Goal: Contribute content: Contribute content

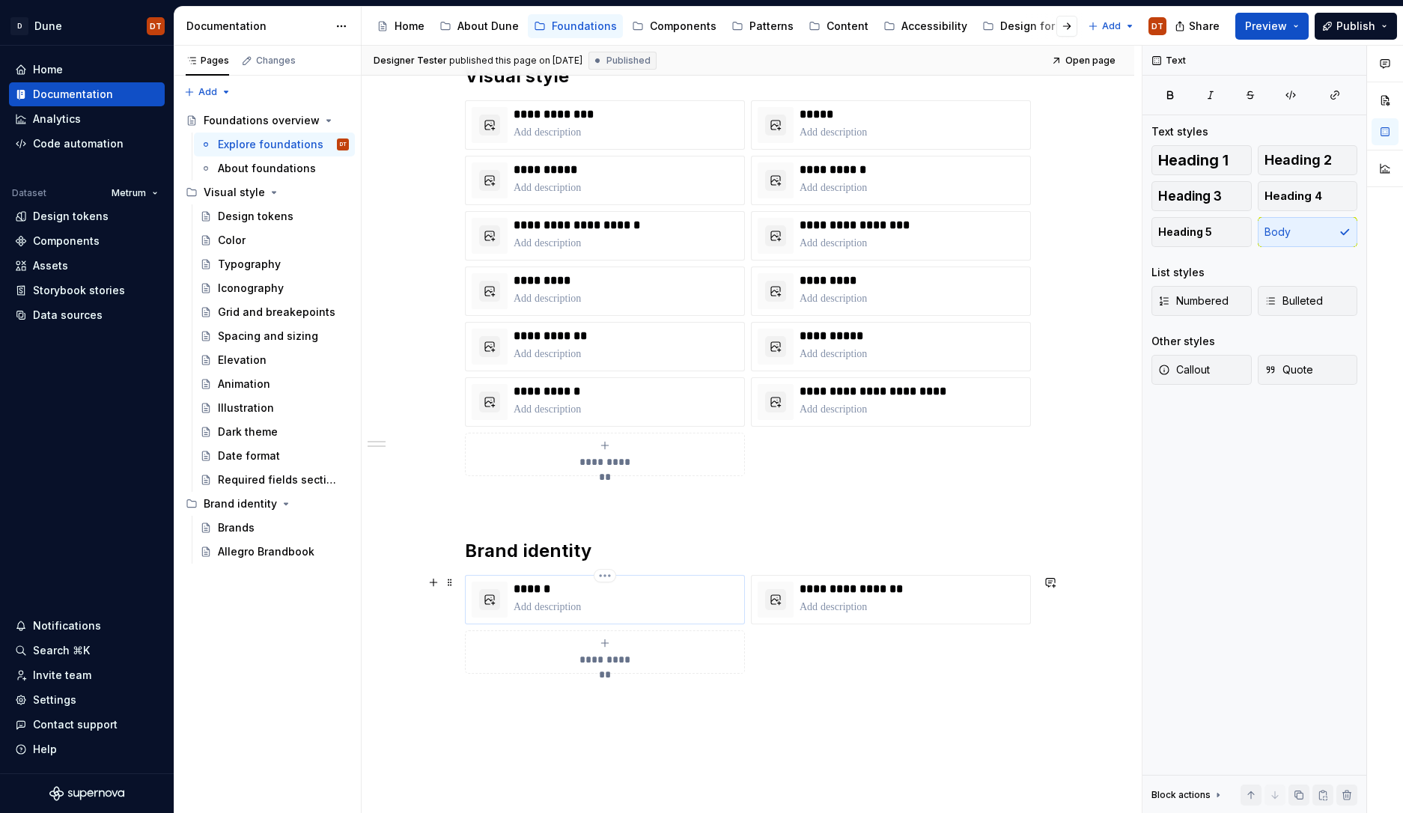
scroll to position [317, 0]
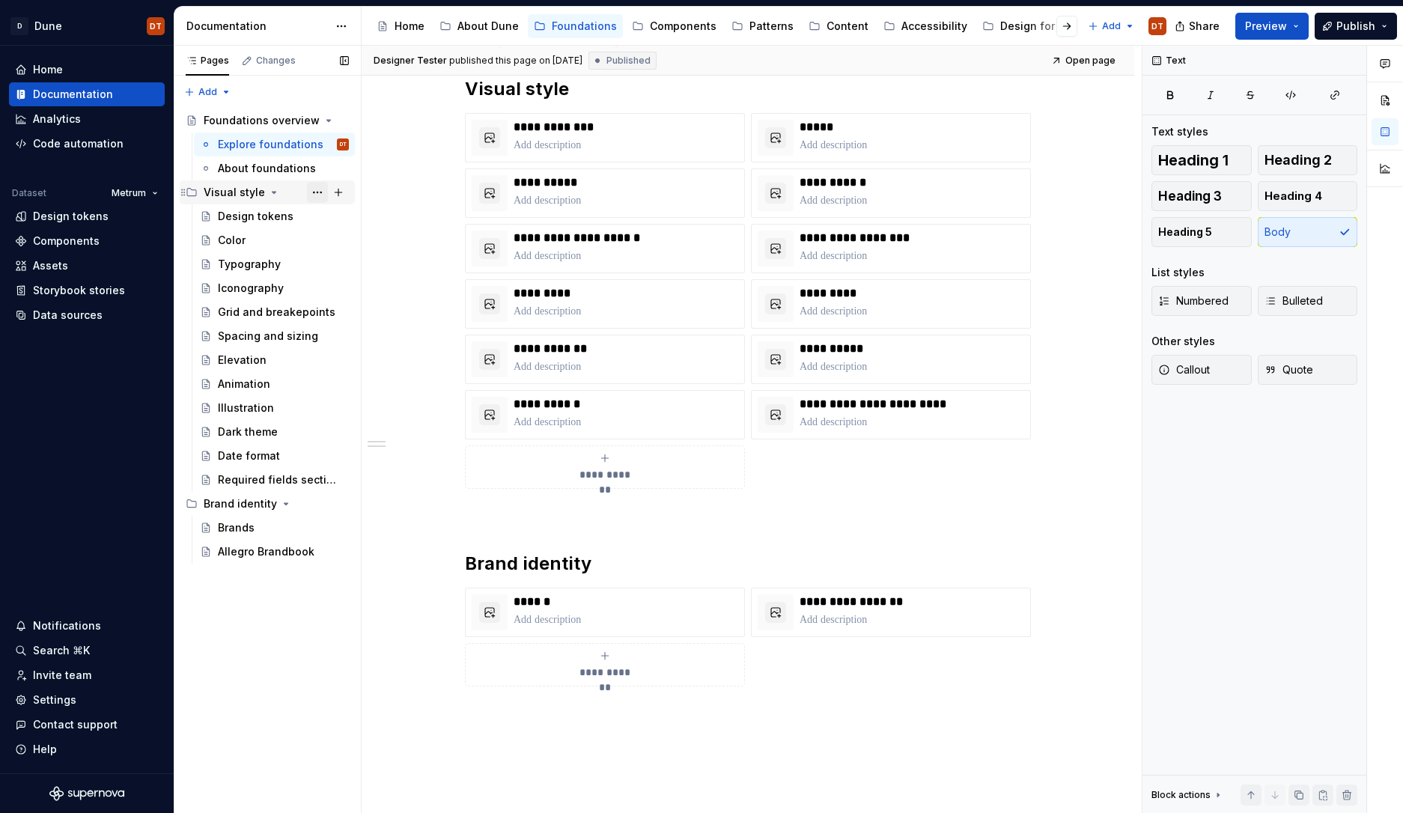
click at [316, 195] on button "Page tree" at bounding box center [317, 192] width 21 height 21
click at [319, 193] on div "Pages Changes Add Accessibility guide for tree Page tree. Navigate the tree wit…" at bounding box center [267, 430] width 187 height 768
click at [317, 193] on button "Page tree" at bounding box center [317, 192] width 21 height 21
type textarea "*"
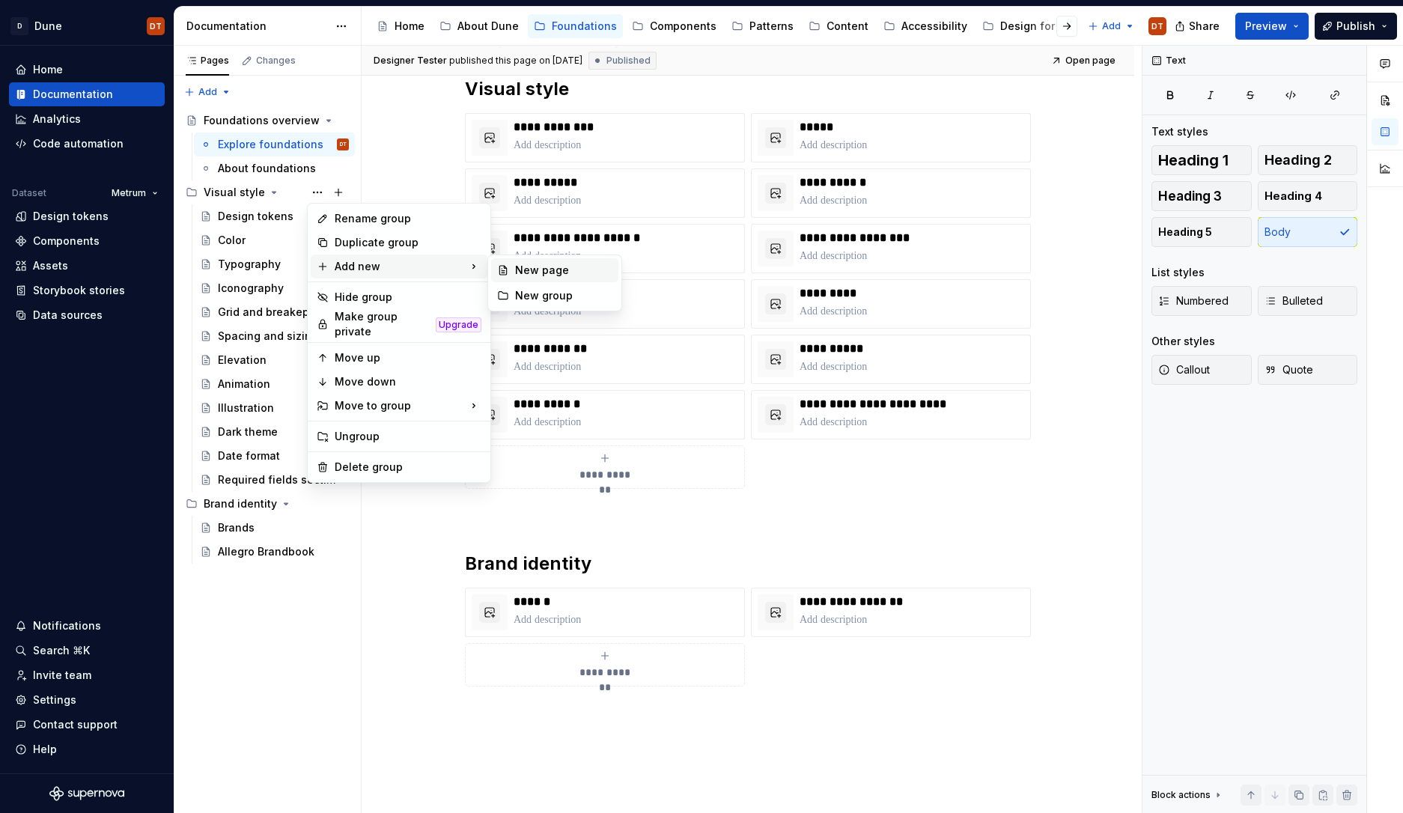
click at [544, 268] on div "New page" at bounding box center [563, 270] width 97 height 15
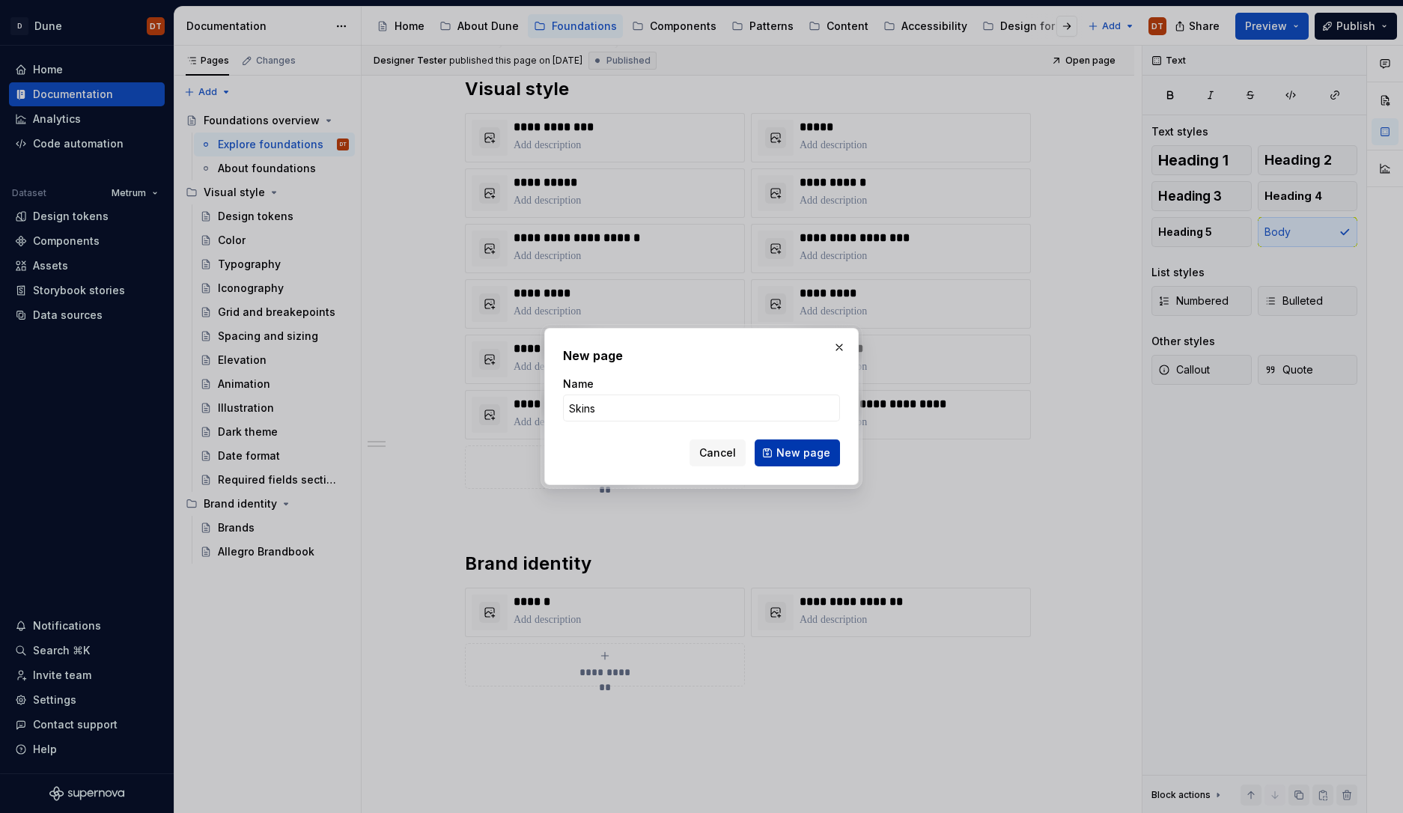
type input "Skins"
click at [800, 457] on span "New page" at bounding box center [803, 453] width 54 height 15
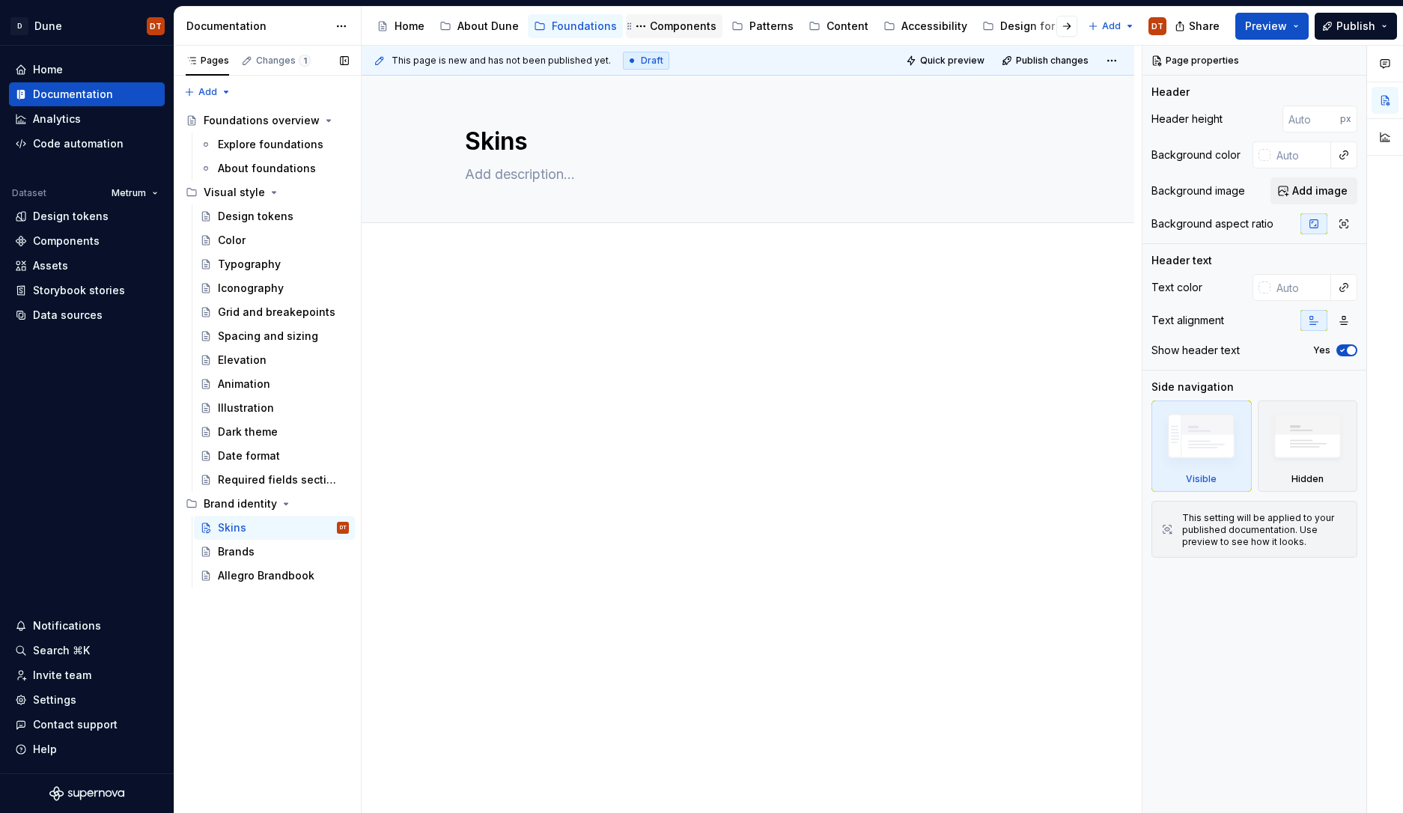
click at [677, 26] on div "Components" at bounding box center [683, 26] width 67 height 15
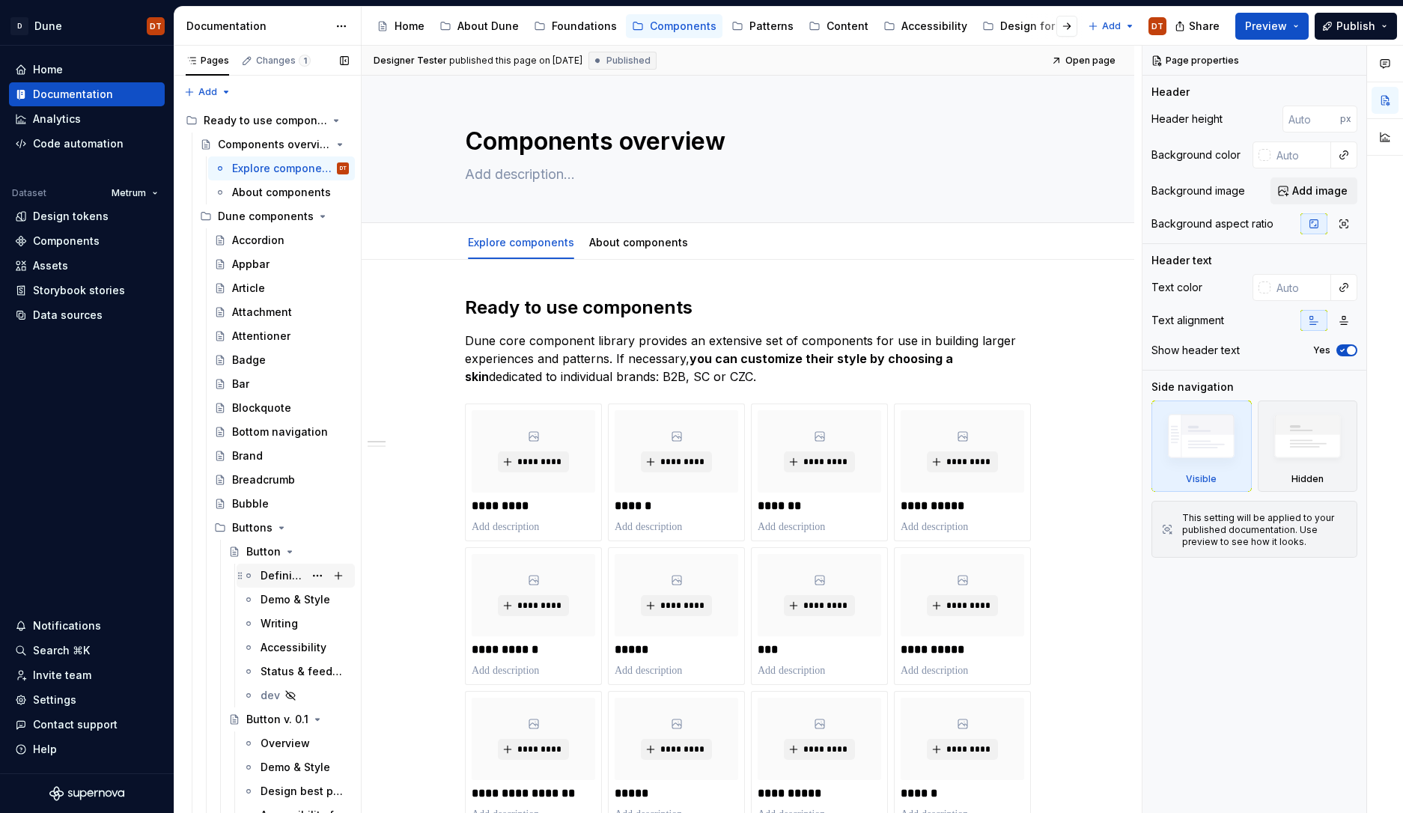
click at [282, 574] on div "Definition & Usage" at bounding box center [282, 575] width 43 height 15
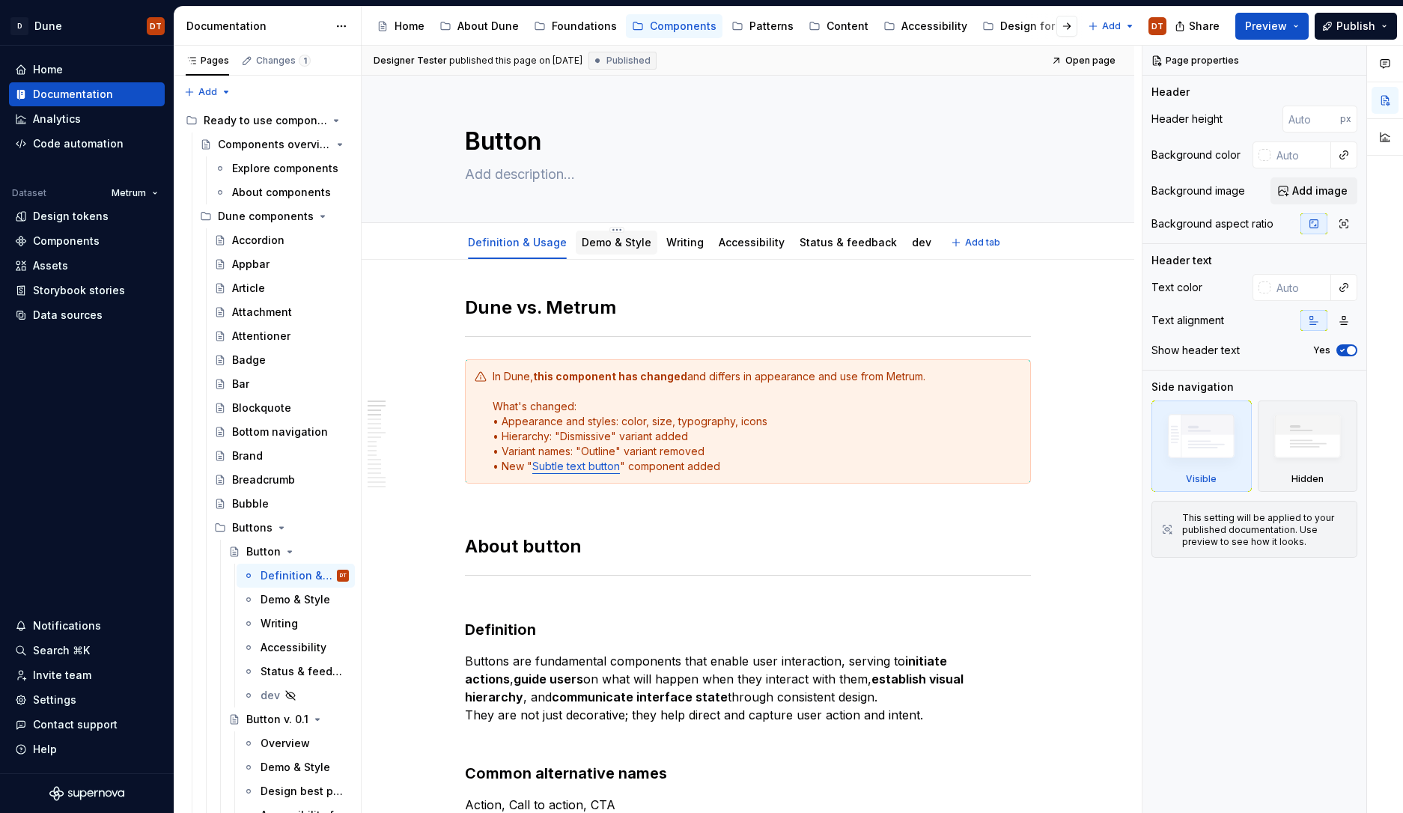
click at [615, 243] on link "Demo & Style" at bounding box center [617, 242] width 70 height 13
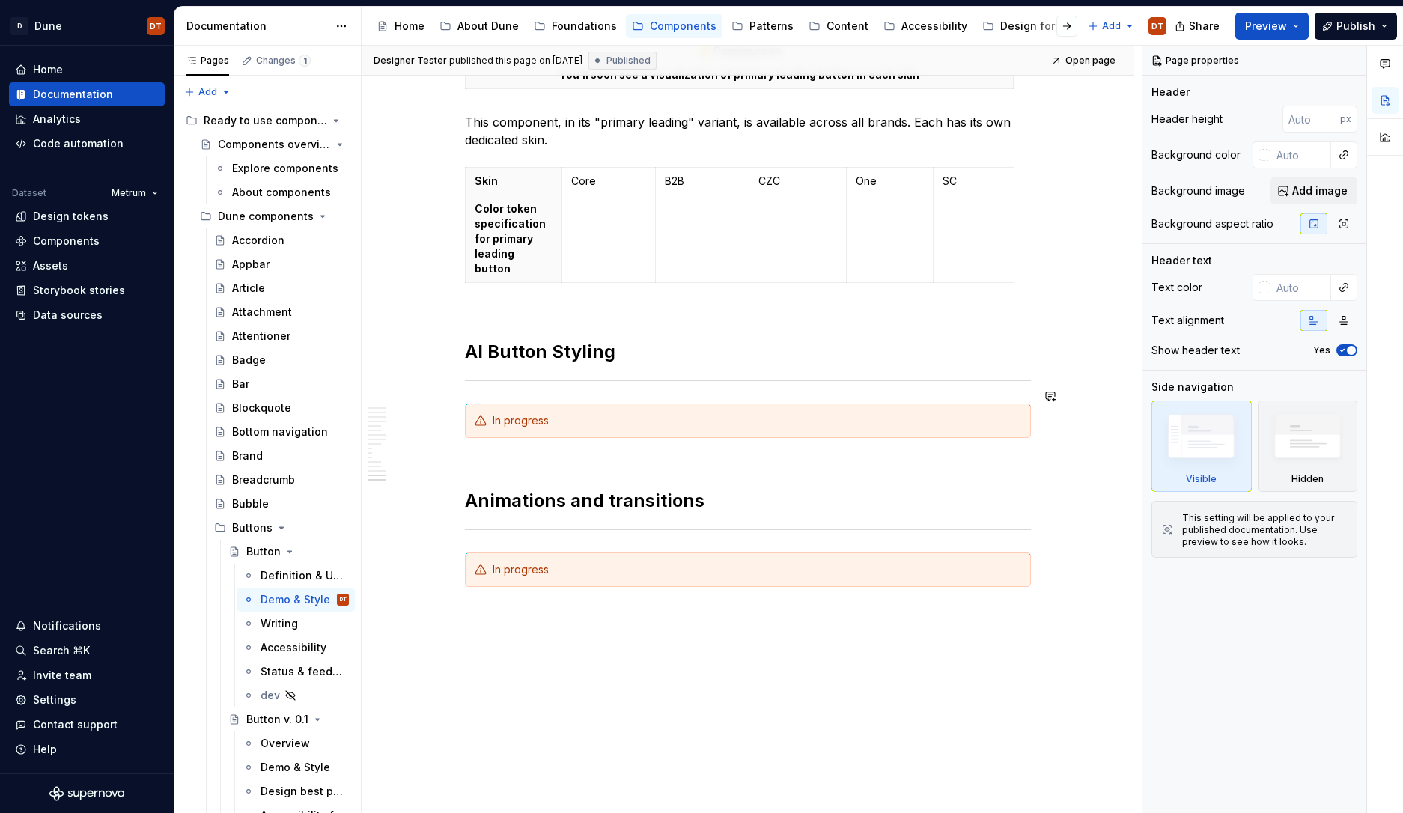
scroll to position [3482, 0]
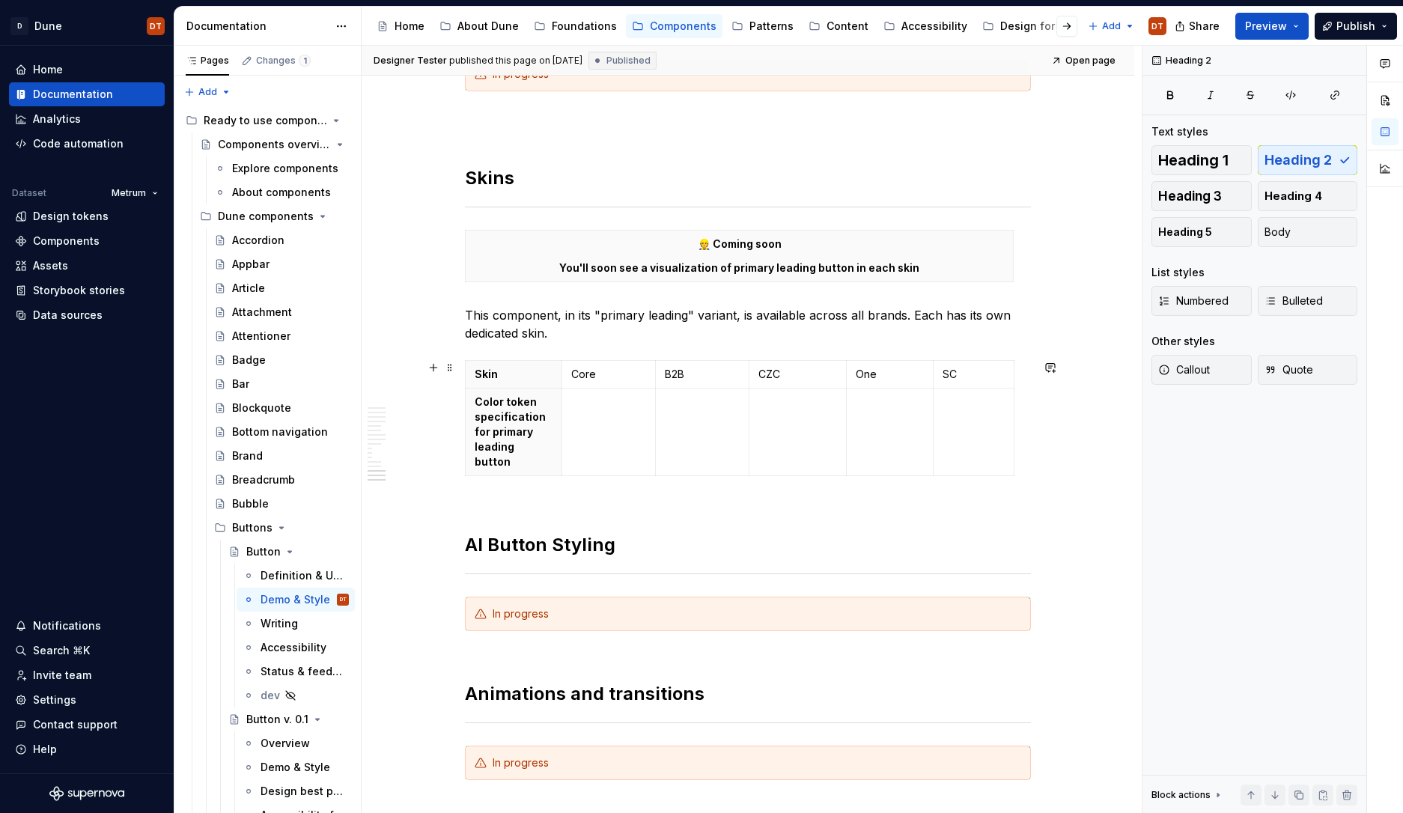
scroll to position [3234, 0]
click at [469, 523] on h2 "AI Button Styling" at bounding box center [748, 532] width 566 height 48
click at [454, 504] on span at bounding box center [450, 505] width 12 height 21
click at [583, 508] on h2 "AI Button Styling" at bounding box center [748, 532] width 566 height 48
click at [451, 504] on span at bounding box center [450, 505] width 12 height 21
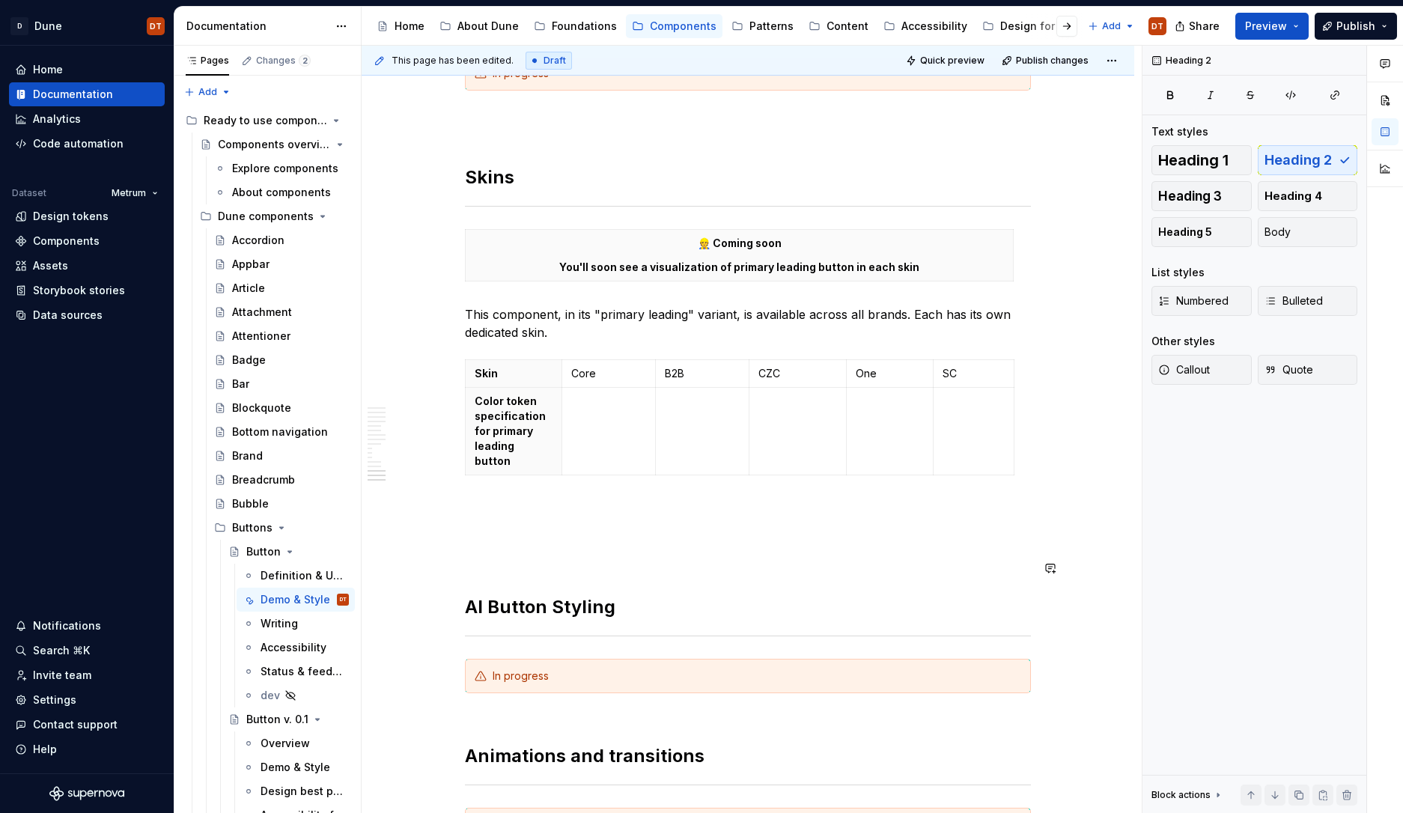
type textarea "*"
click at [523, 526] on p "Specific buttons" at bounding box center [748, 535] width 566 height 18
click at [507, 526] on p "Specific buttons" at bounding box center [748, 535] width 566 height 18
click at [541, 526] on p "Specific buttons" at bounding box center [748, 535] width 566 height 18
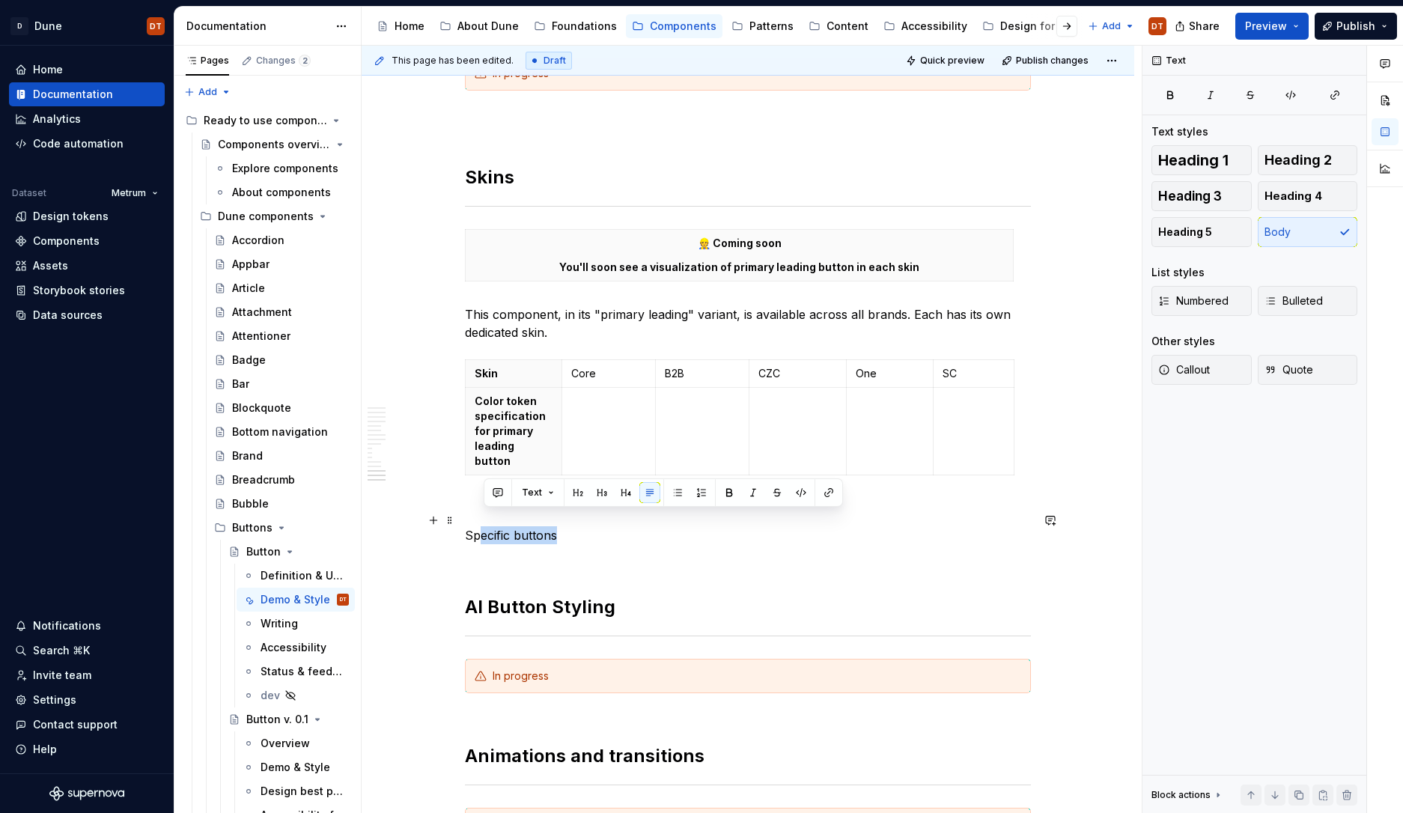
scroll to position [3233, 0]
drag, startPoint x: 564, startPoint y: 519, endPoint x: 463, endPoint y: 518, distance: 100.3
click at [506, 527] on p "Specific buttons" at bounding box center [748, 536] width 566 height 18
click at [515, 527] on p "Specific buttons" at bounding box center [748, 536] width 566 height 18
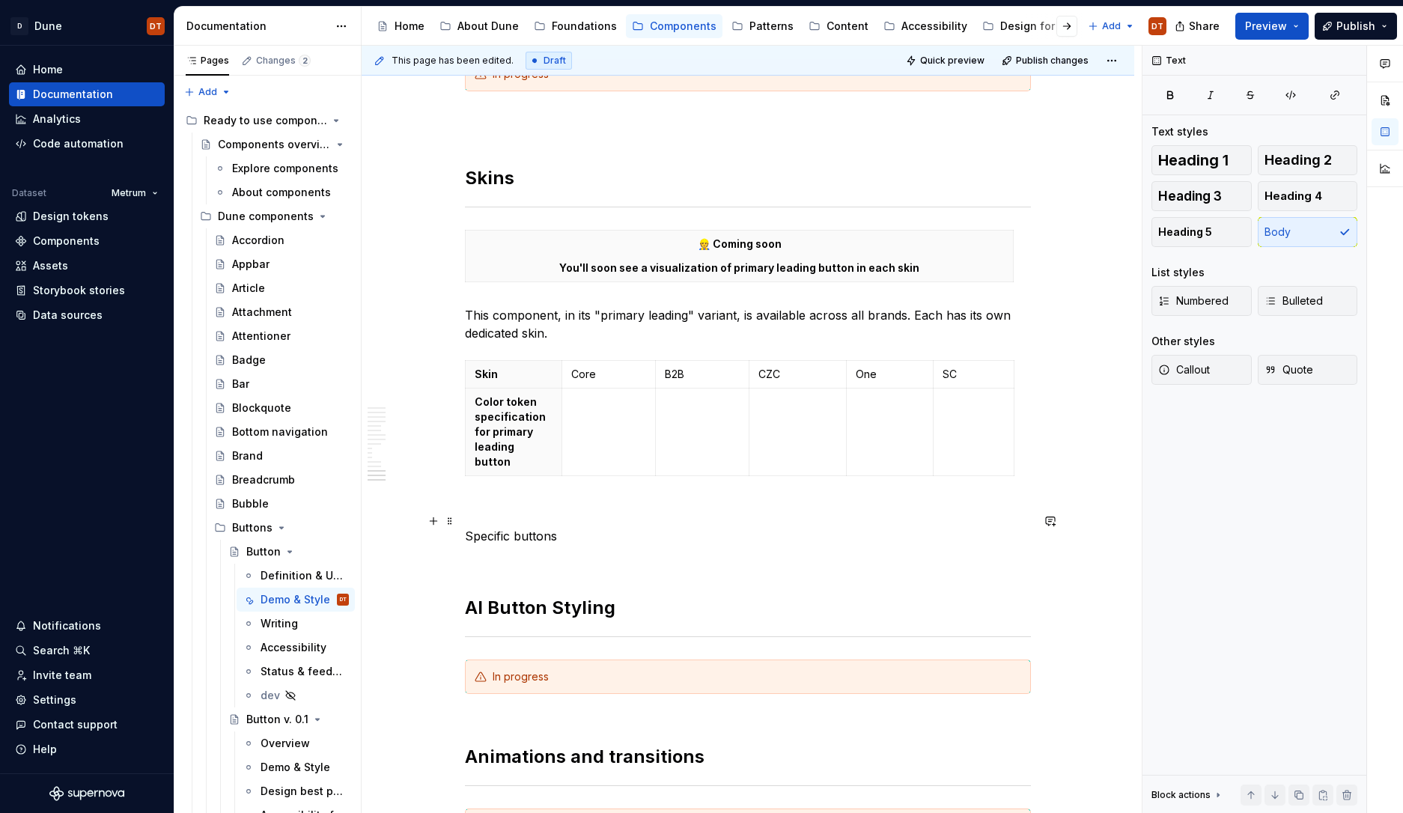
click at [484, 527] on p "Specific buttons" at bounding box center [748, 536] width 566 height 18
click at [521, 527] on p "Specific buttons" at bounding box center [748, 536] width 566 height 18
click at [507, 591] on h2 "AI Button Styling" at bounding box center [748, 596] width 566 height 48
click at [453, 521] on span at bounding box center [450, 521] width 12 height 21
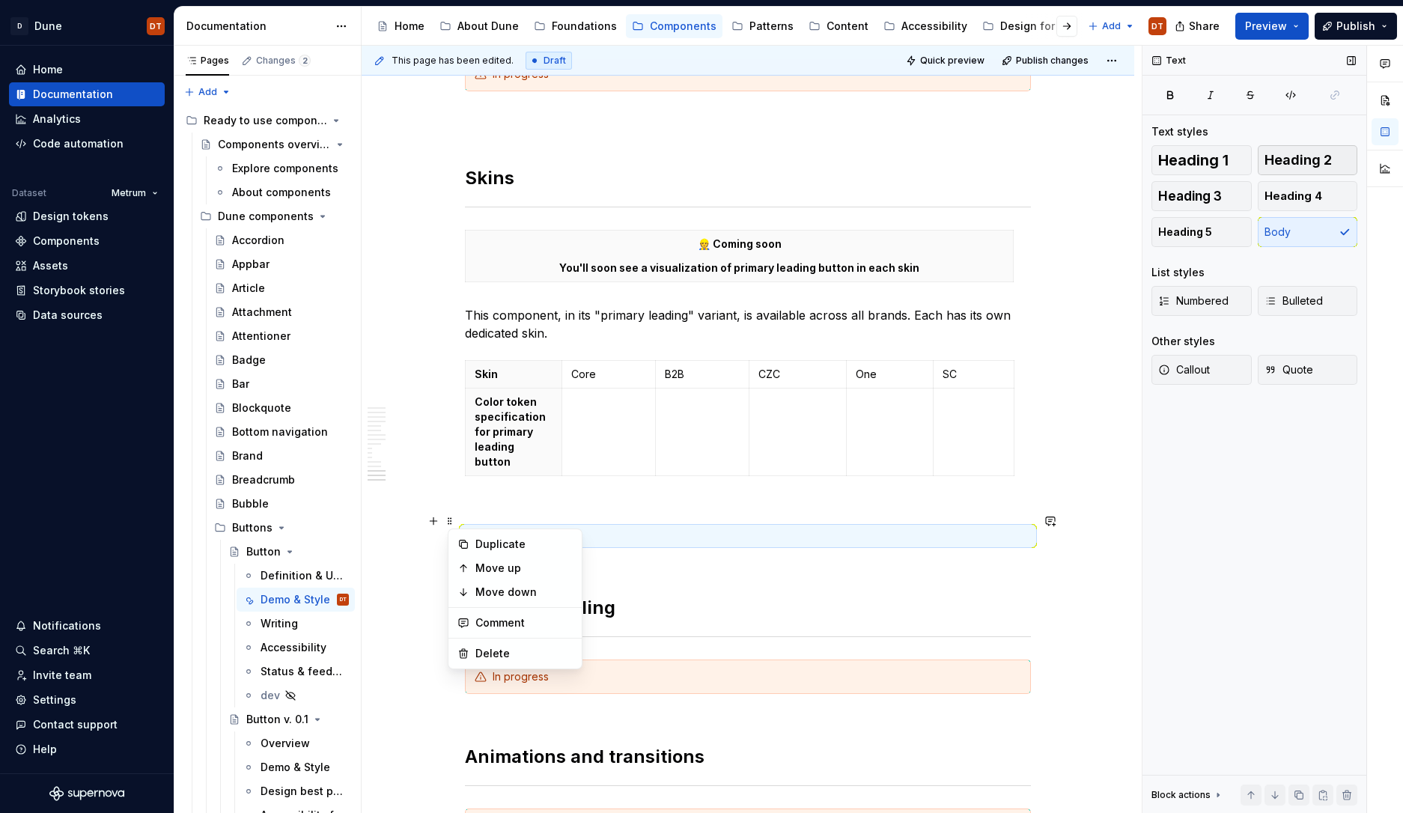
click at [1292, 160] on span "Heading 2" at bounding box center [1298, 160] width 67 height 15
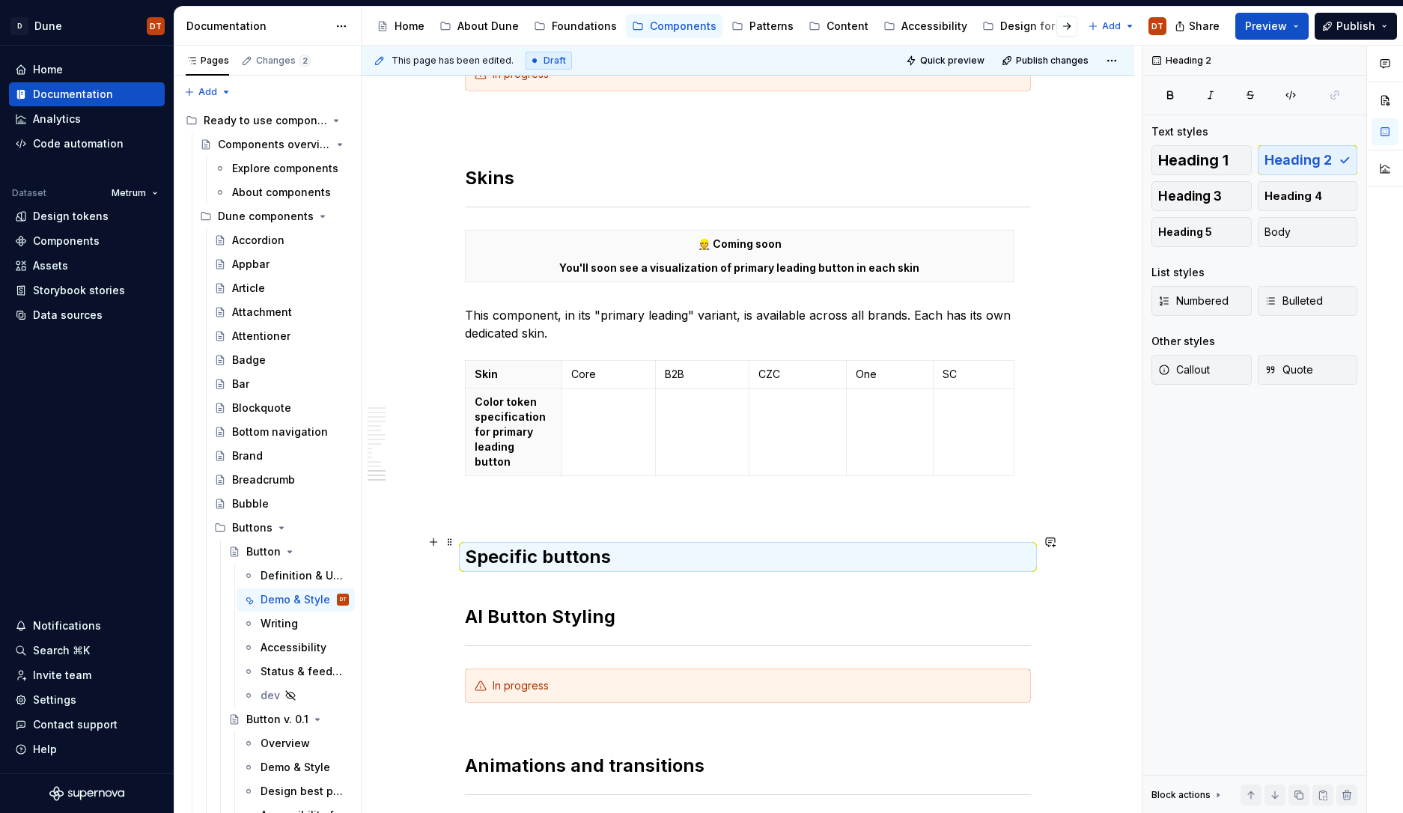
click at [631, 547] on h2 "Specific buttons" at bounding box center [748, 557] width 566 height 24
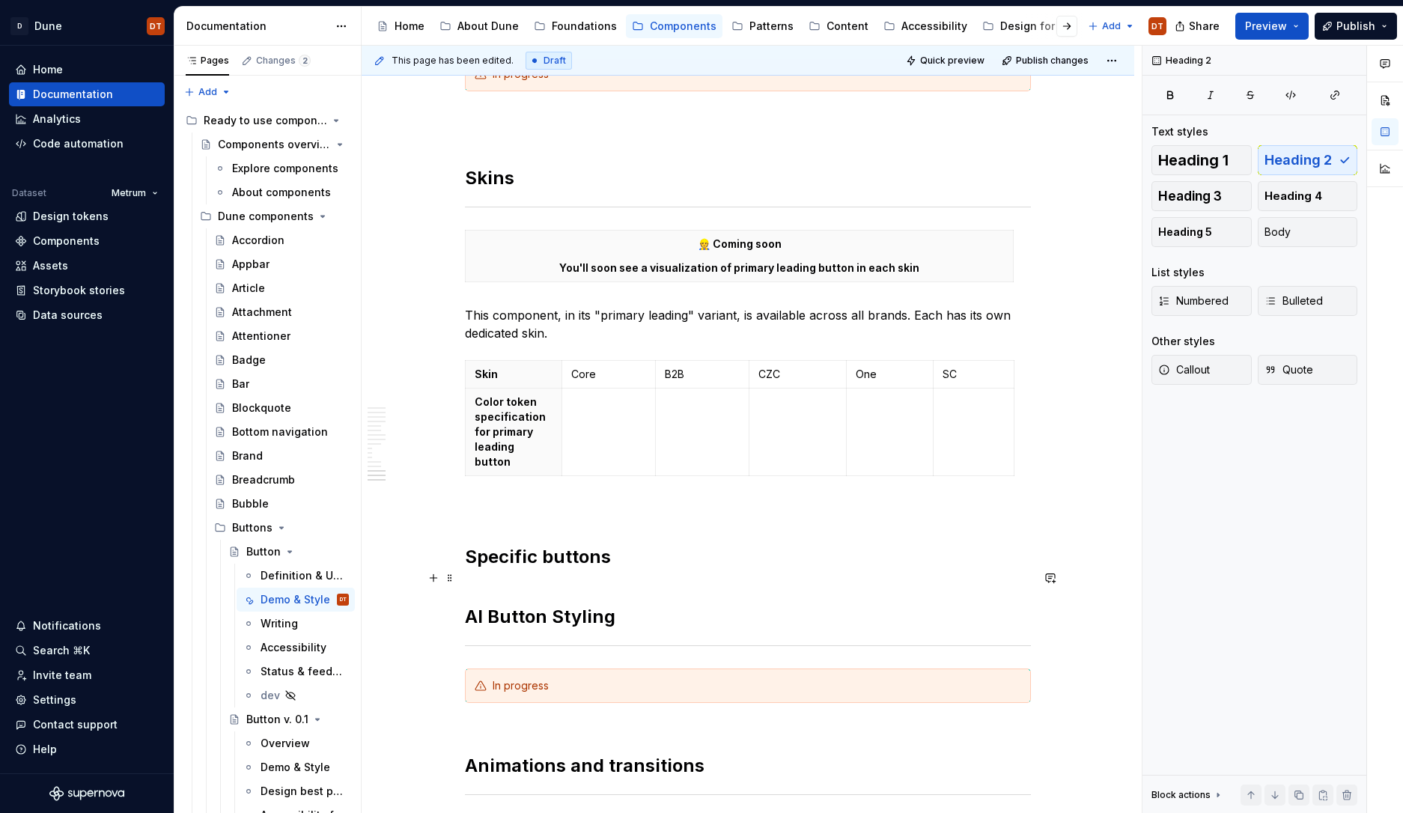
click at [541, 581] on h2 "AI Button Styling" at bounding box center [748, 605] width 566 height 48
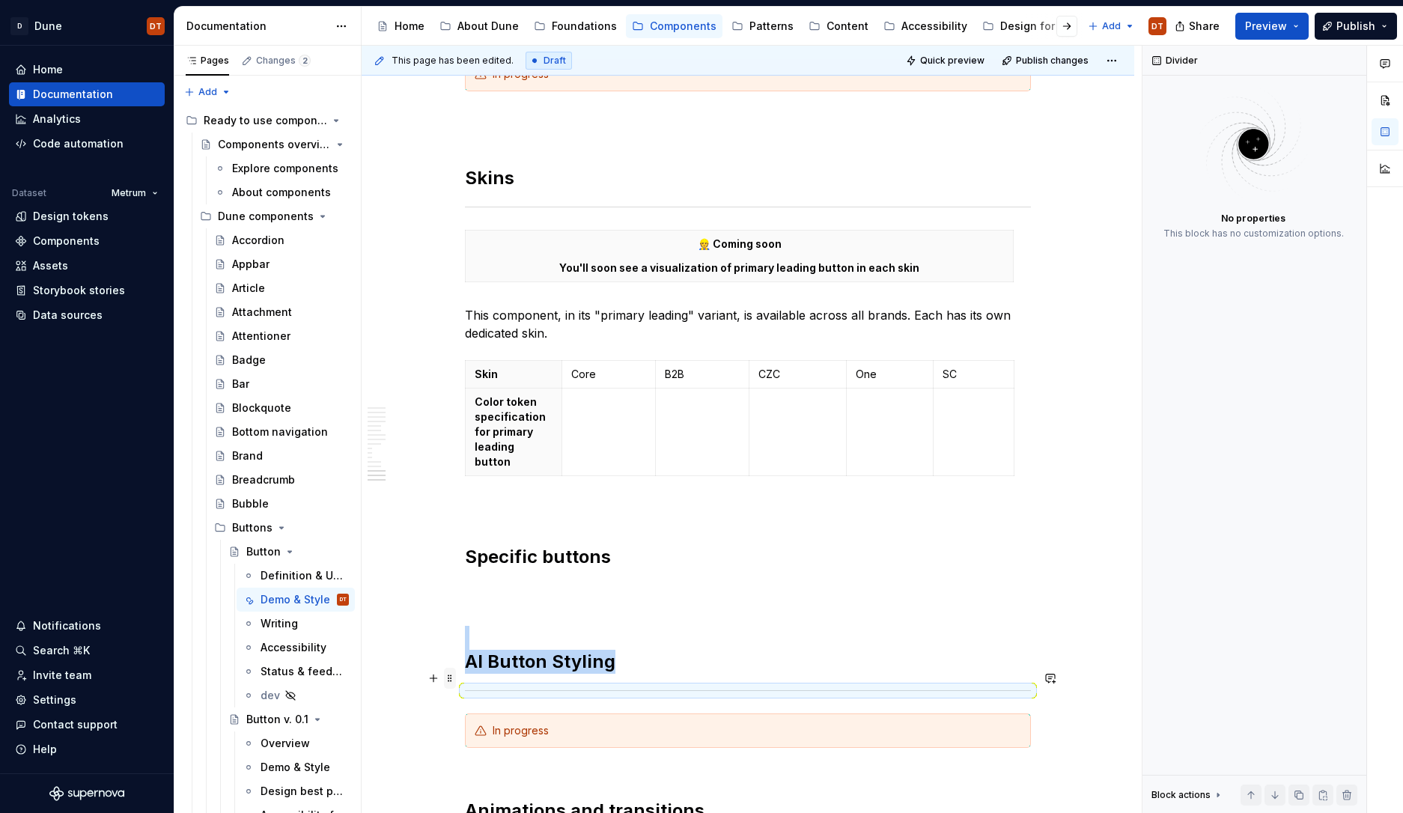
click at [455, 675] on span at bounding box center [450, 678] width 12 height 21
click at [489, 538] on div "Duplicate" at bounding box center [523, 539] width 97 height 15
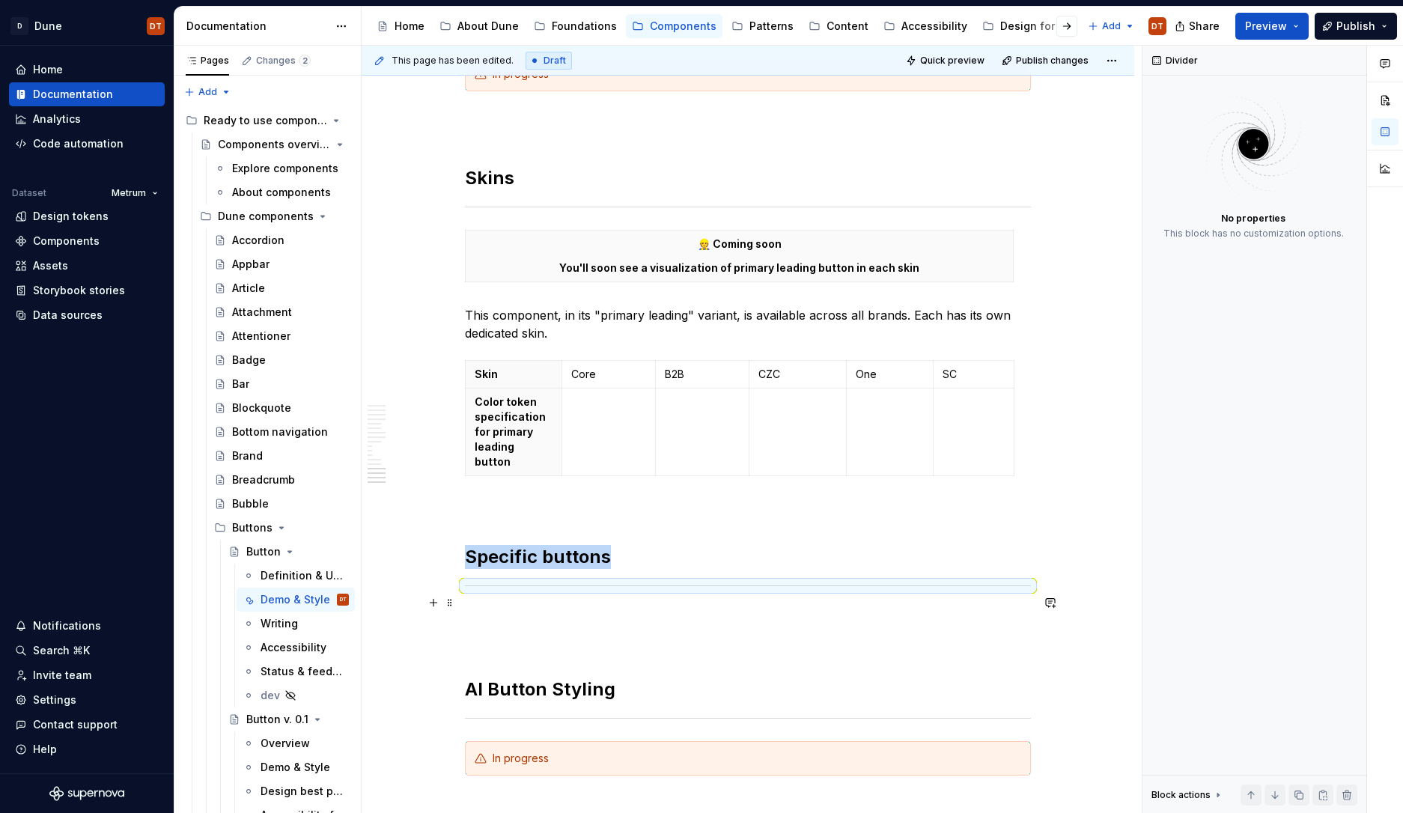
click at [493, 609] on p at bounding box center [748, 618] width 566 height 18
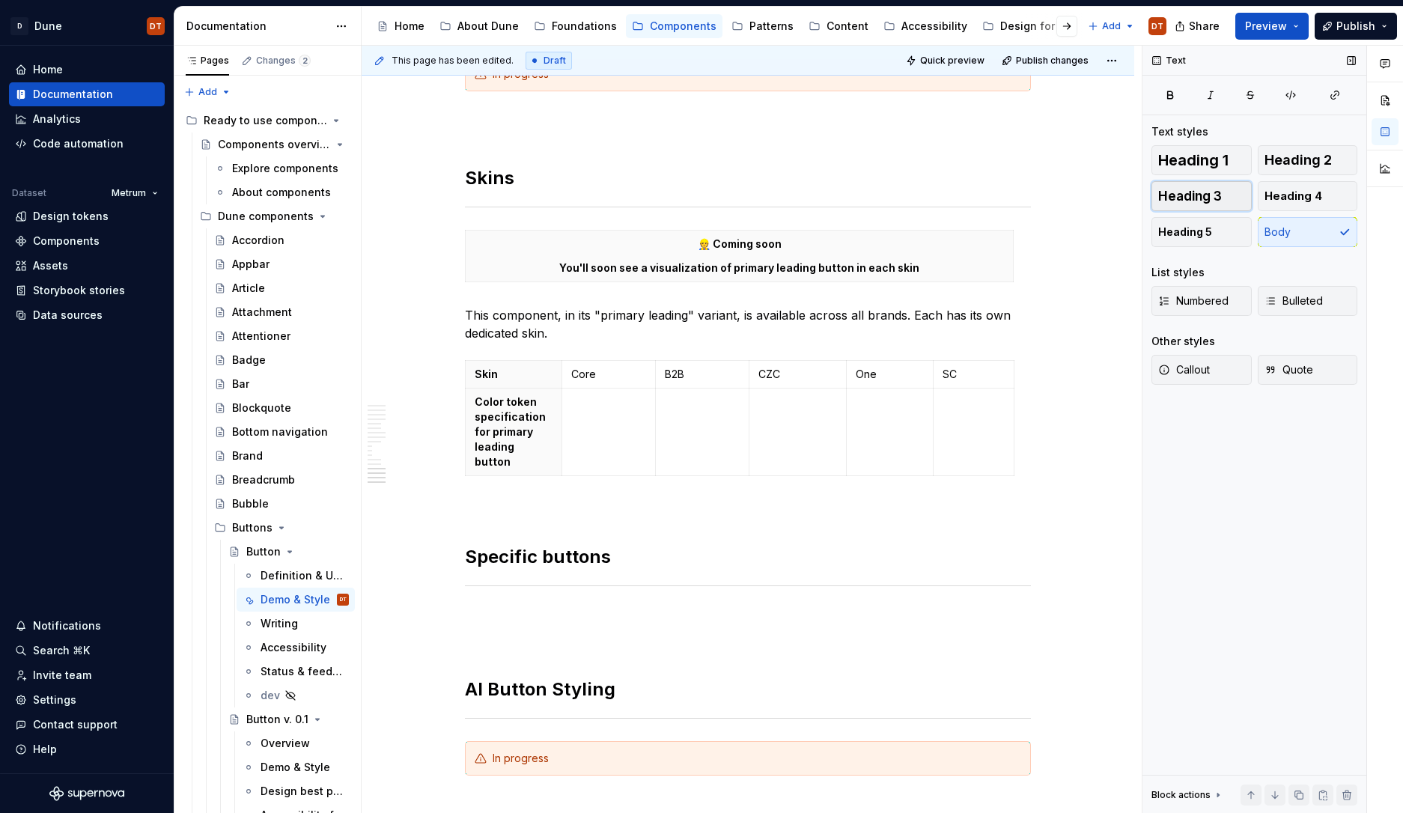
click at [1208, 196] on span "Heading 3" at bounding box center [1190, 196] width 64 height 15
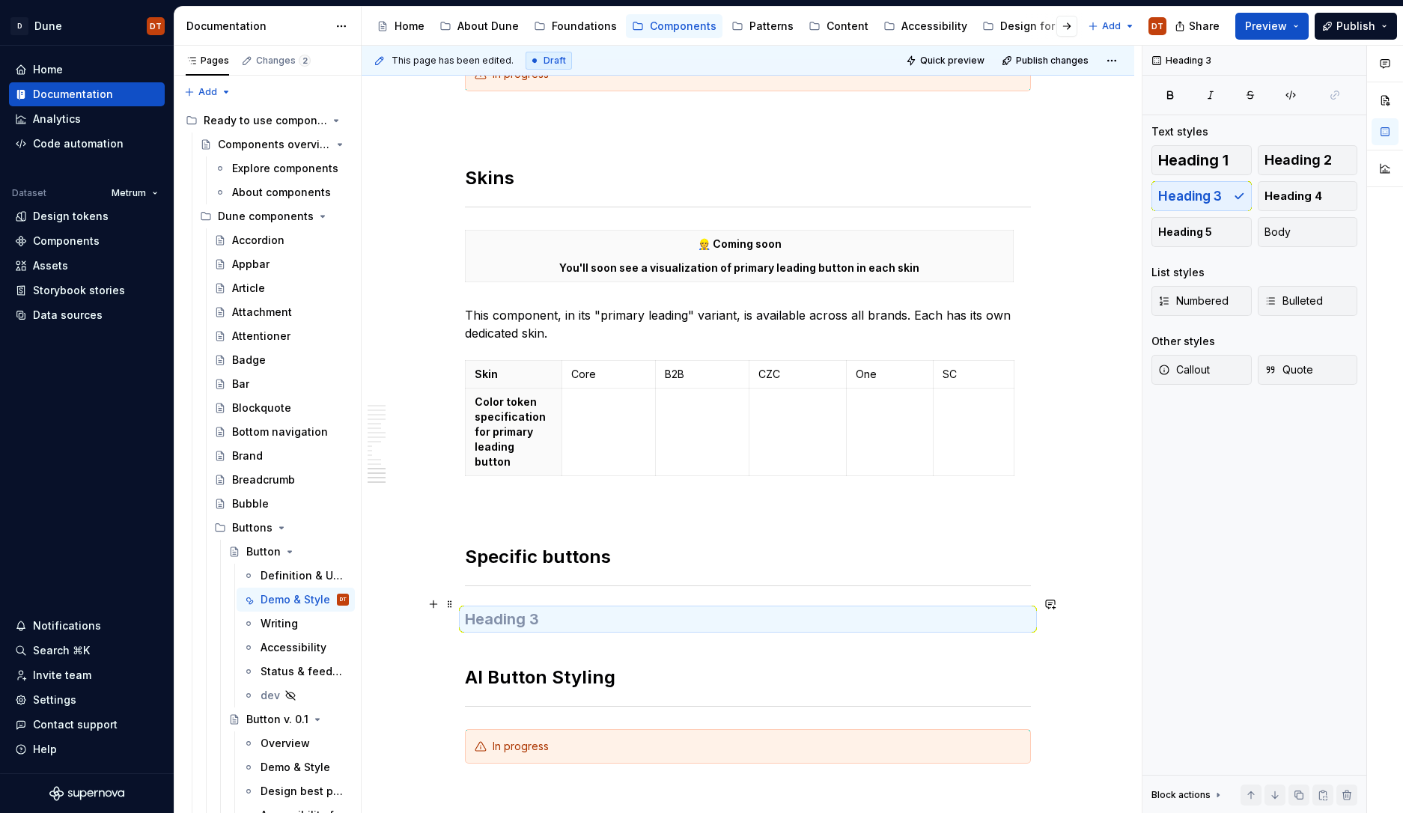
click at [517, 612] on h3 at bounding box center [748, 619] width 566 height 21
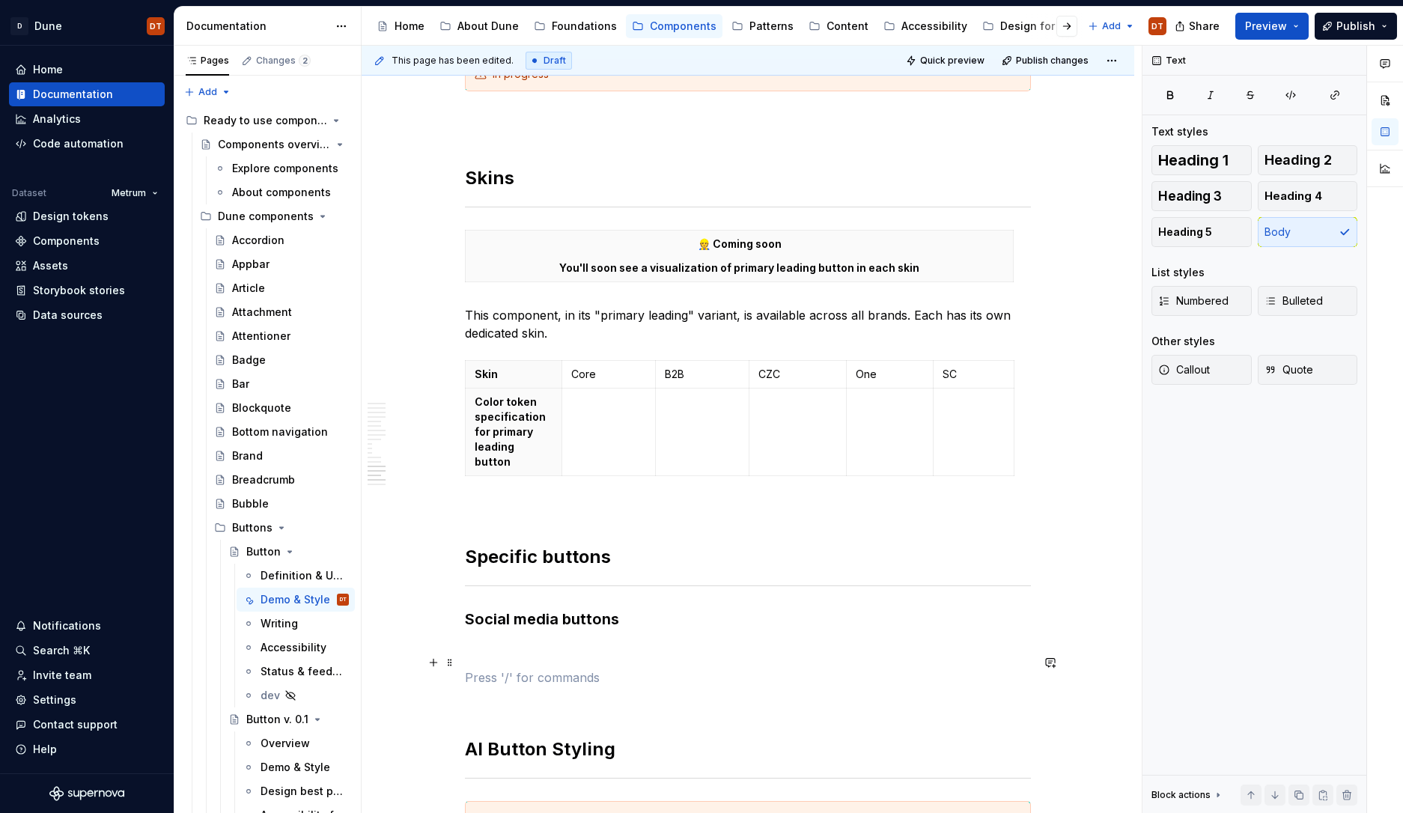
click at [497, 669] on p at bounding box center [748, 678] width 566 height 18
click at [479, 669] on p at bounding box center [748, 678] width 566 height 18
click at [640, 609] on h3 "Social media buttons" at bounding box center [748, 619] width 566 height 21
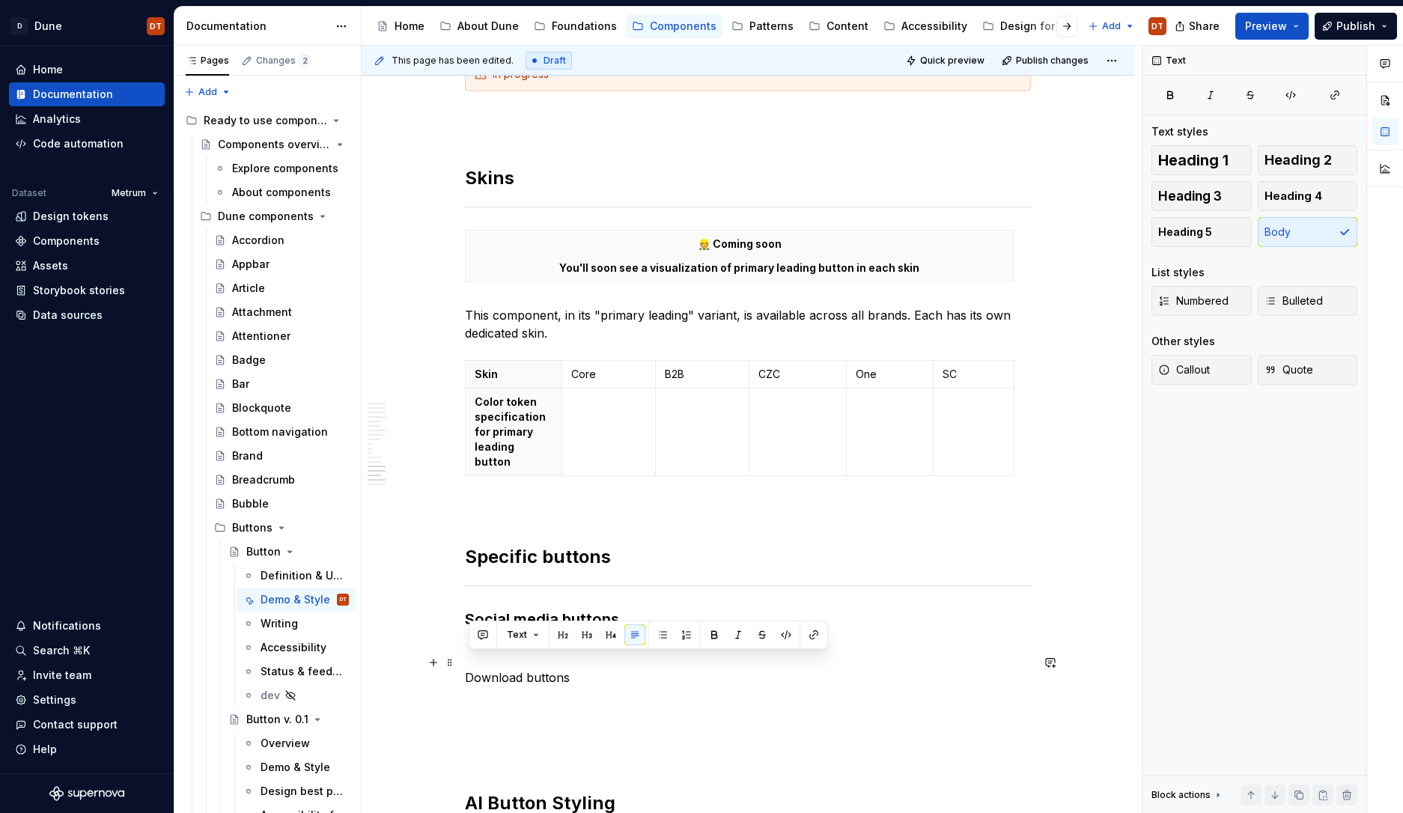
drag, startPoint x: 521, startPoint y: 660, endPoint x: 590, endPoint y: 659, distance: 68.9
click at [590, 669] on p "Download buttons" at bounding box center [748, 678] width 566 height 18
click at [586, 637] on button "button" at bounding box center [587, 634] width 21 height 21
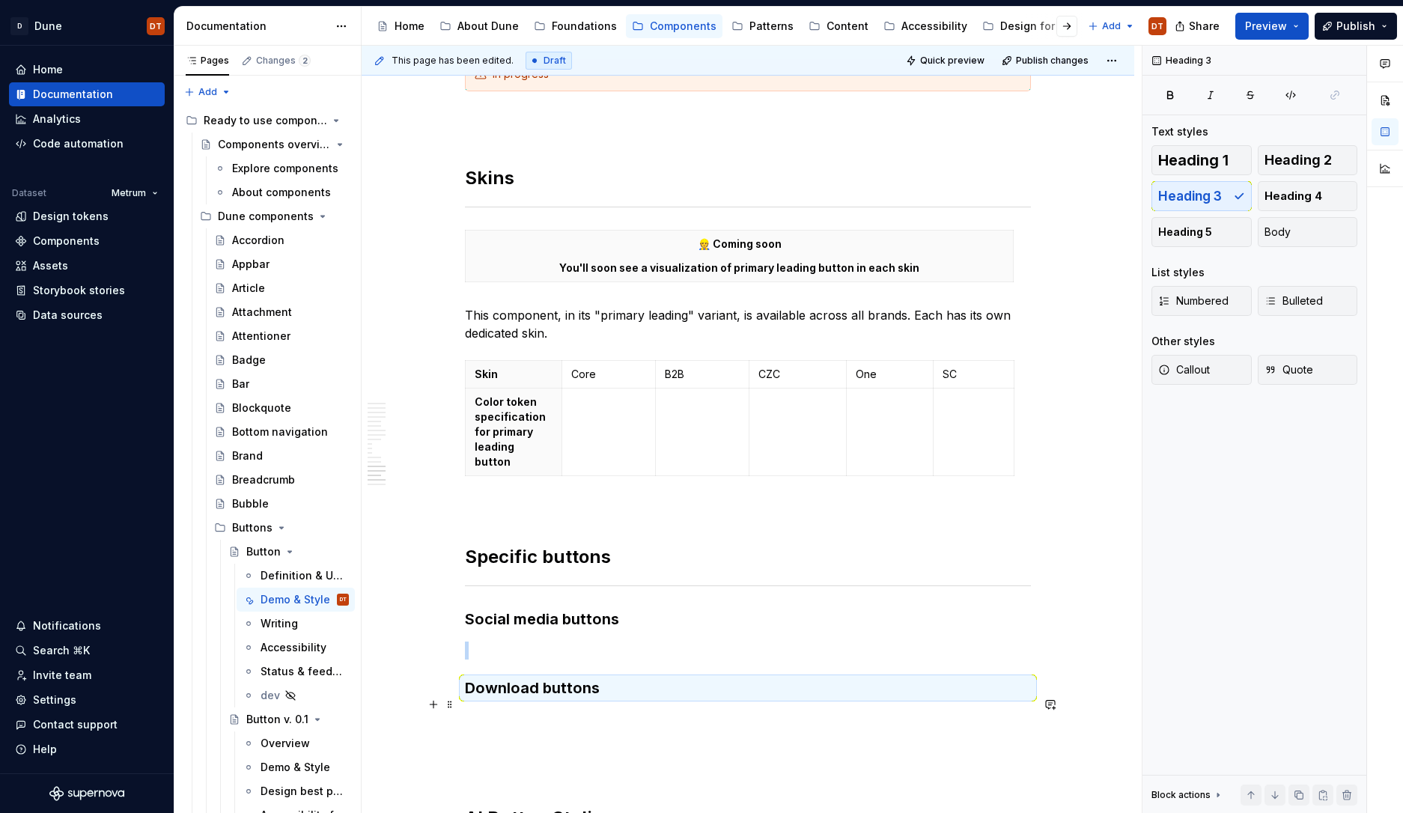
click at [509, 711] on p at bounding box center [748, 720] width 566 height 18
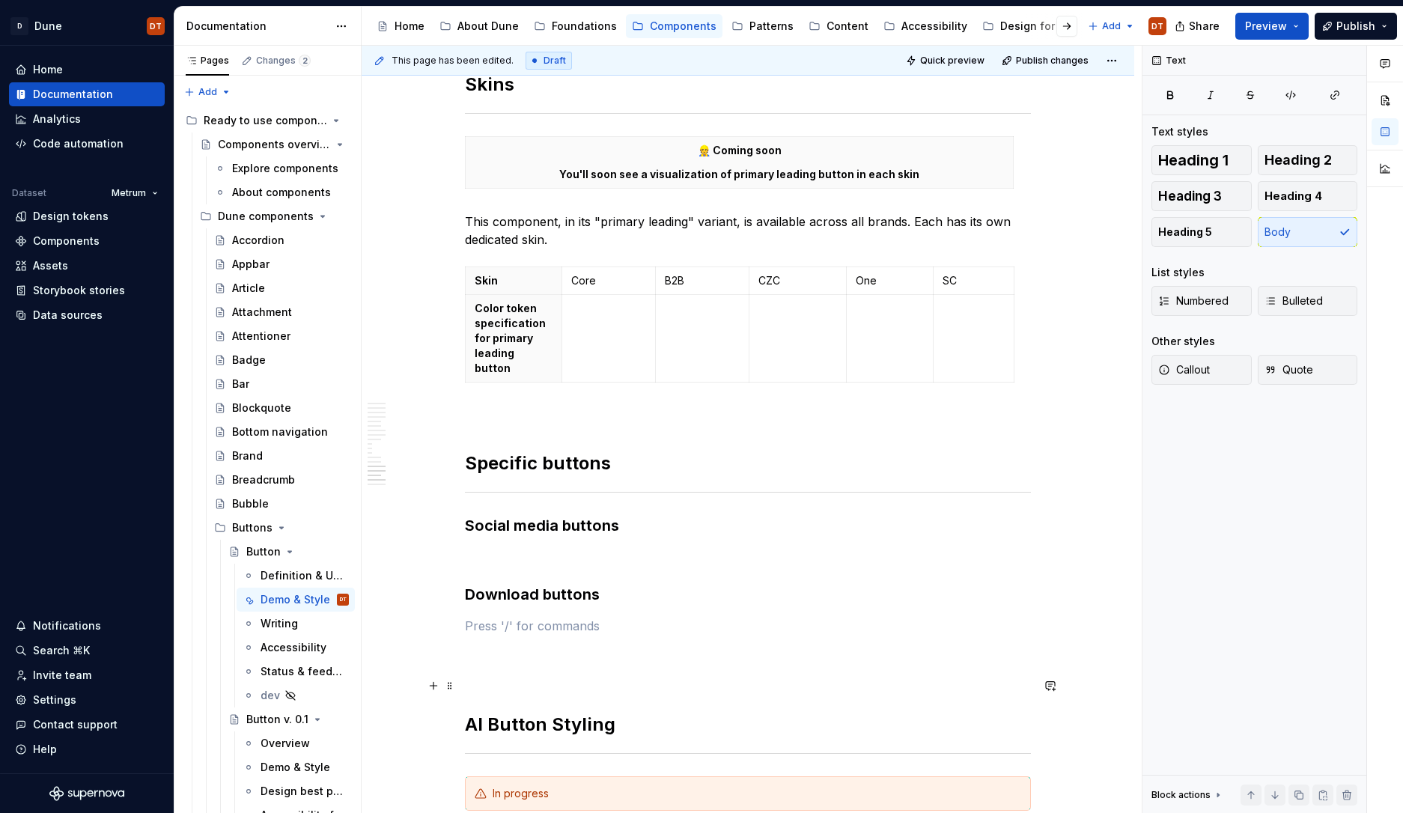
scroll to position [3332, 0]
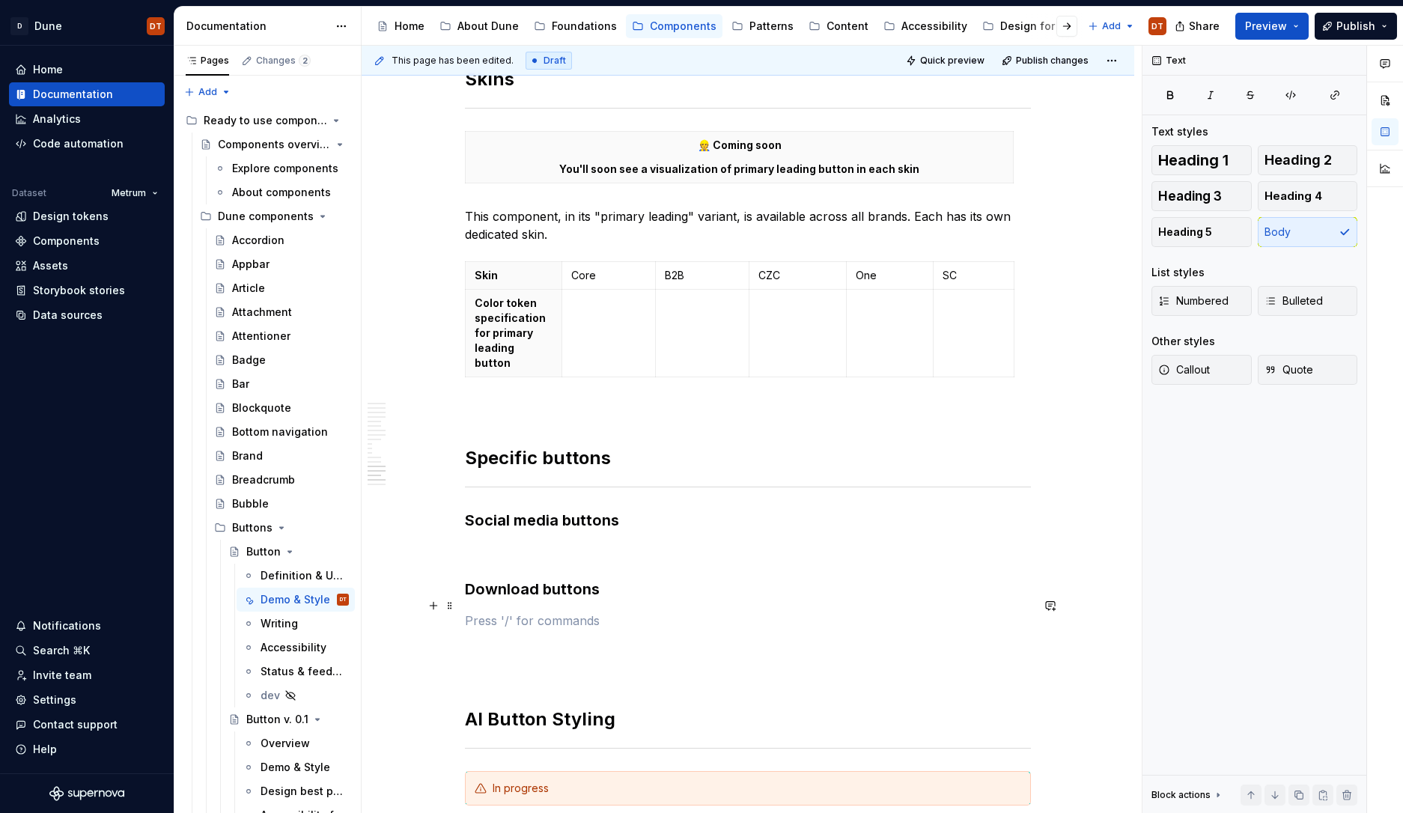
click at [471, 612] on p at bounding box center [748, 621] width 566 height 18
click at [625, 510] on h3 "Social media buttons" at bounding box center [748, 520] width 566 height 21
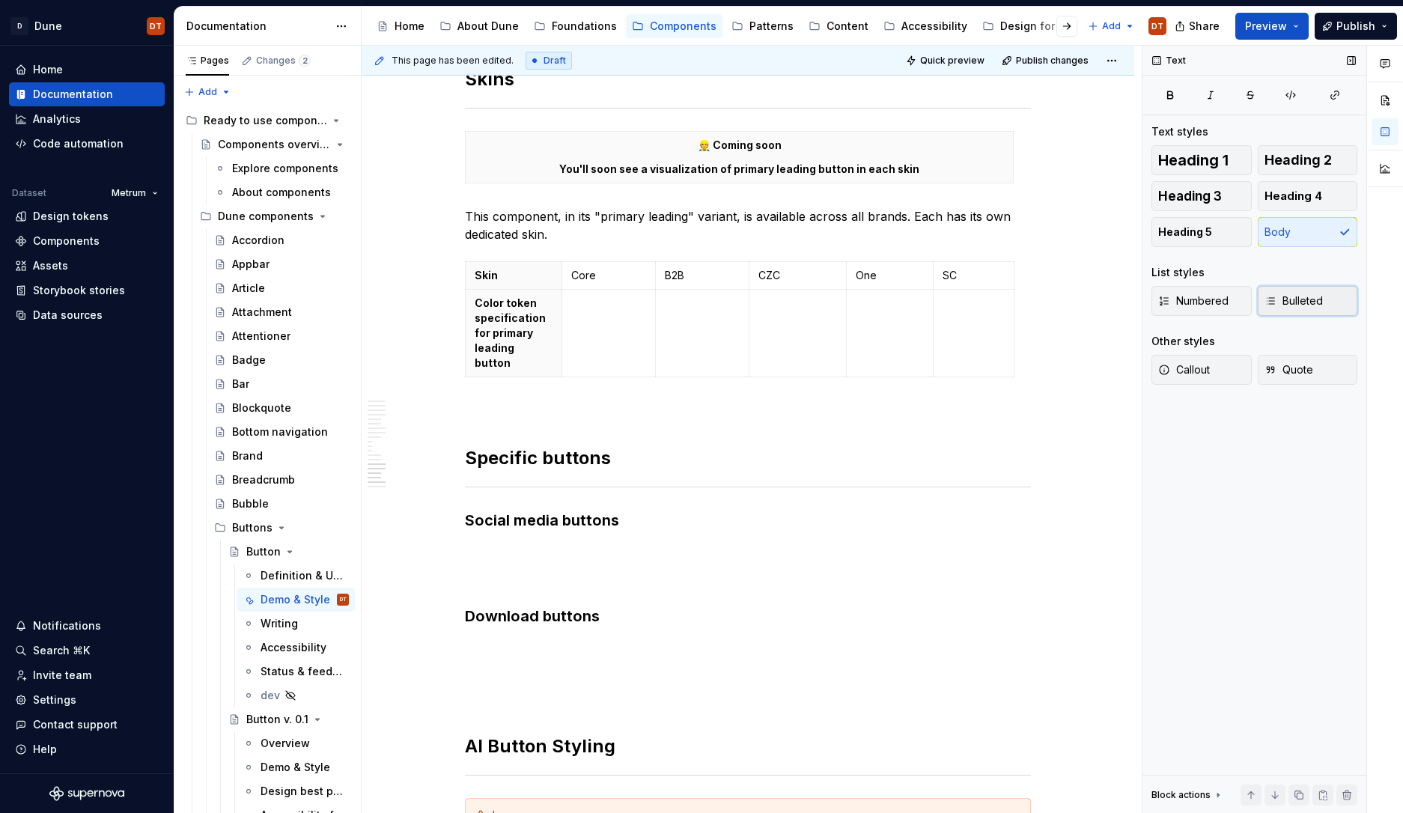
click at [1327, 295] on button "Bulleted" at bounding box center [1308, 301] width 100 height 30
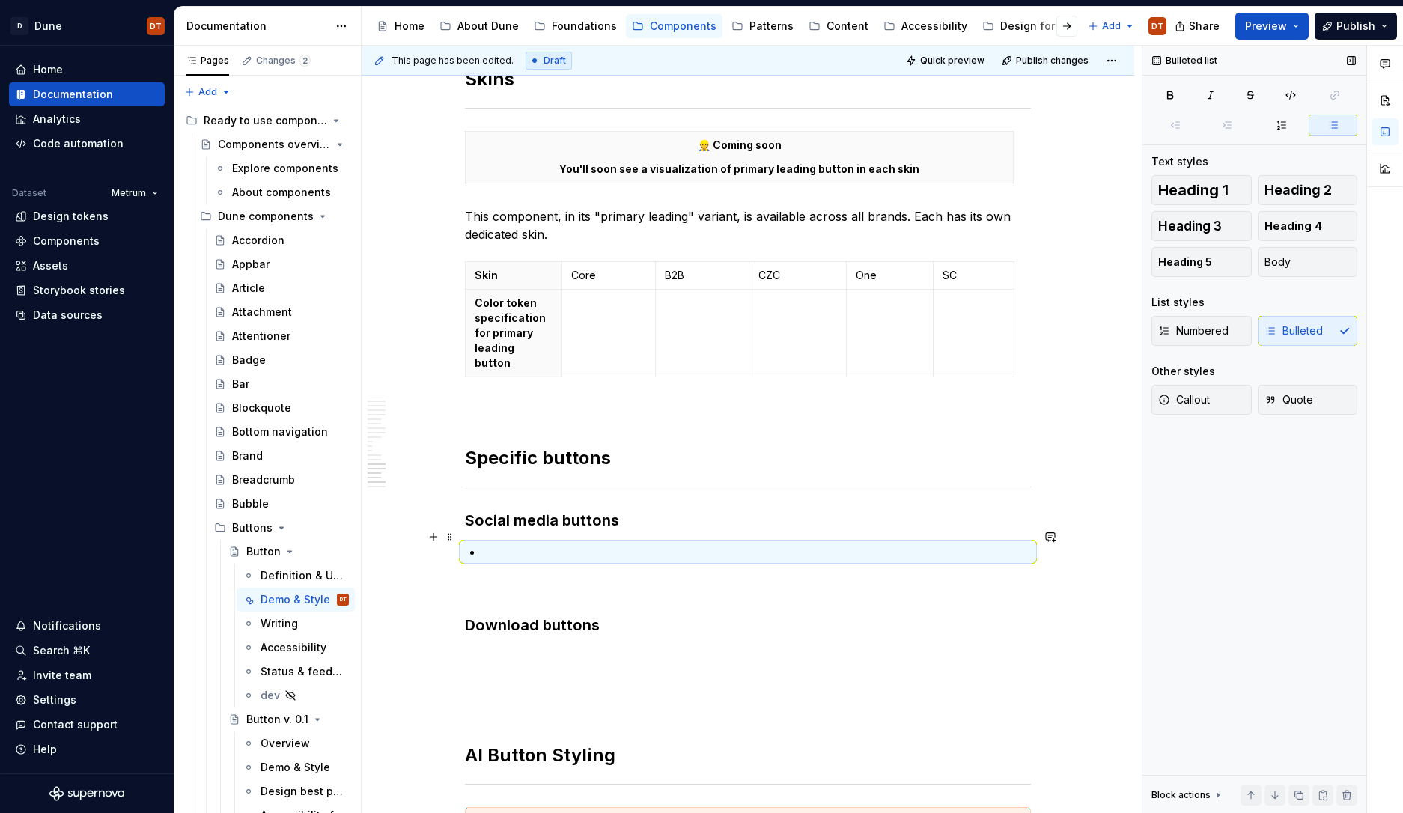
click at [487, 543] on p at bounding box center [757, 552] width 548 height 18
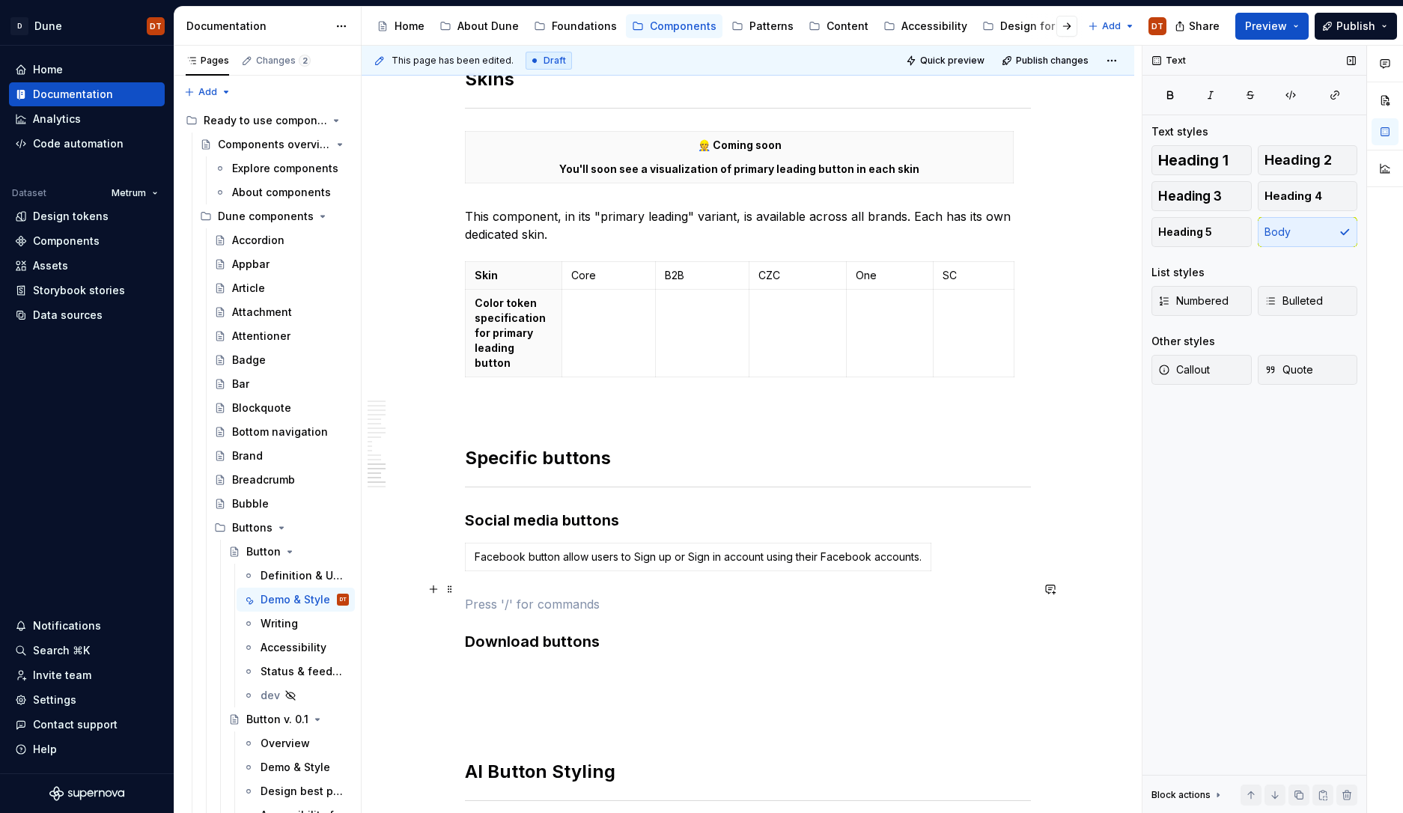
click at [769, 595] on p at bounding box center [748, 604] width 566 height 18
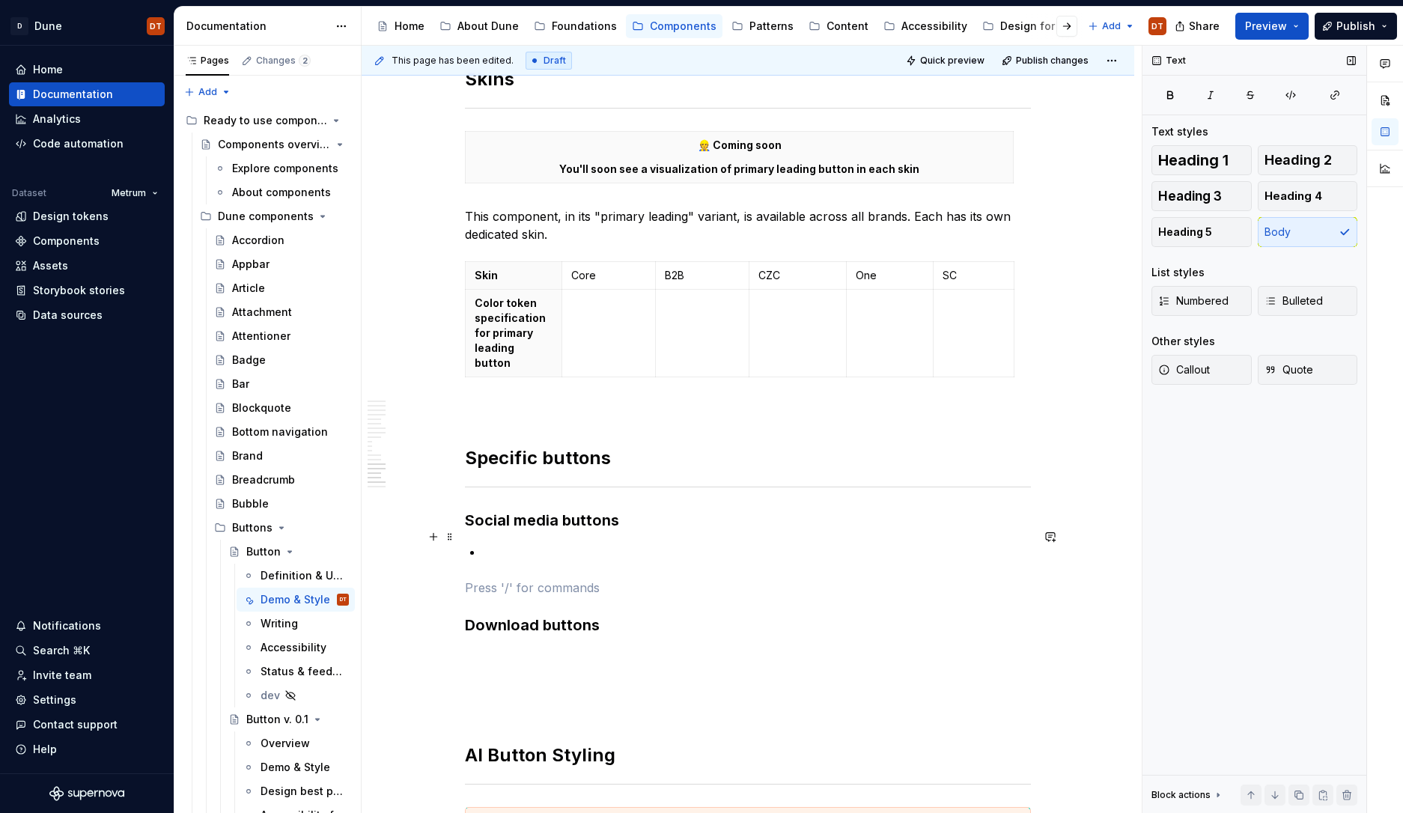
click at [546, 543] on p at bounding box center [757, 552] width 548 height 18
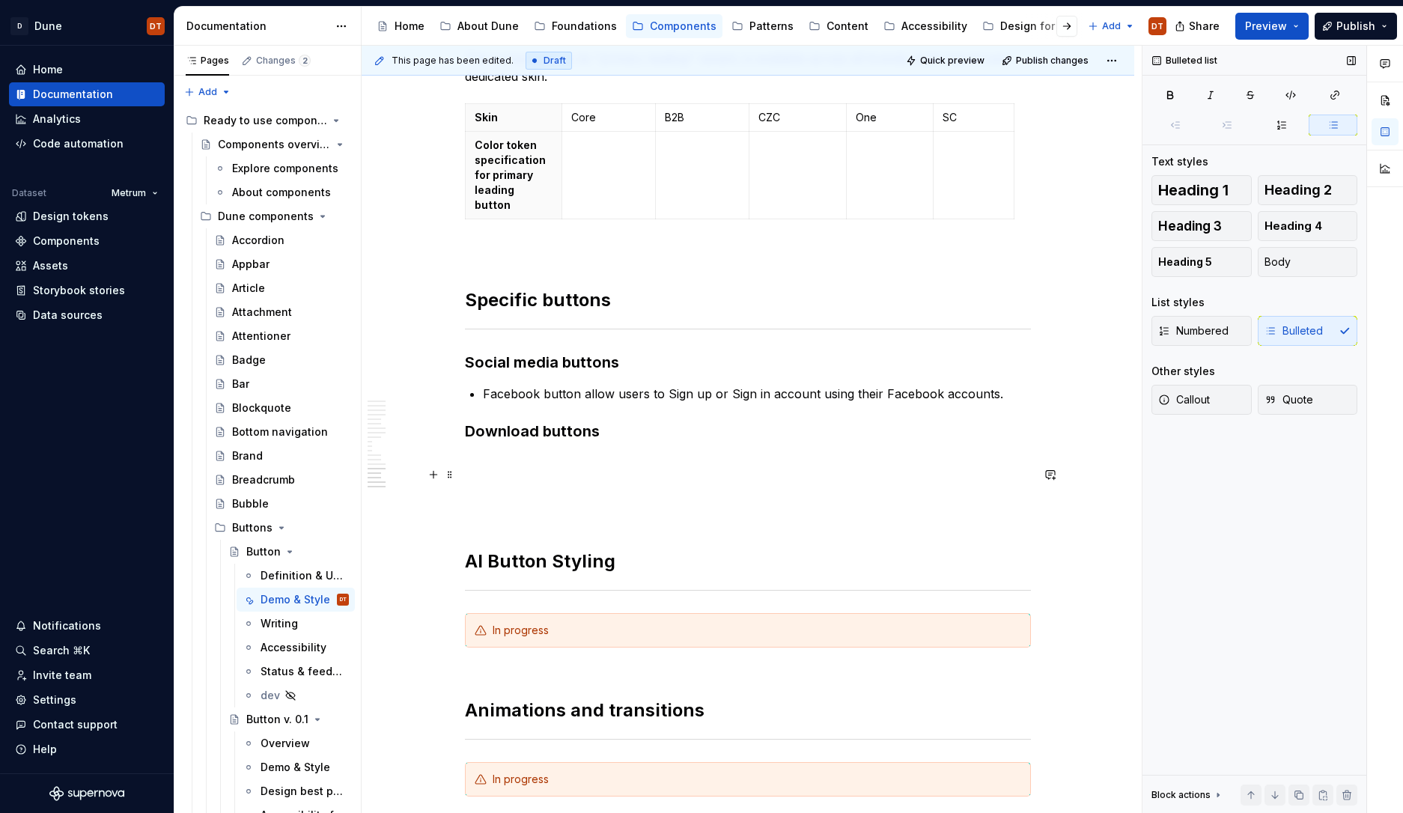
scroll to position [3482, 0]
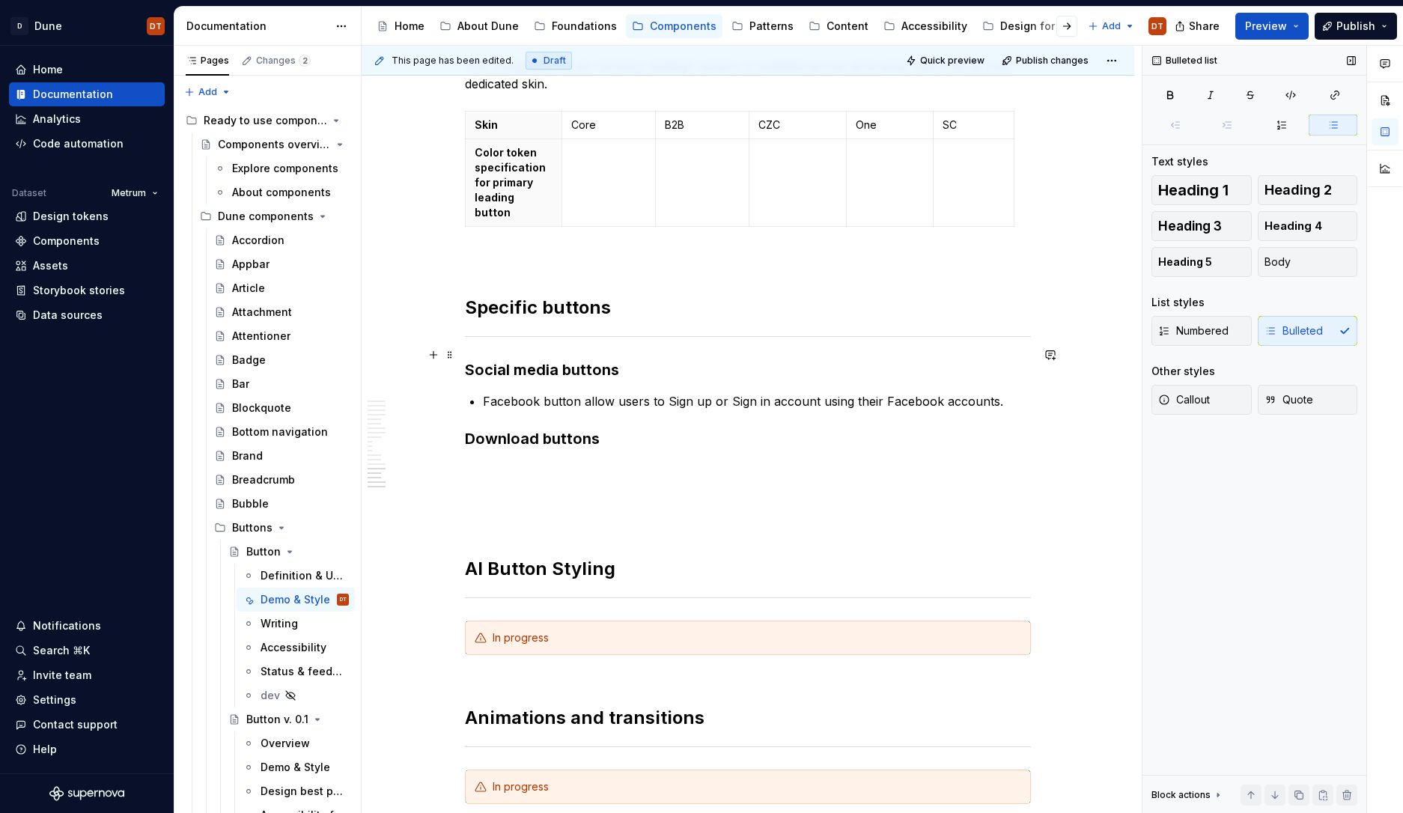
click at [649, 360] on h3 "Social media buttons" at bounding box center [748, 369] width 566 height 21
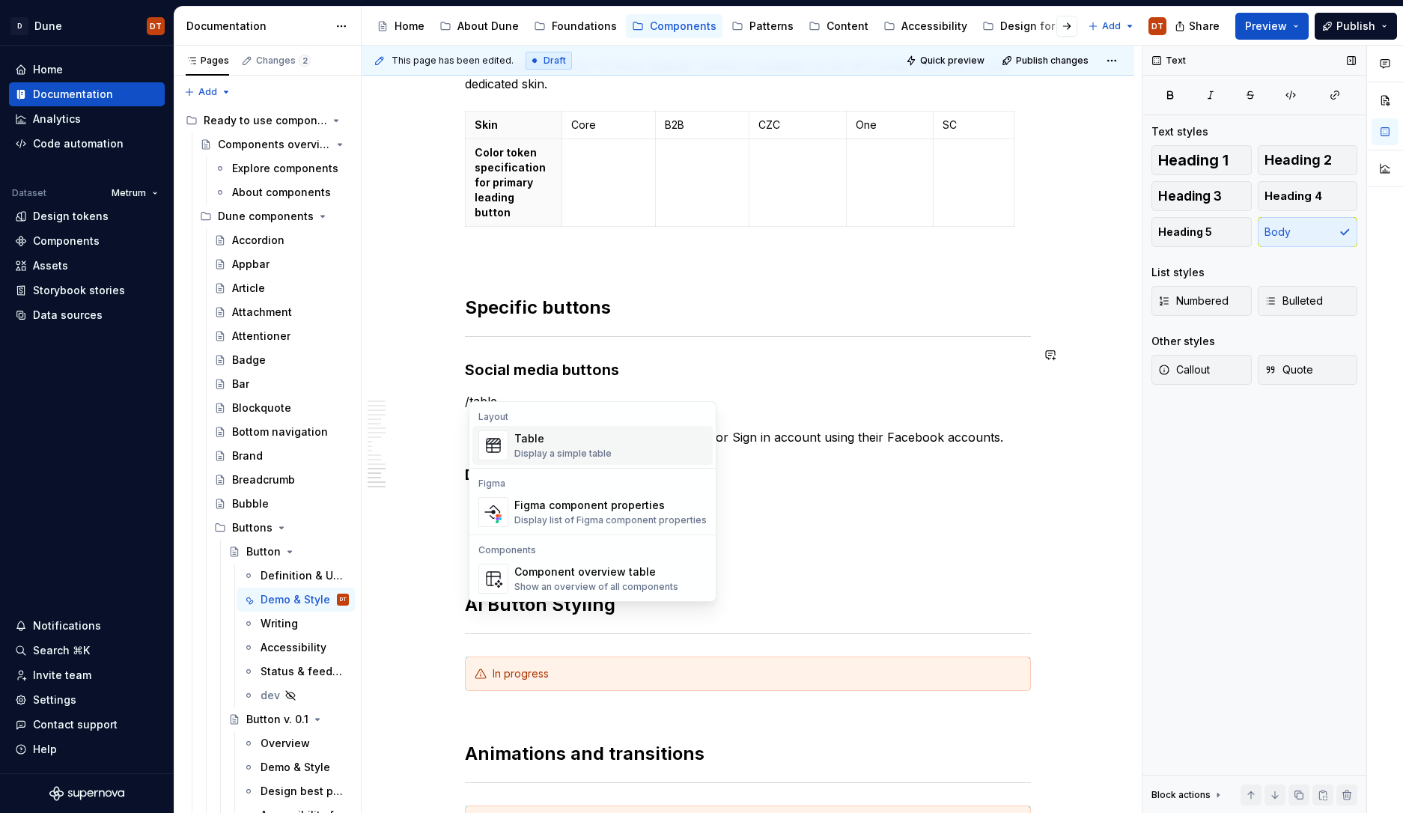
click at [528, 444] on div "Table" at bounding box center [562, 438] width 97 height 15
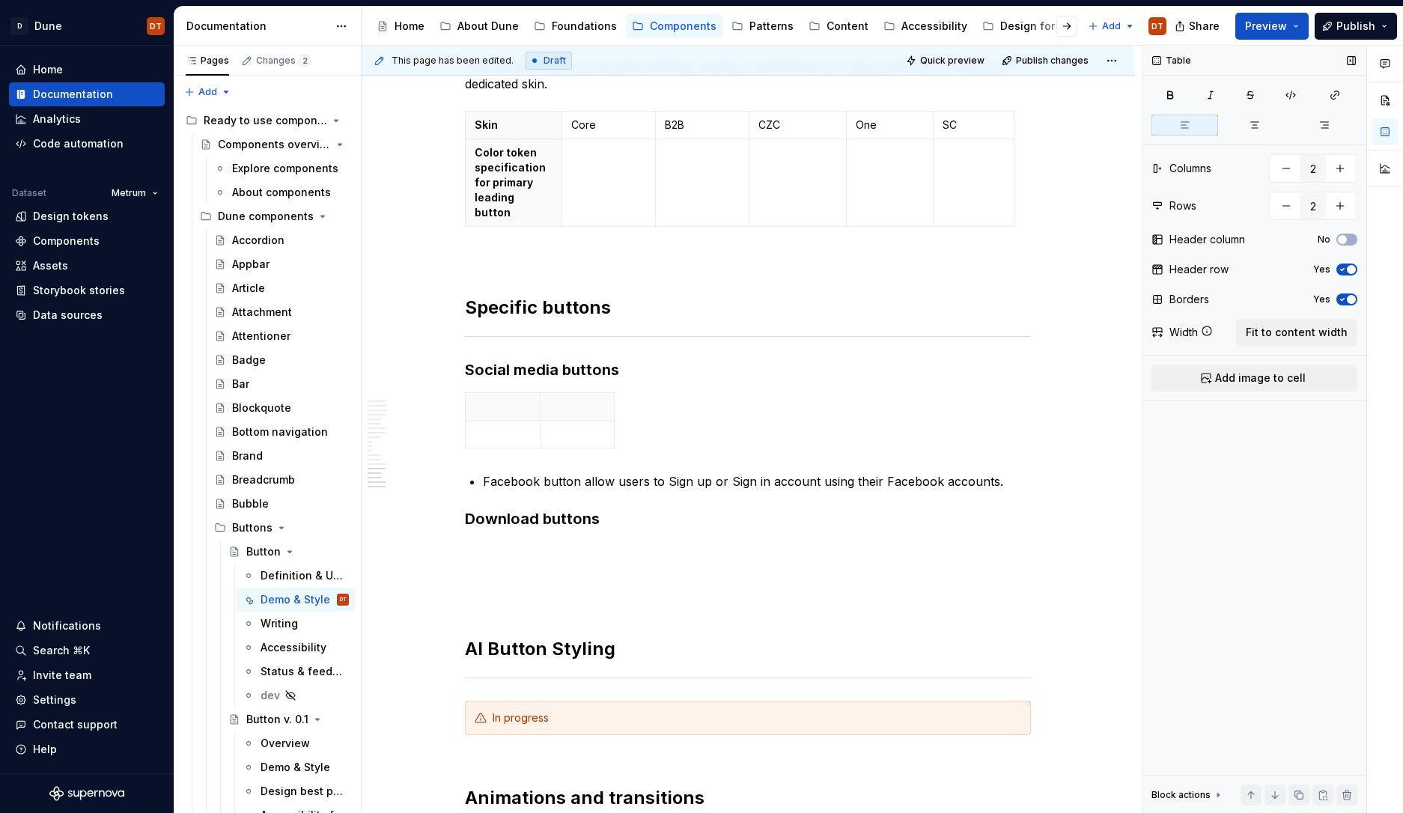
click at [1349, 277] on div "Header row Yes" at bounding box center [1255, 269] width 206 height 21
click at [1349, 266] on span "button" at bounding box center [1351, 269] width 9 height 9
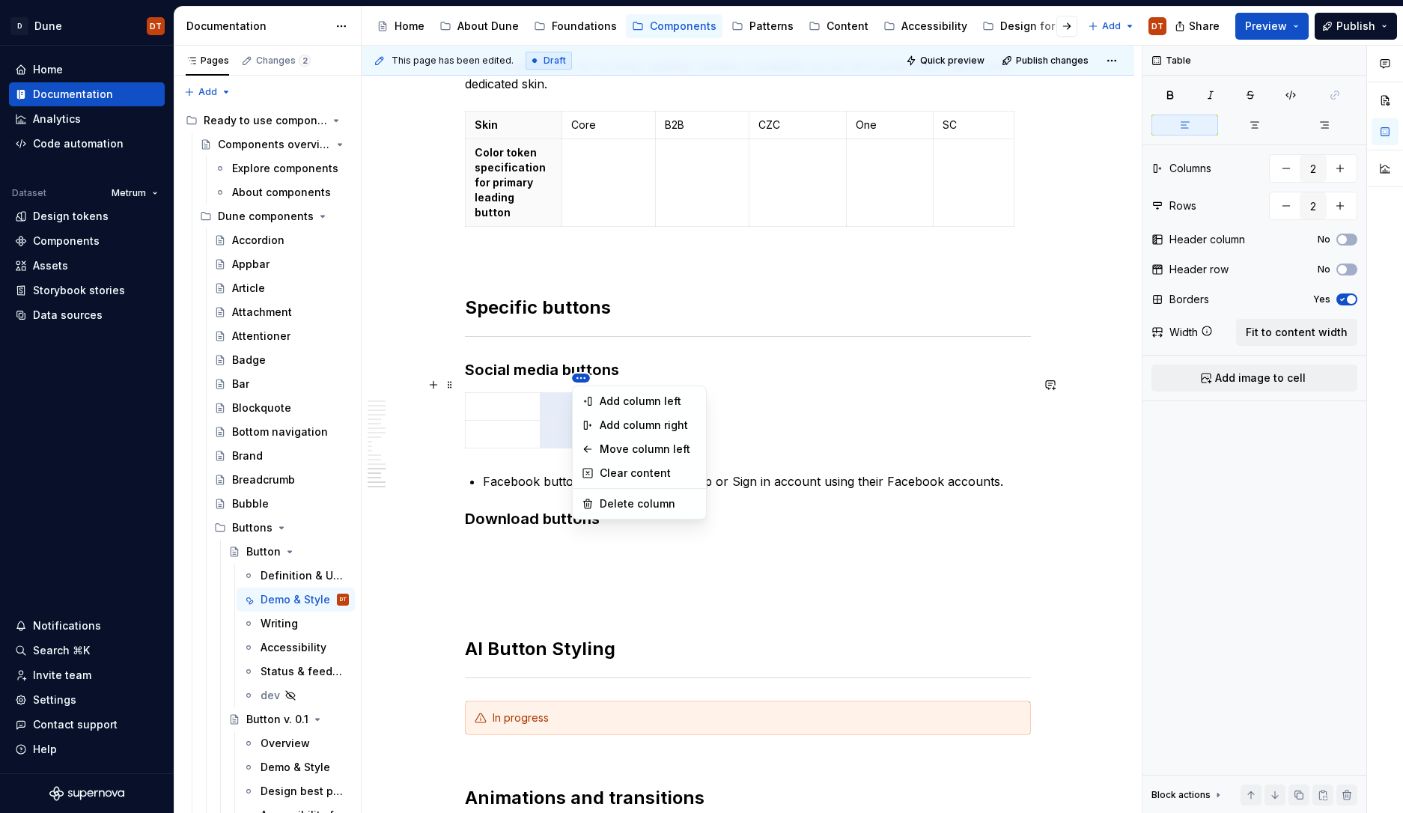
click at [580, 380] on html "D Dune DT Home Documentation Analytics Code automation Dataset Metrum Design to…" at bounding box center [701, 406] width 1403 height 813
click at [746, 383] on html "D Dune DT Home Documentation Analytics Code automation Dataset Metrum Design to…" at bounding box center [701, 406] width 1403 height 813
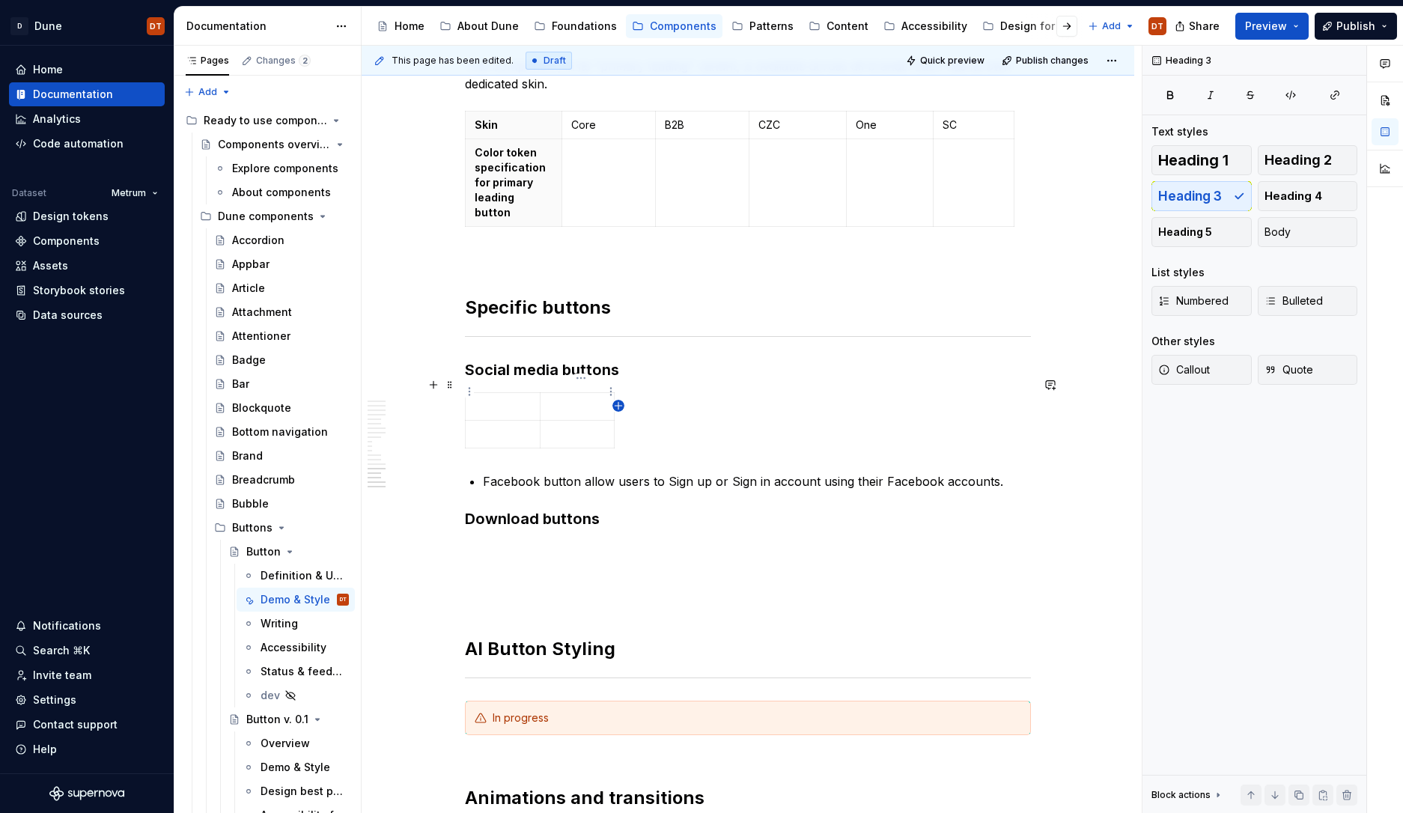
click at [616, 406] on icon "button" at bounding box center [618, 405] width 7 height 7
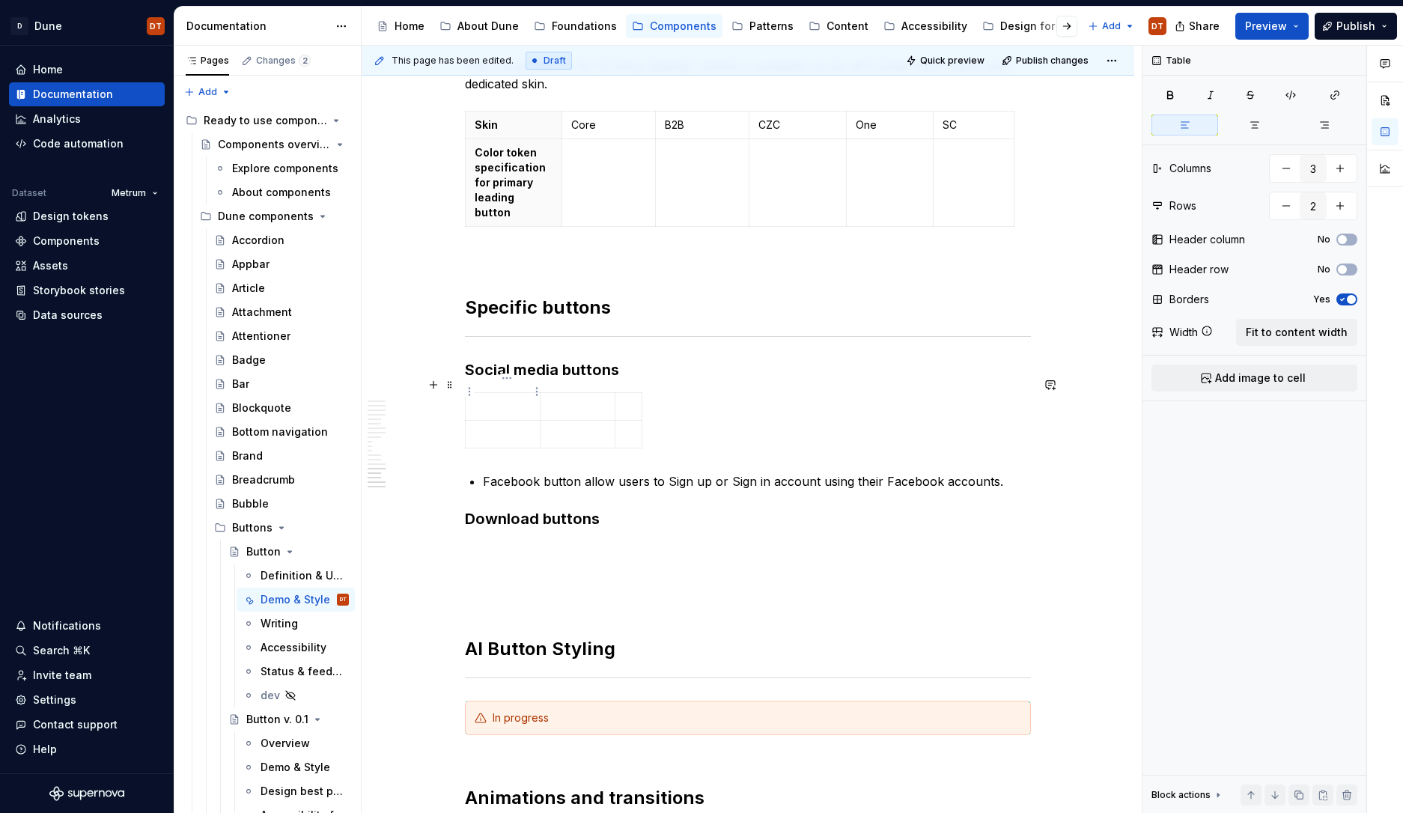
click at [503, 399] on p at bounding box center [503, 406] width 56 height 15
click at [502, 421] on td at bounding box center [503, 435] width 75 height 28
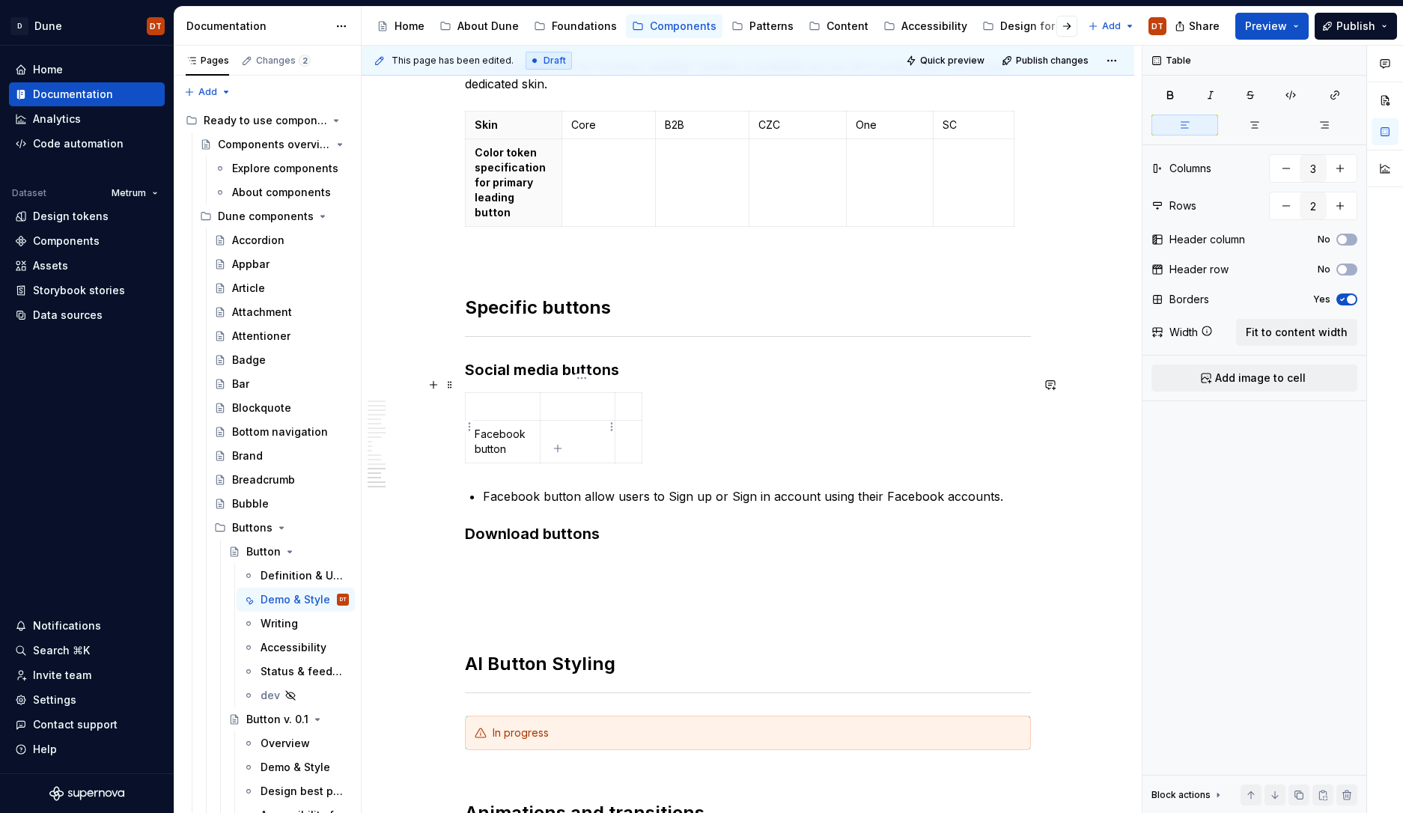
click at [563, 427] on p at bounding box center [578, 434] width 56 height 15
click at [628, 427] on p at bounding box center [628, 434] width 8 height 15
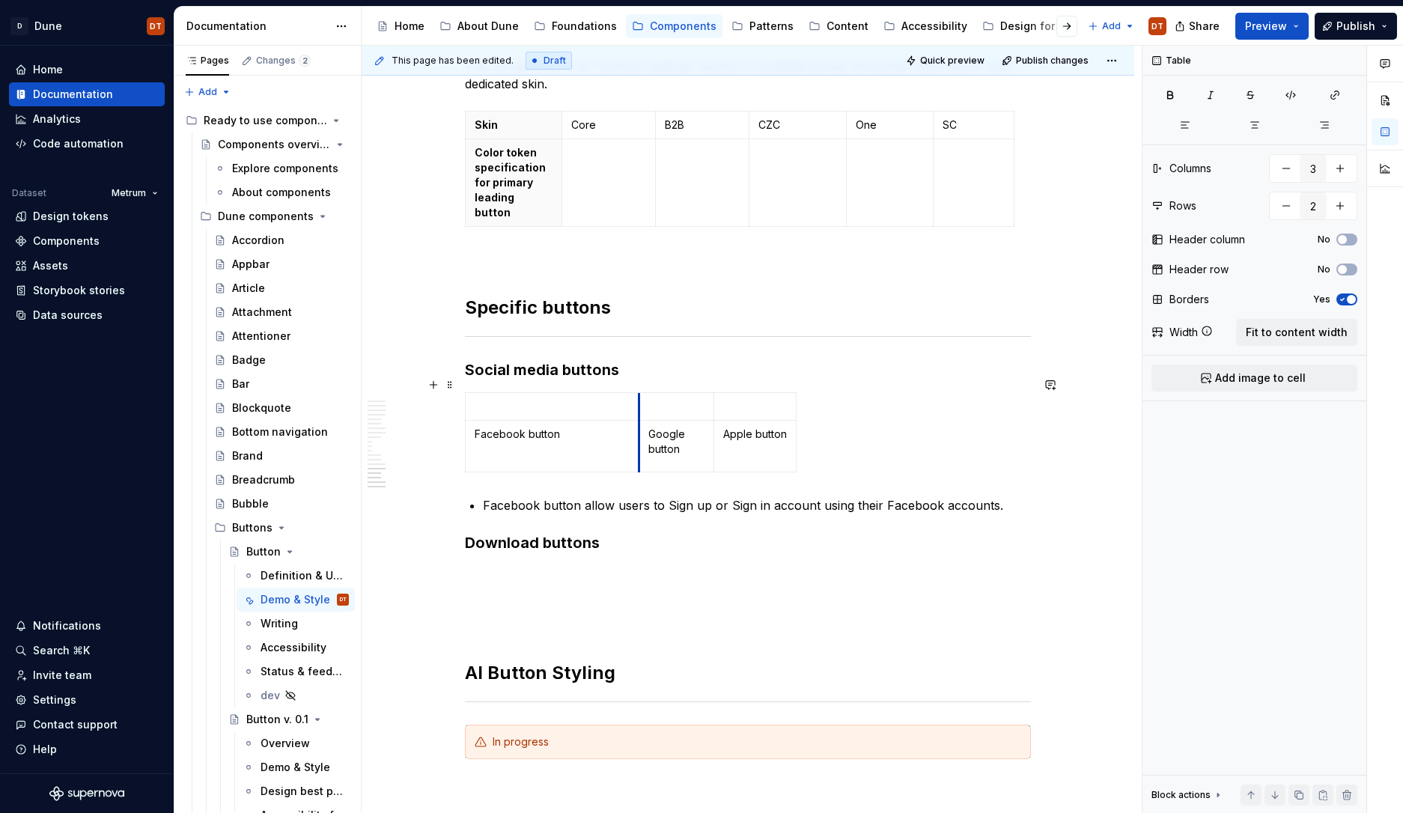
drag, startPoint x: 547, startPoint y: 398, endPoint x: 645, endPoint y: 398, distance: 98.8
click at [645, 398] on td at bounding box center [676, 407] width 75 height 28
drag, startPoint x: 738, startPoint y: 396, endPoint x: 825, endPoint y: 398, distance: 87.6
drag, startPoint x: 908, startPoint y: 398, endPoint x: 1033, endPoint y: 395, distance: 125.1
drag, startPoint x: 1030, startPoint y: 395, endPoint x: 1014, endPoint y: 398, distance: 16.6
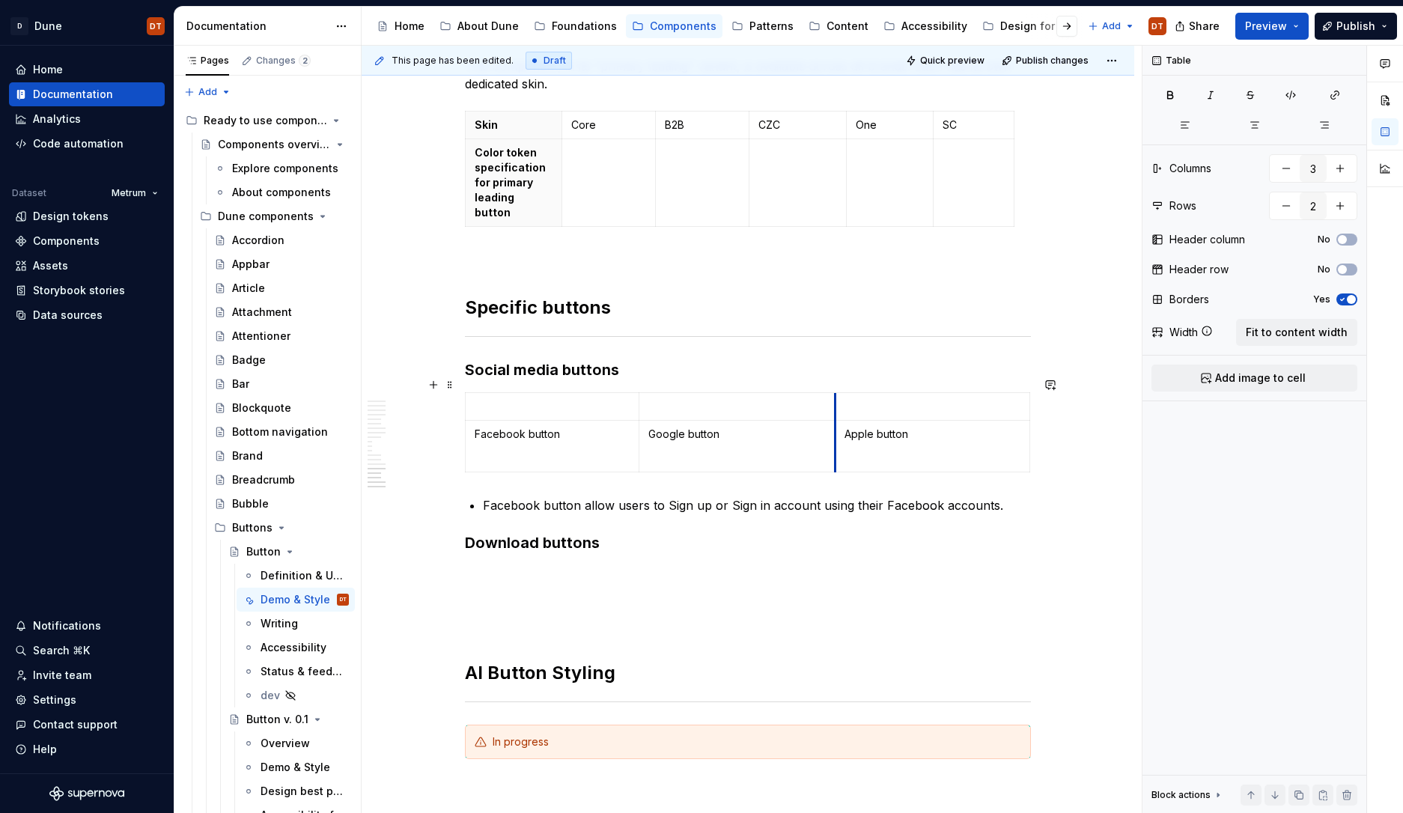
drag, startPoint x: 823, startPoint y: 399, endPoint x: 836, endPoint y: 403, distance: 14.0
drag, startPoint x: 643, startPoint y: 401, endPoint x: 659, endPoint y: 401, distance: 15.7
click at [659, 401] on td at bounding box center [752, 407] width 197 height 28
drag, startPoint x: 1033, startPoint y: 403, endPoint x: 1018, endPoint y: 407, distance: 15.4
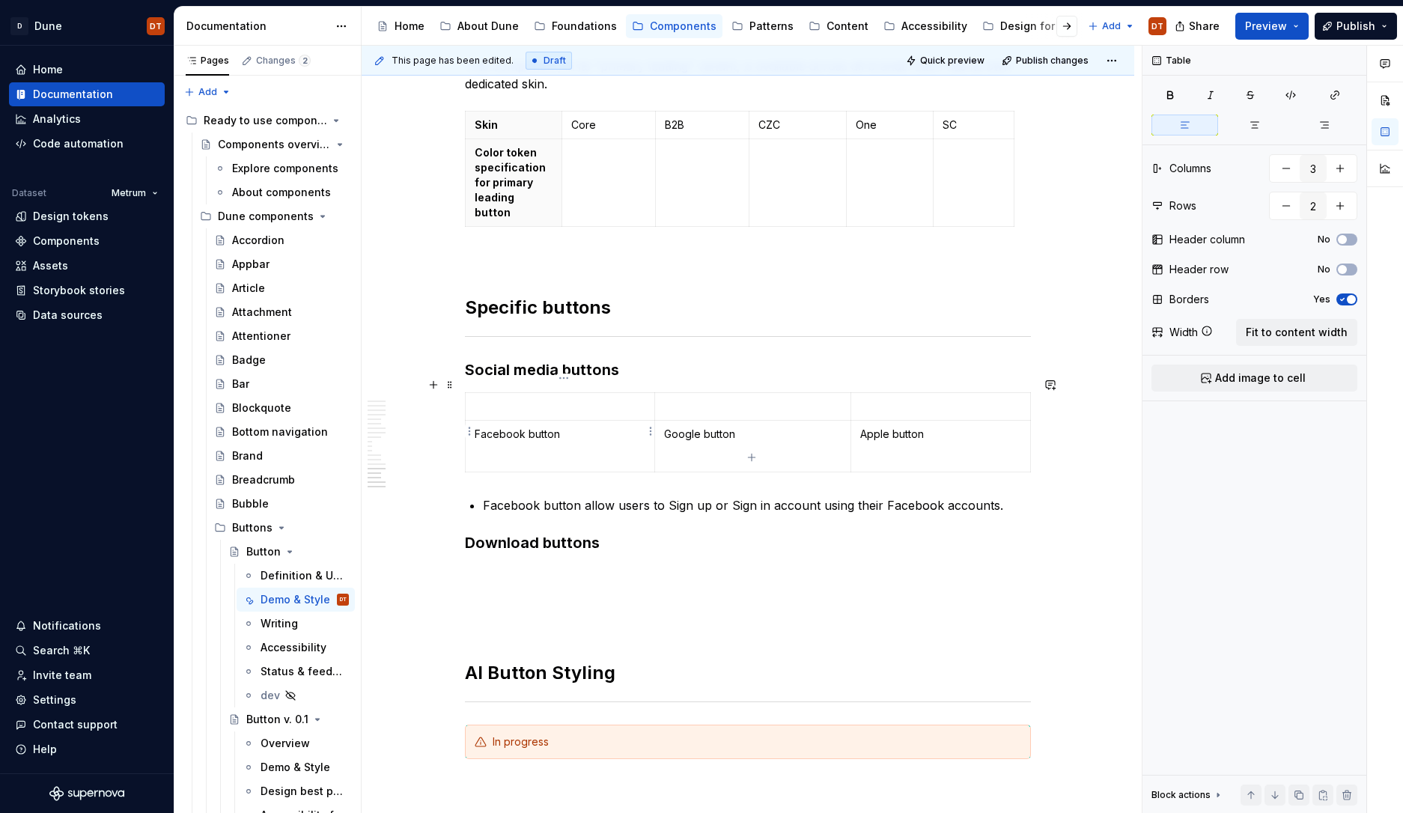
click at [572, 427] on p "Facebook button" at bounding box center [560, 434] width 171 height 15
drag, startPoint x: 570, startPoint y: 421, endPoint x: 475, endPoint y: 421, distance: 94.3
click at [474, 421] on td "Facebook button" at bounding box center [560, 447] width 189 height 52
click at [508, 440] on td "Facebook button" at bounding box center [560, 447] width 189 height 52
click at [581, 427] on p "Facebook button" at bounding box center [560, 442] width 171 height 30
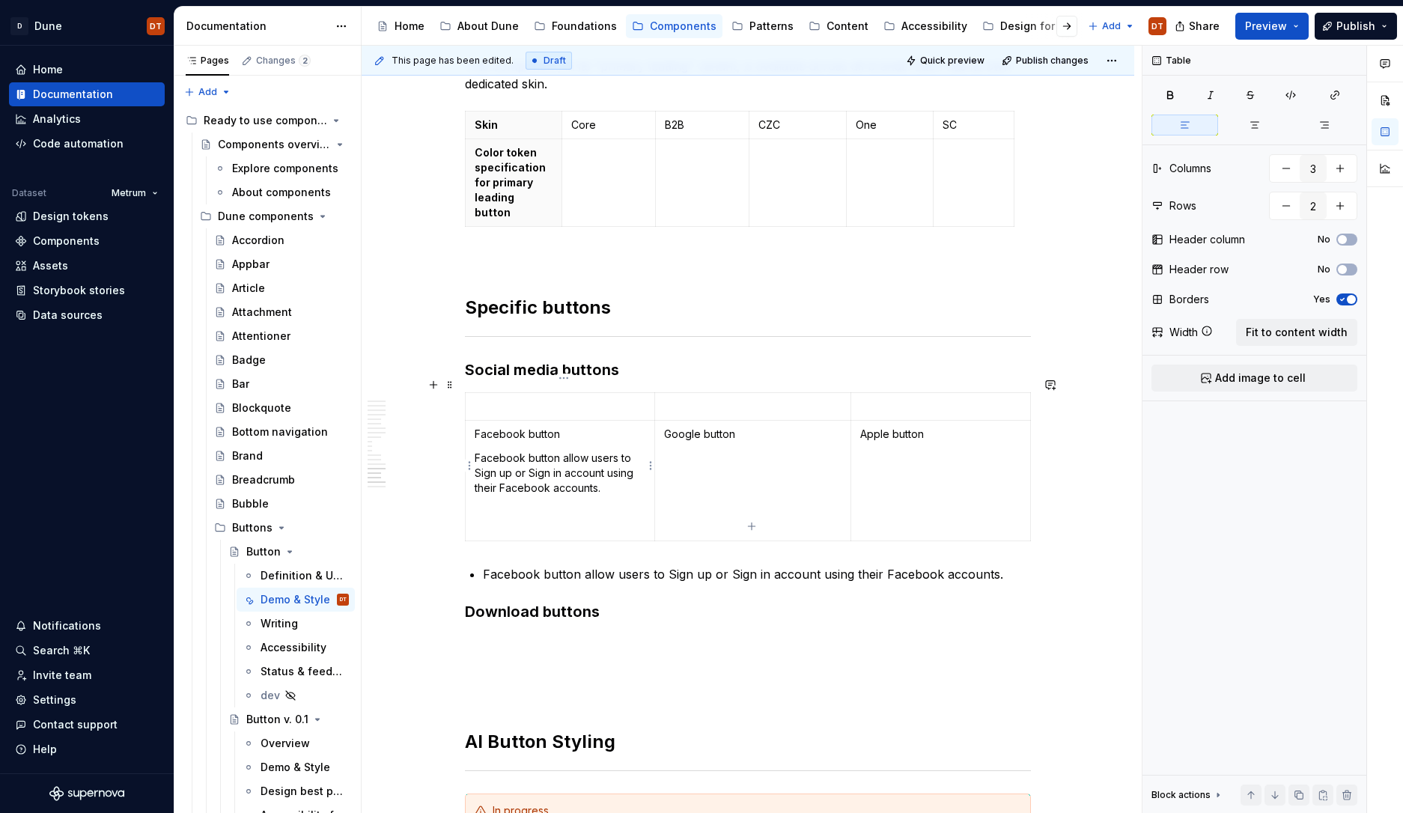
click at [517, 451] on p "Facebook button allow users to Sign up or Sign in account using their Facebook …" at bounding box center [560, 473] width 171 height 45
drag, startPoint x: 479, startPoint y: 443, endPoint x: 479, endPoint y: 422, distance: 20.2
click at [479, 422] on td "Facebook button Facebook button allow users to Sign up or Sign in account using…" at bounding box center [560, 481] width 189 height 121
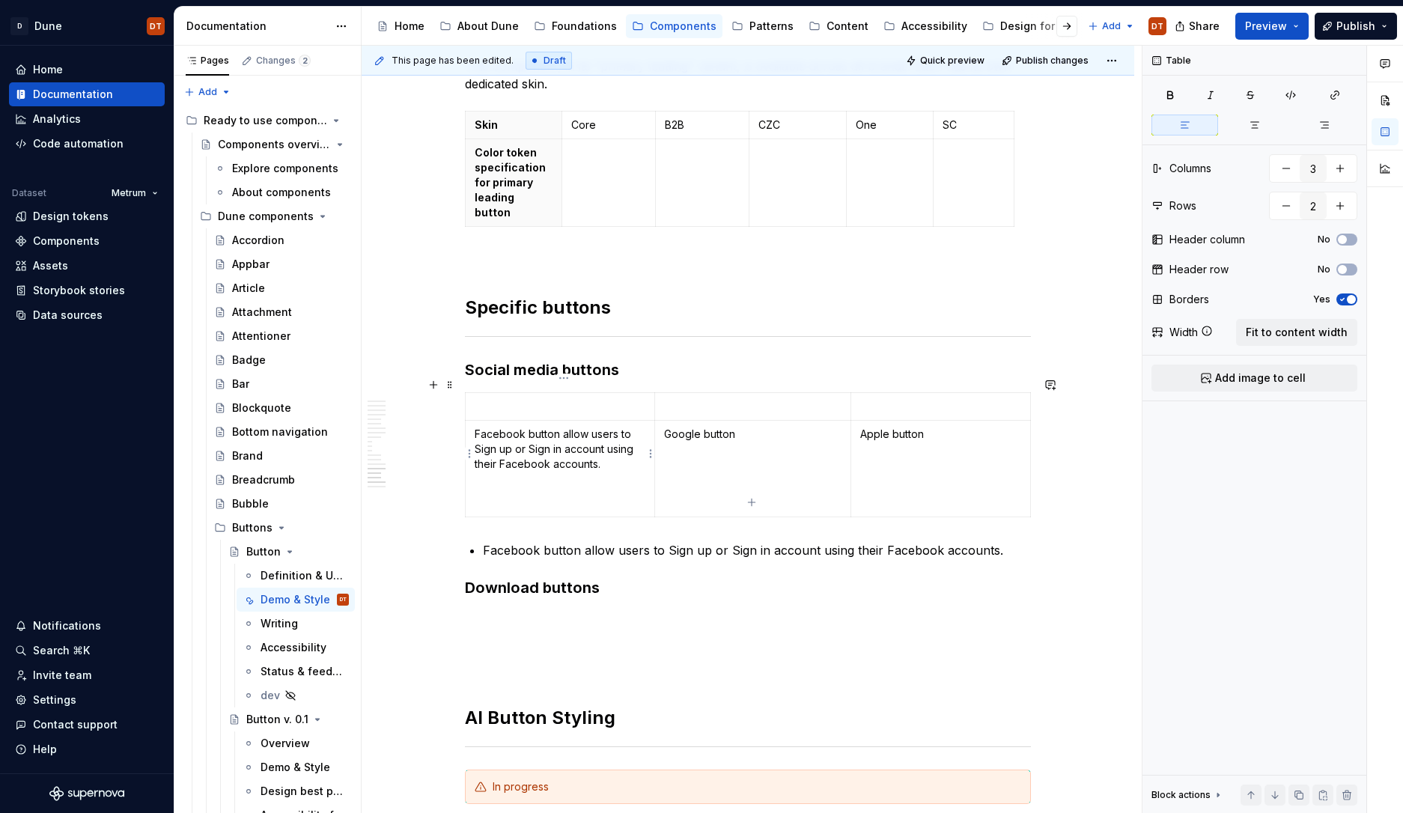
click at [526, 427] on p "Facebook button allow users to Sign up or Sign in account using their Facebook …" at bounding box center [560, 449] width 171 height 45
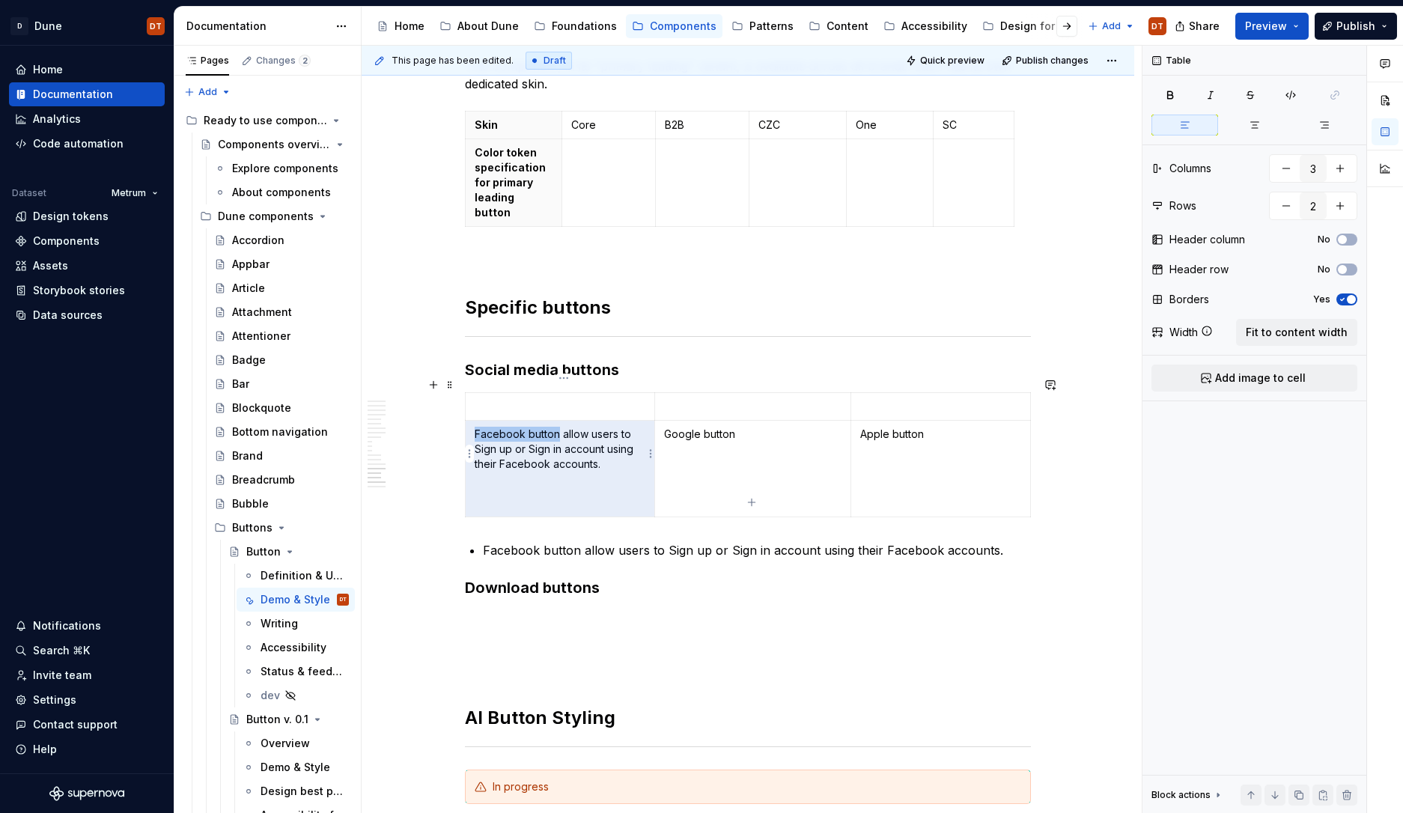
drag, startPoint x: 561, startPoint y: 419, endPoint x: 478, endPoint y: 417, distance: 83.1
click at [478, 427] on p "Facebook button allow users to Sign up or Sign in account using their Facebook …" at bounding box center [560, 449] width 171 height 45
click at [575, 434] on p "Facebook button allow users to Sign up or Sign in account using their Facebook …" at bounding box center [560, 449] width 171 height 45
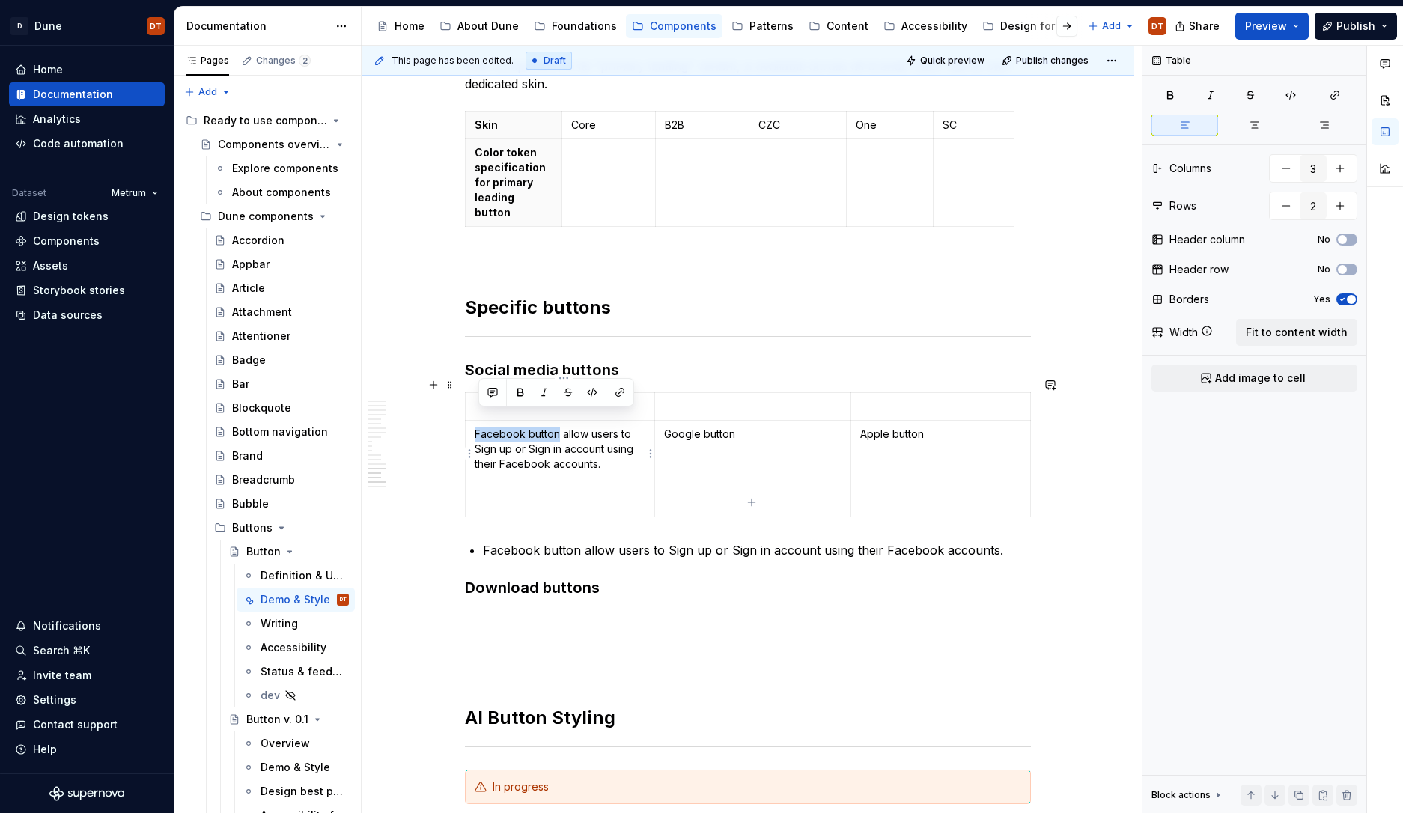
drag, startPoint x: 561, startPoint y: 422, endPoint x: 476, endPoint y: 420, distance: 84.6
click at [476, 421] on td "Facebook button allow users to Sign up or Sign in account using their Facebook …" at bounding box center [560, 469] width 189 height 97
click at [520, 392] on button "button" at bounding box center [520, 392] width 21 height 21
drag, startPoint x: 519, startPoint y: 457, endPoint x: 538, endPoint y: 454, distance: 18.9
click at [520, 457] on td "Facebook button allow users to Sign up or Sign in account using their Facebook …" at bounding box center [560, 469] width 189 height 97
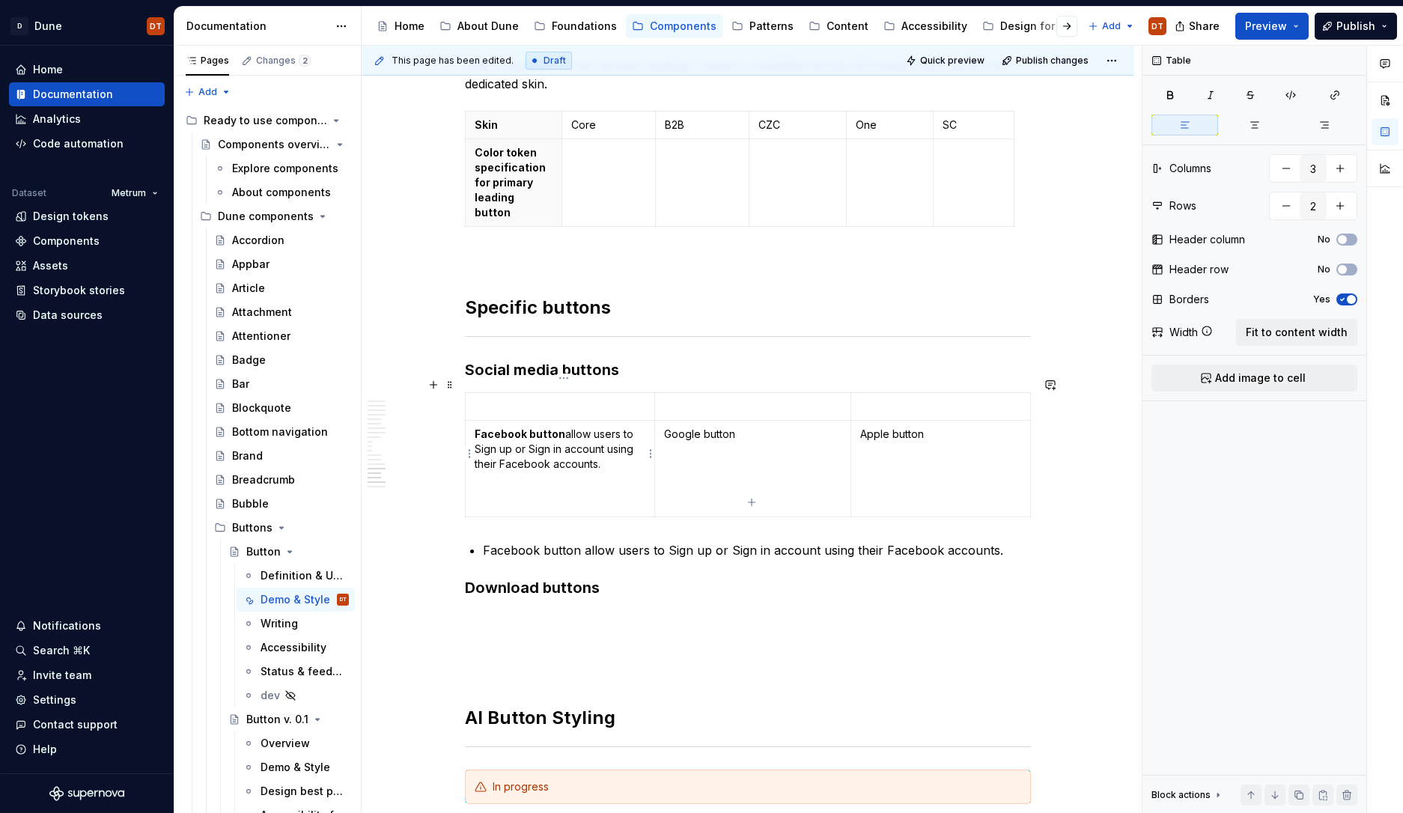
click at [538, 488] on p at bounding box center [560, 496] width 171 height 30
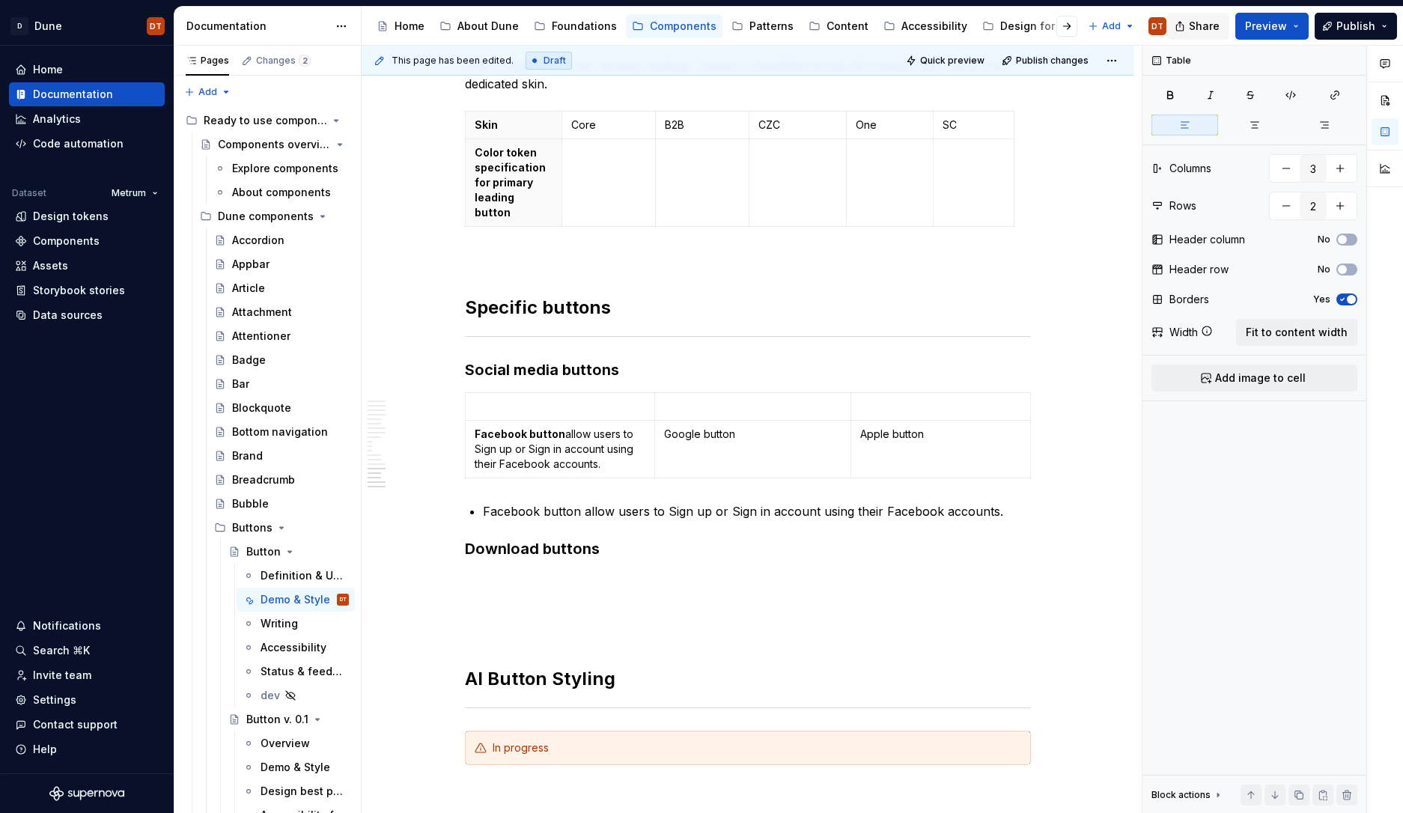
type textarea "*"
drag, startPoint x: 740, startPoint y: 421, endPoint x: 681, endPoint y: 422, distance: 58.4
click at [670, 427] on p "Google button" at bounding box center [753, 434] width 178 height 15
type input "4"
click at [747, 427] on p "Google buttons allow users to Sign up or Sign in account using their Google acc…" at bounding box center [753, 449] width 178 height 45
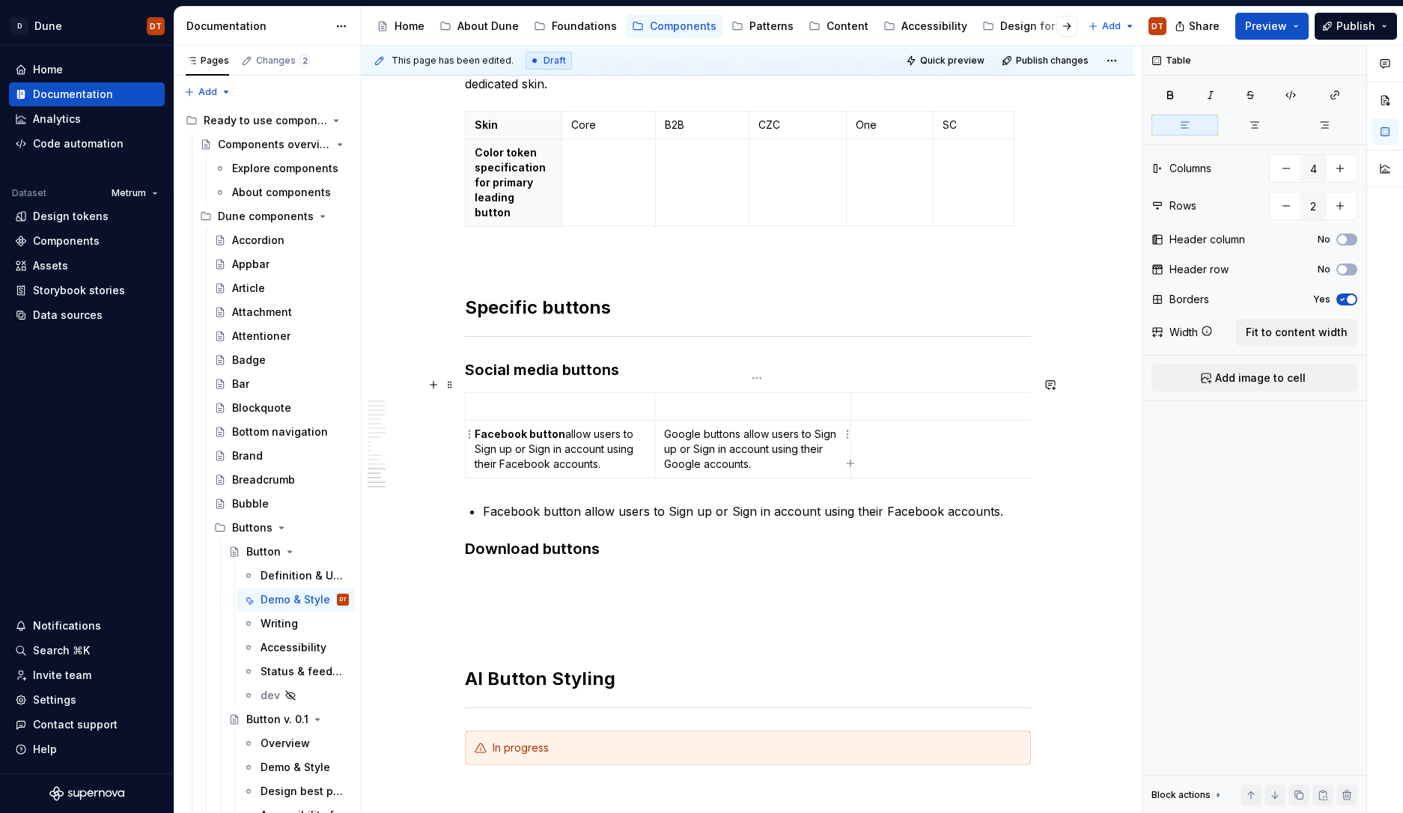
drag, startPoint x: 732, startPoint y: 422, endPoint x: 741, endPoint y: 416, distance: 10.4
click at [732, 427] on p "Google buttons allow users to Sign up or Sign in account using their Google acc…" at bounding box center [753, 449] width 178 height 45
drag, startPoint x: 738, startPoint y: 422, endPoint x: 755, endPoint y: 414, distance: 18.8
click at [742, 427] on p "Google buttons allow users to Sign up or Sign in account using their Google acc…" at bounding box center [753, 449] width 178 height 45
click at [709, 430] on p "Google button allow users to Sign up or Sign in account using their Google acco…" at bounding box center [753, 449] width 178 height 45
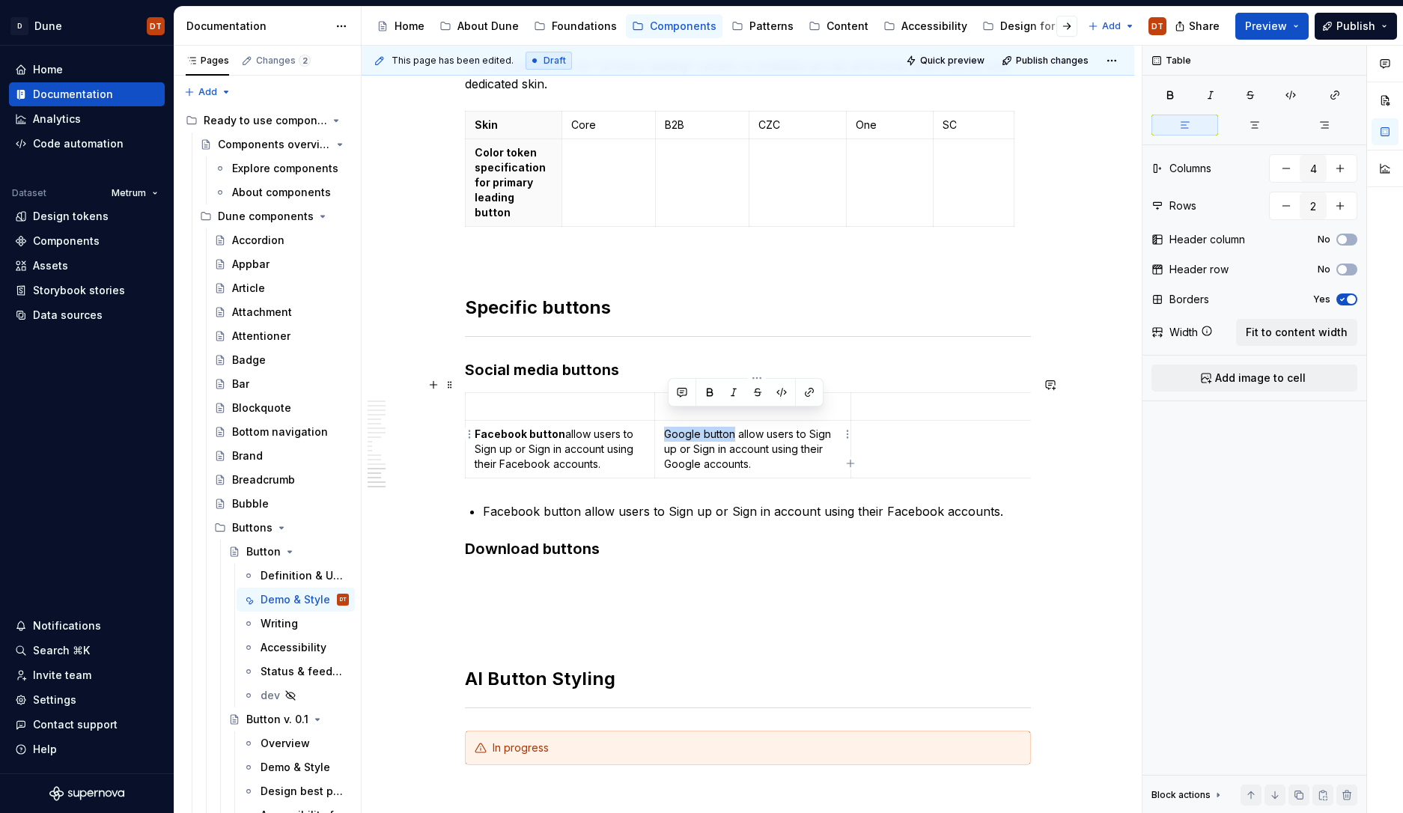
drag, startPoint x: 737, startPoint y: 419, endPoint x: 667, endPoint y: 419, distance: 69.6
click at [667, 427] on p "Google button allow users to Sign up or Sign in account using their Google acco…" at bounding box center [753, 449] width 178 height 45
click at [711, 394] on button "button" at bounding box center [709, 392] width 21 height 21
click at [690, 431] on p "Google button allow users to Sign up or Sign in account using their Google acco…" at bounding box center [753, 449] width 178 height 45
click at [915, 431] on td at bounding box center [949, 450] width 197 height 58
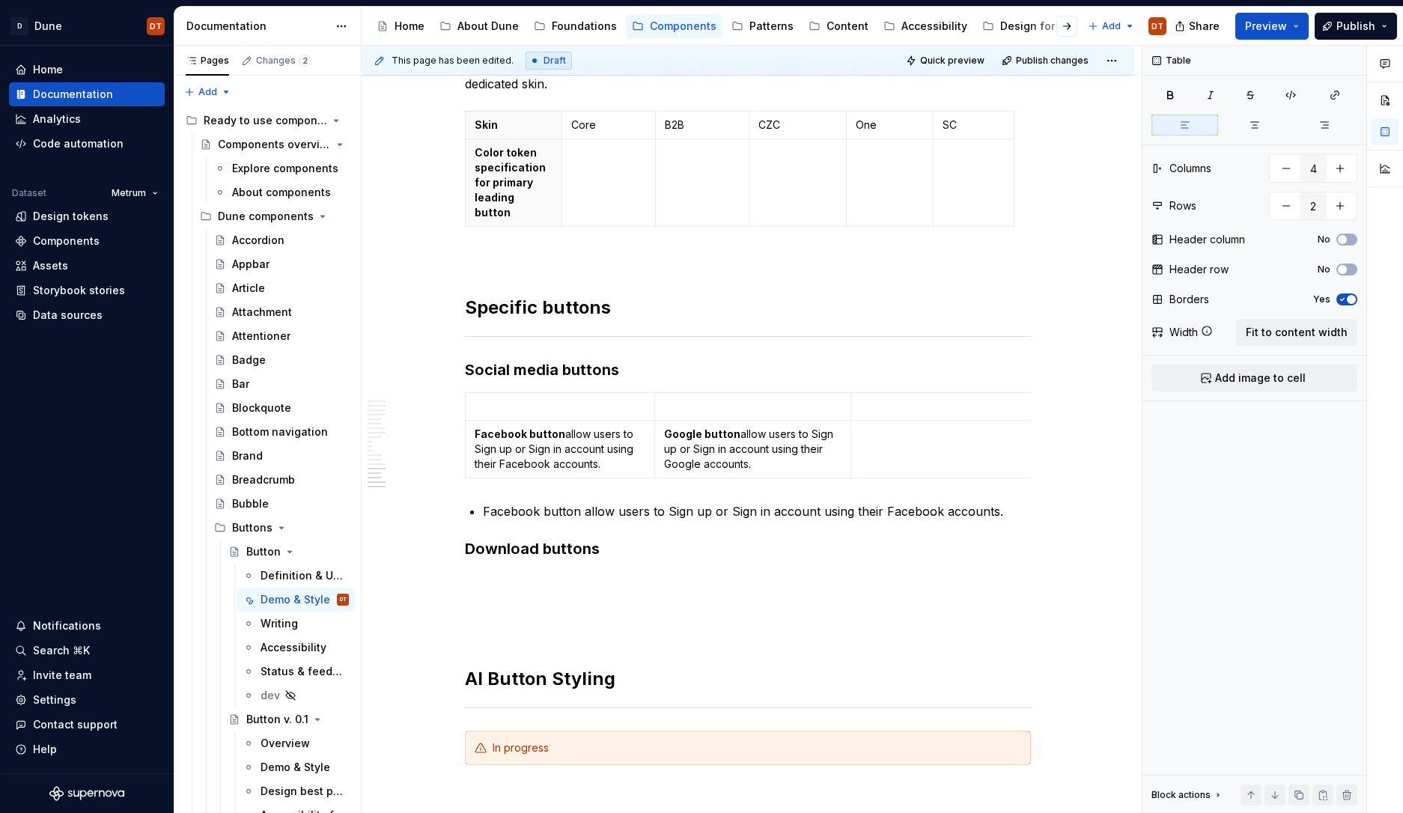
type textarea "*"
click at [738, 428] on strong "Google button" at bounding box center [702, 434] width 76 height 13
click at [562, 428] on strong "Facebook button" at bounding box center [520, 434] width 91 height 13
click at [737, 428] on strong "Google button" at bounding box center [702, 434] width 76 height 13
click at [960, 427] on p "Apple buttons allow users to Sign up or Sign in account using their Apple accou…" at bounding box center [949, 449] width 178 height 45
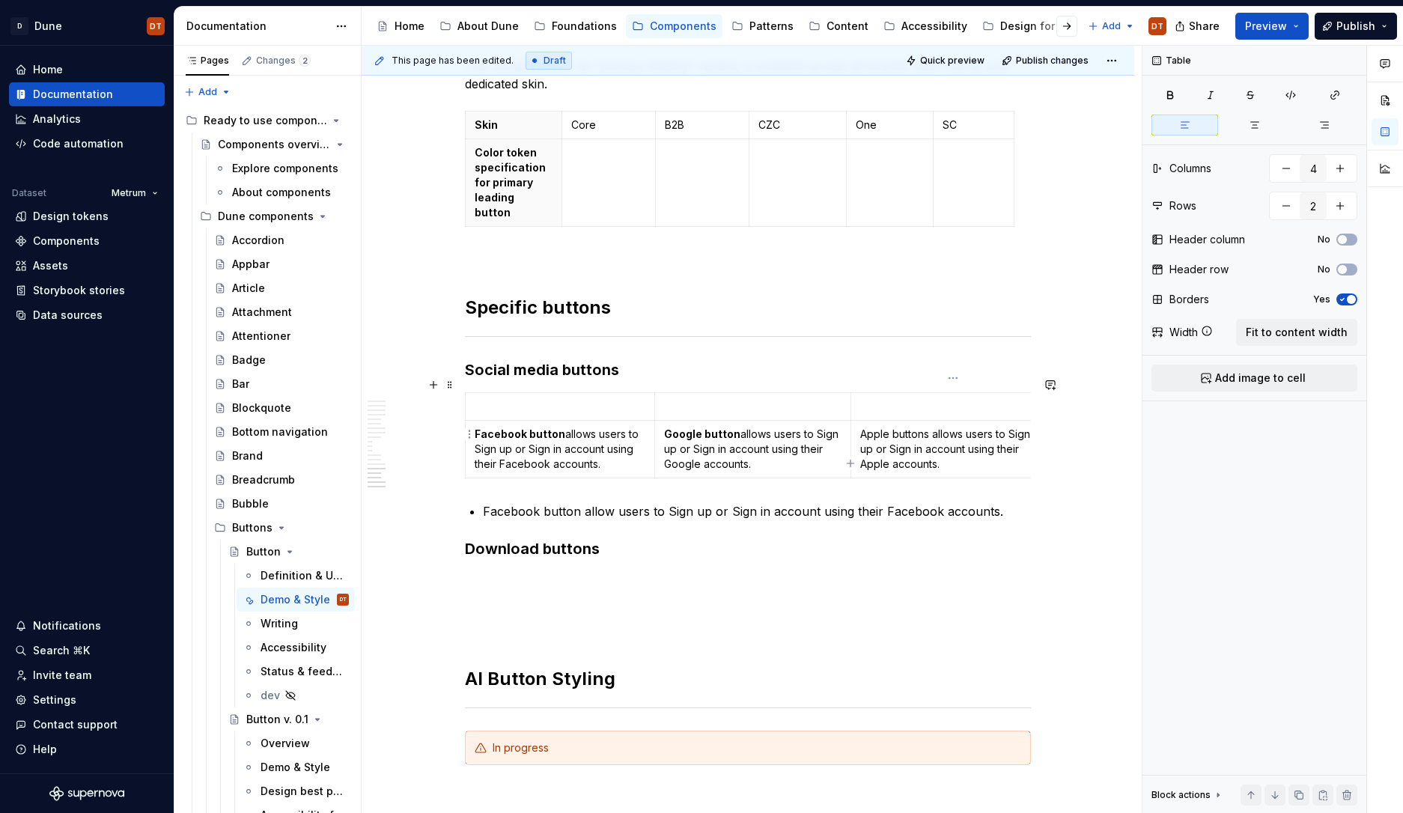
click at [930, 427] on p "Apple buttons allows users to Sign up or Sign in account using their Apple acco…" at bounding box center [949, 449] width 178 height 45
click at [916, 427] on p "Apple buttos allows users to Sign up or Sign in account using their Apple accou…" at bounding box center [949, 449] width 178 height 45
click at [915, 427] on p "Apple buttons allows users to Sign up or Sign in account using their Apple acco…" at bounding box center [949, 449] width 178 height 45
drag, startPoint x: 932, startPoint y: 419, endPoint x: 866, endPoint y: 419, distance: 66.6
click at [866, 427] on p "Apple buttons allows users to Sign up or Sign in account using their Apple acco…" at bounding box center [949, 449] width 178 height 45
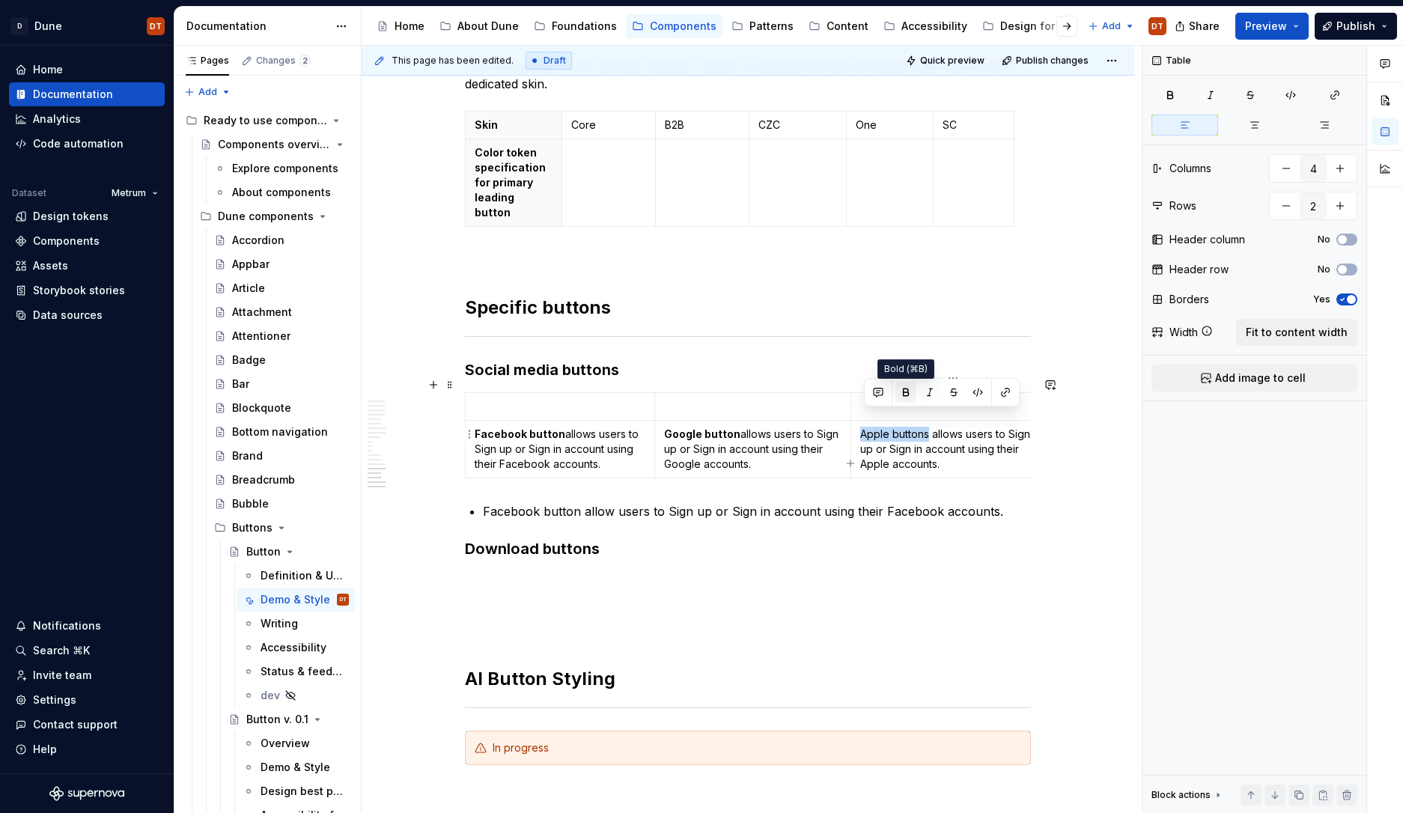
click at [902, 398] on button "button" at bounding box center [906, 392] width 21 height 21
click at [893, 429] on p "Apple buttons allows users to Sign up or Sign in account using their Apple acco…" at bounding box center [949, 449] width 178 height 45
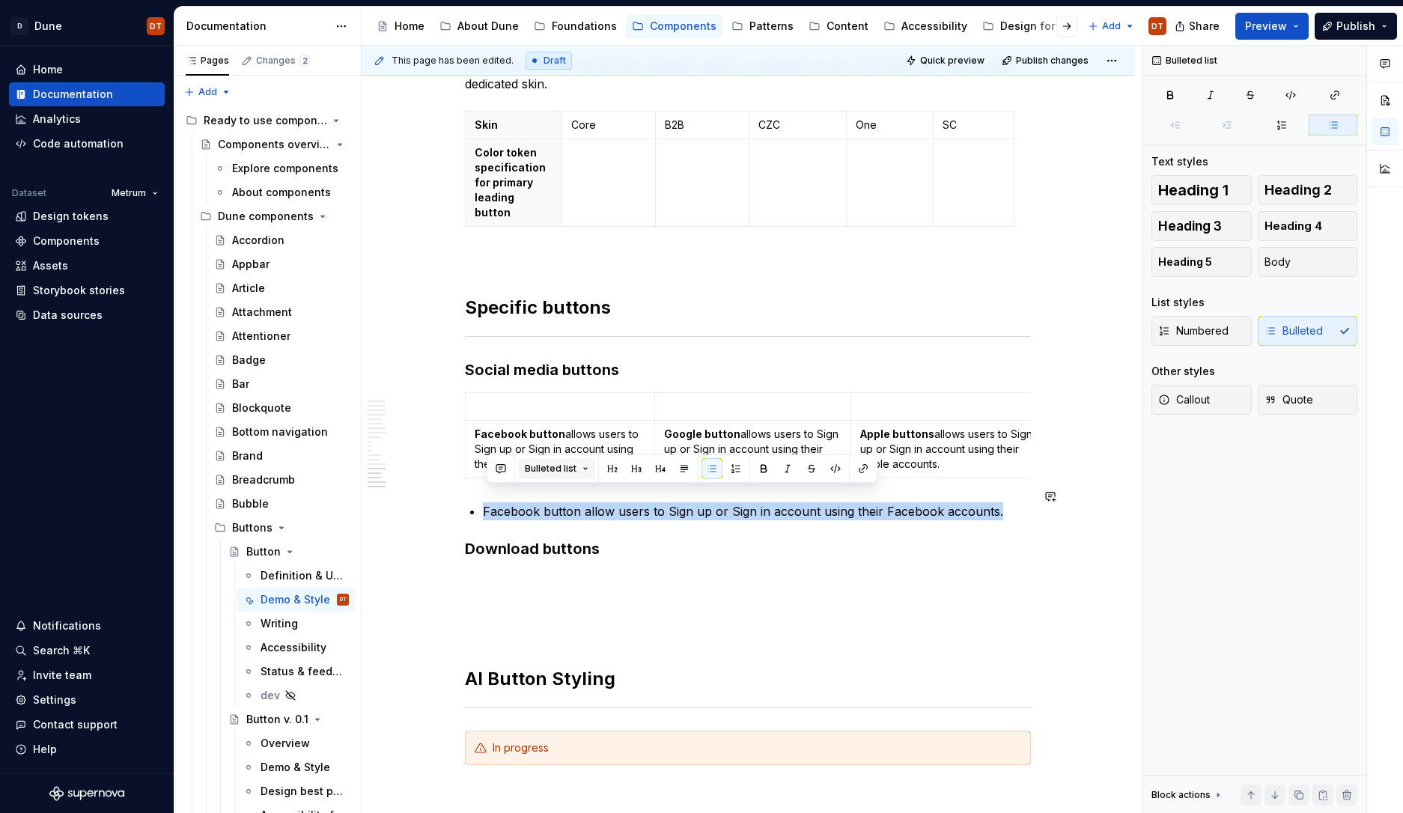
drag, startPoint x: 1006, startPoint y: 496, endPoint x: 589, endPoint y: 478, distance: 418.2
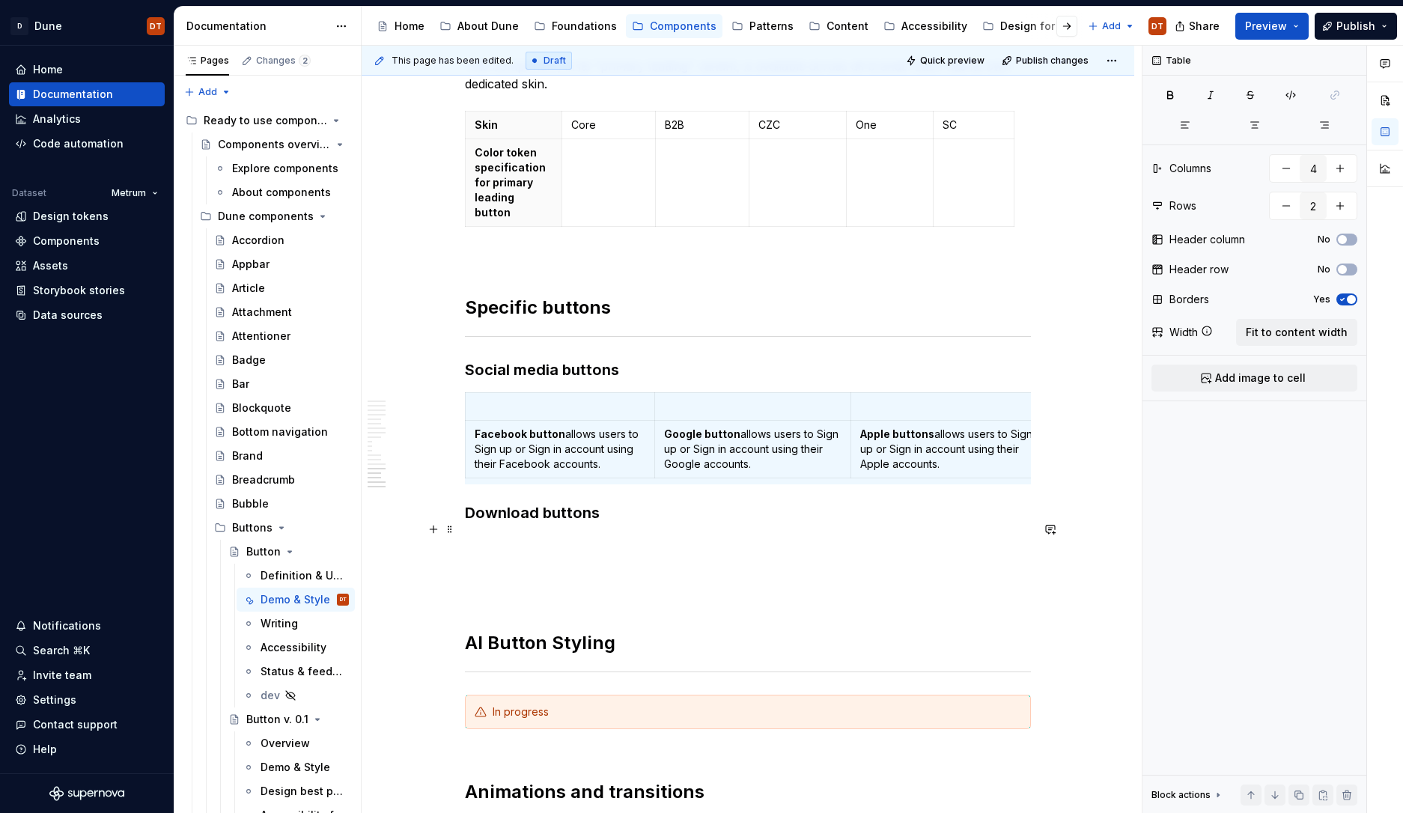
click at [556, 535] on p at bounding box center [748, 544] width 566 height 18
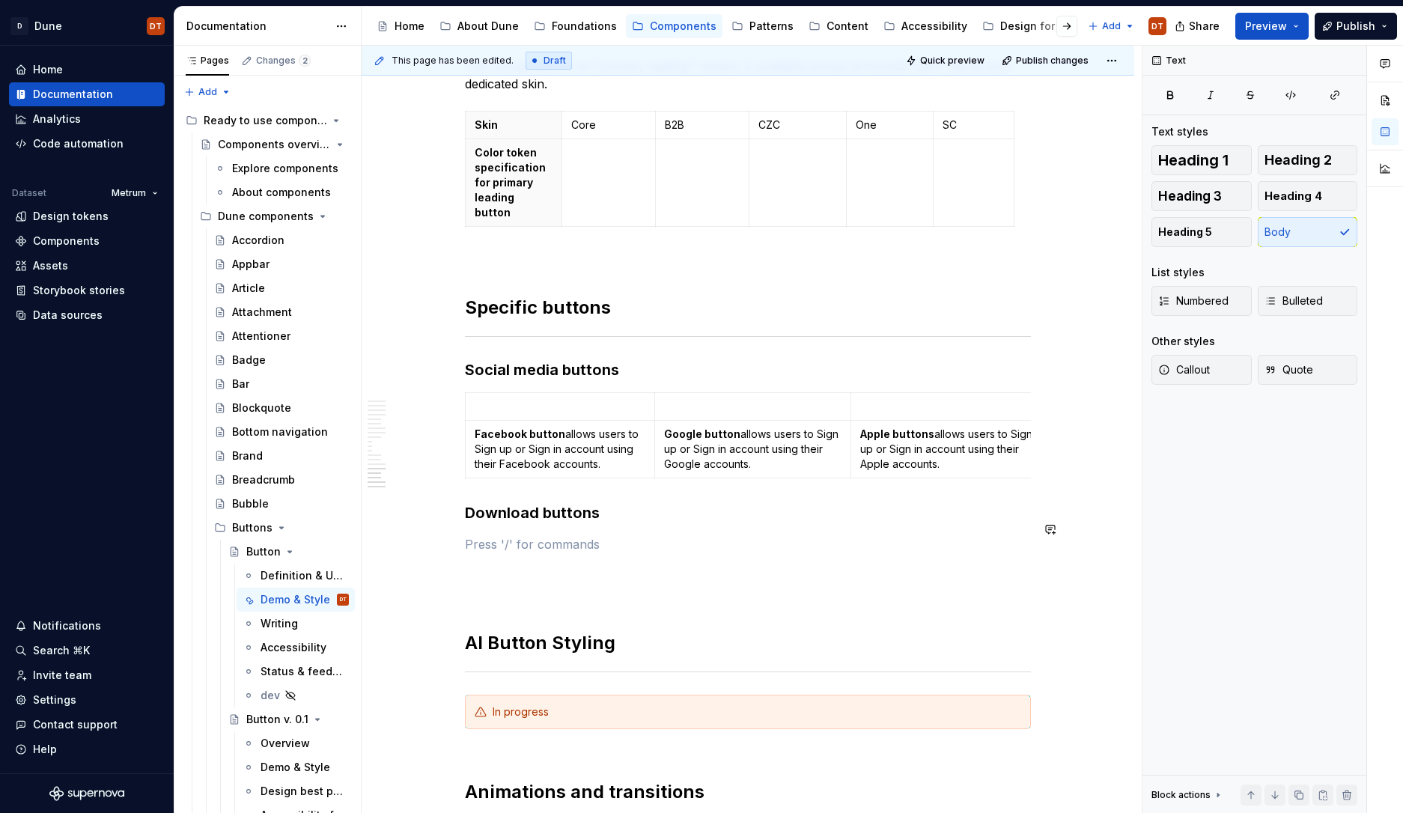
click at [592, 562] on p at bounding box center [748, 571] width 566 height 18
click at [517, 538] on p at bounding box center [748, 544] width 566 height 18
click at [454, 696] on span at bounding box center [450, 696] width 12 height 21
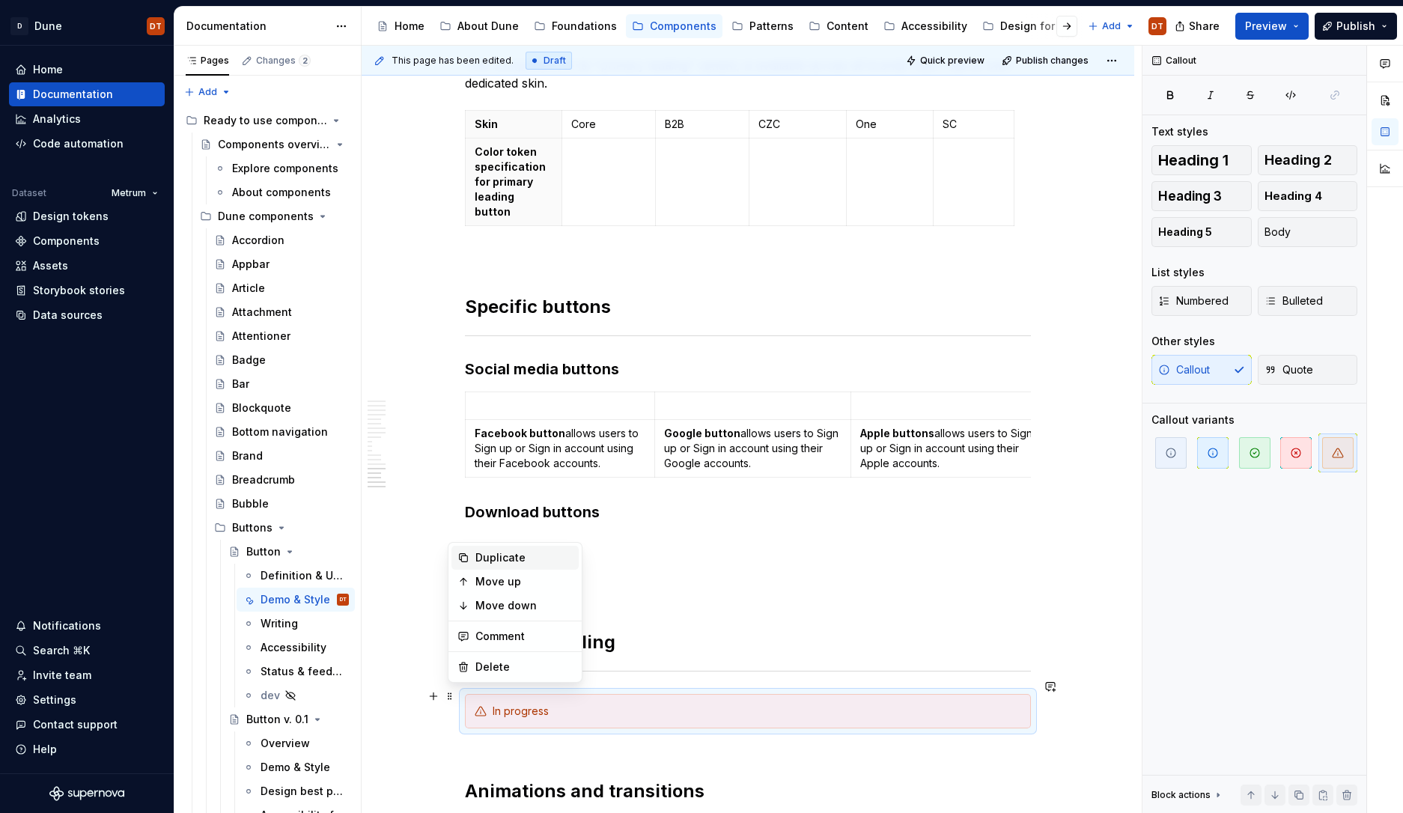
click at [493, 557] on div "Duplicate" at bounding box center [523, 557] width 97 height 15
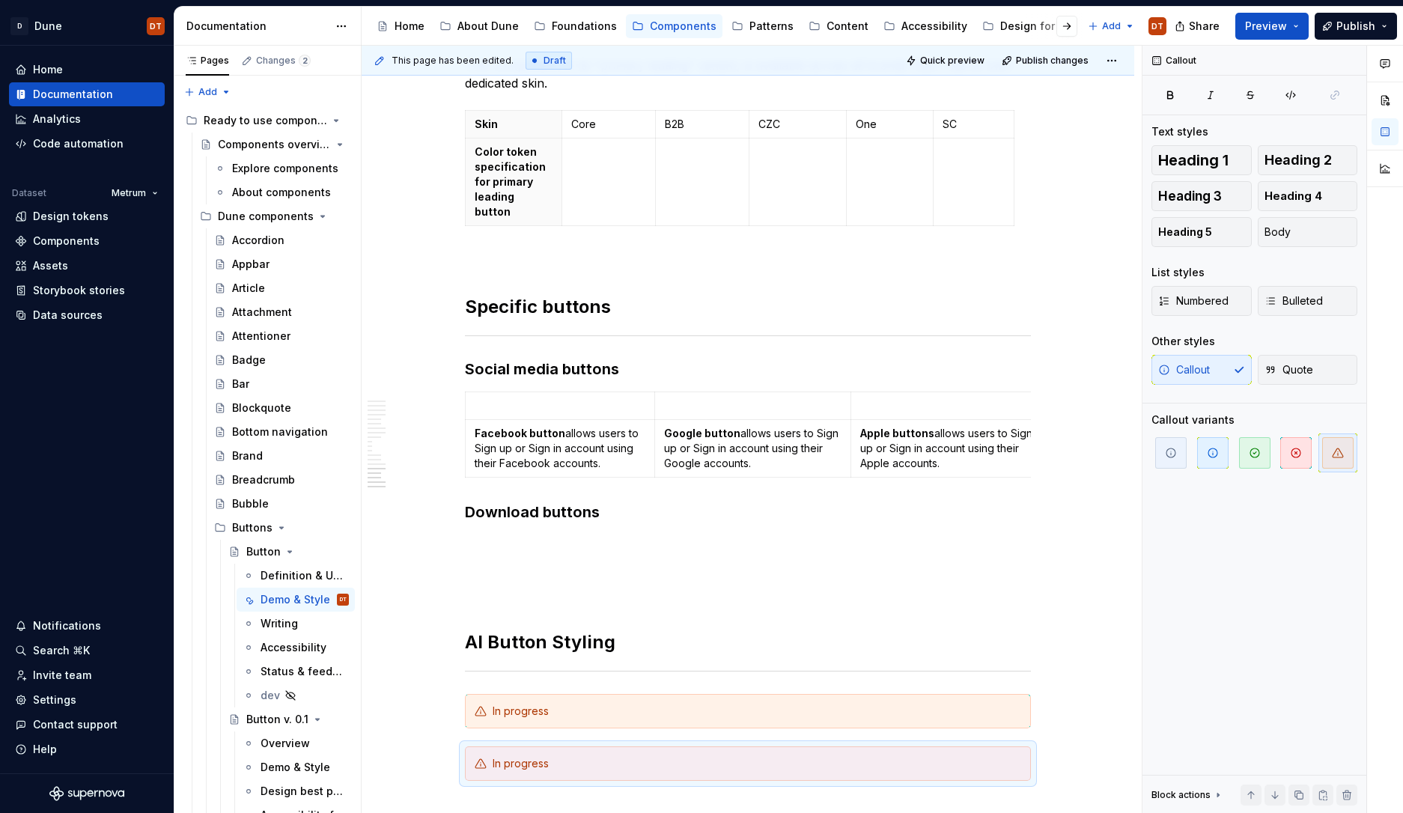
scroll to position [3485, 0]
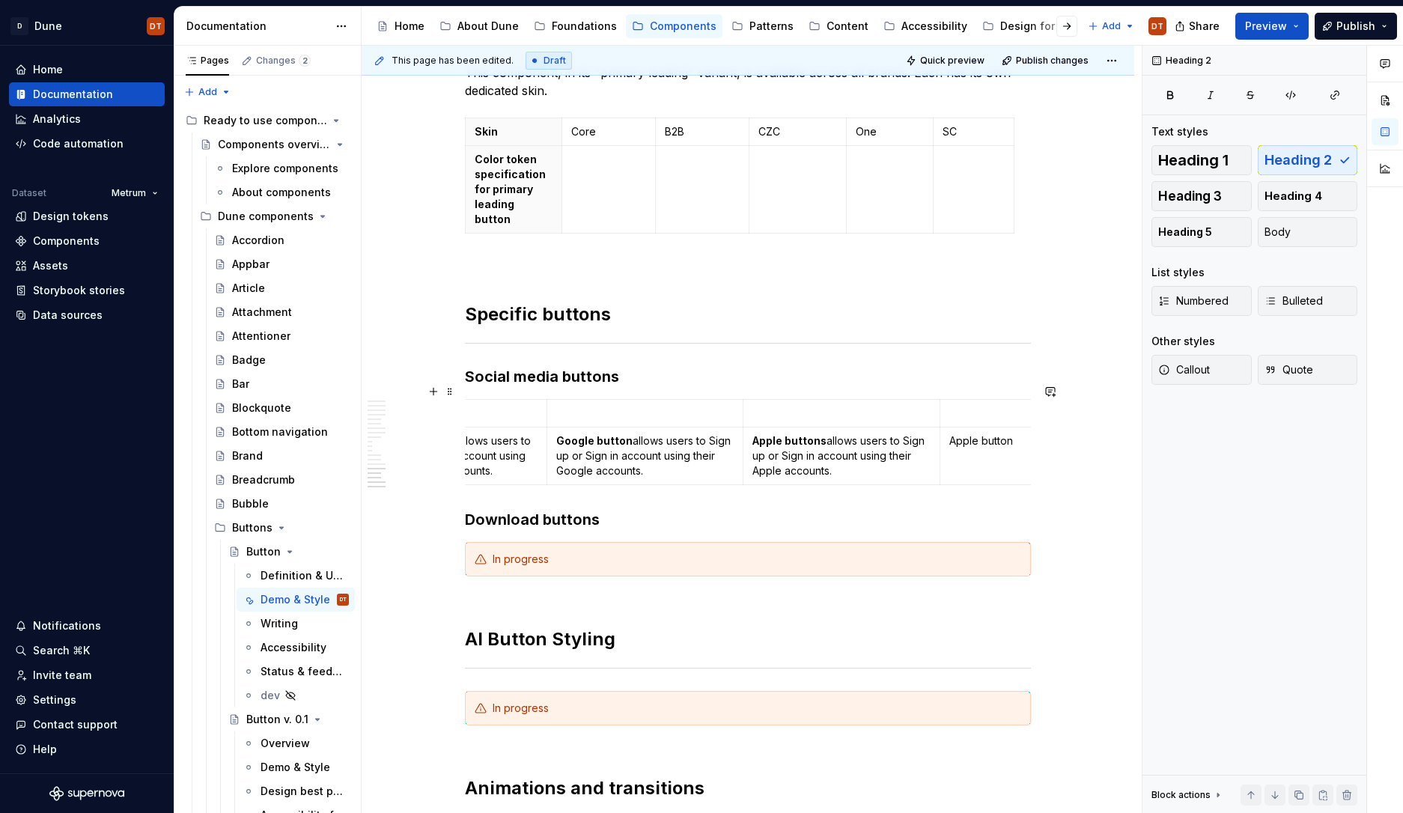
scroll to position [0, 197]
click at [947, 386] on html "D Dune DT Home Documentation Analytics Code automation Dataset Metrum Design to…" at bounding box center [701, 406] width 1403 height 813
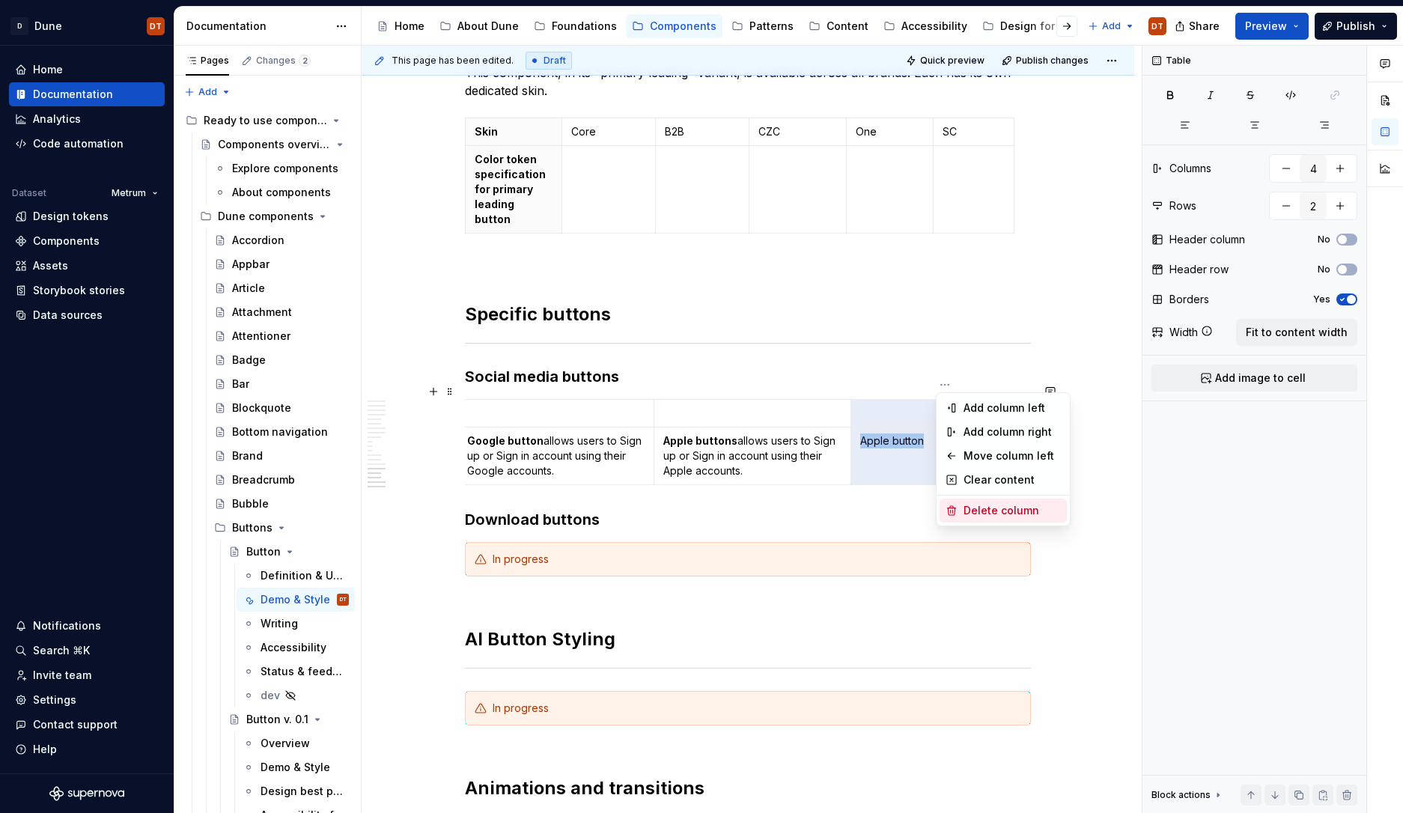
click at [964, 512] on div "Delete column" at bounding box center [1012, 510] width 97 height 15
type input "3"
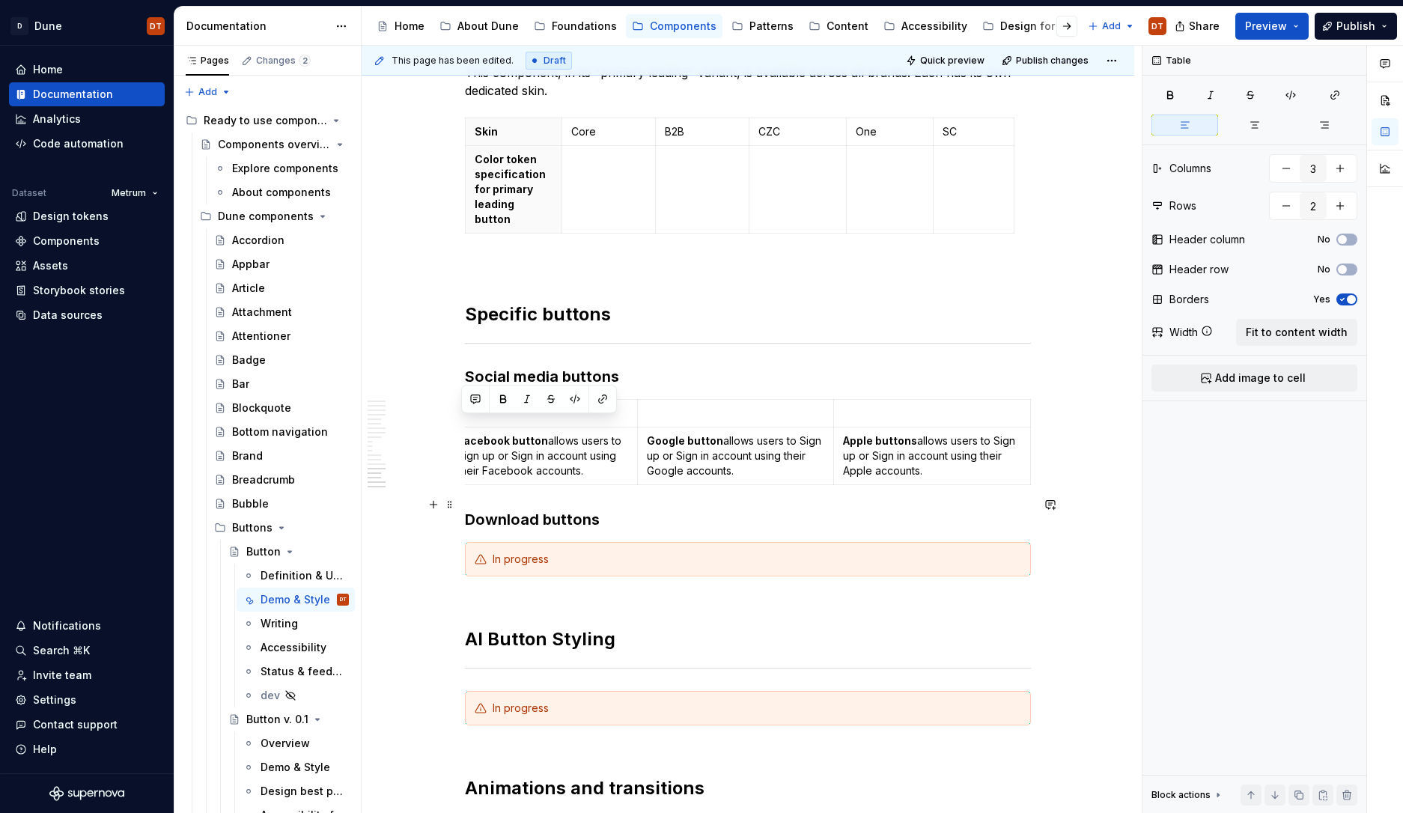
scroll to position [0, 17]
click at [595, 449] on p "Facebook button allows users to Sign up or Sign in account using their Facebook…" at bounding box center [542, 456] width 171 height 45
drag, startPoint x: 657, startPoint y: 422, endPoint x: 692, endPoint y: 423, distance: 35.2
click at [651, 428] on td "Google button allows users to Sign up or Sign in account using their Google acc…" at bounding box center [746, 457] width 197 height 58
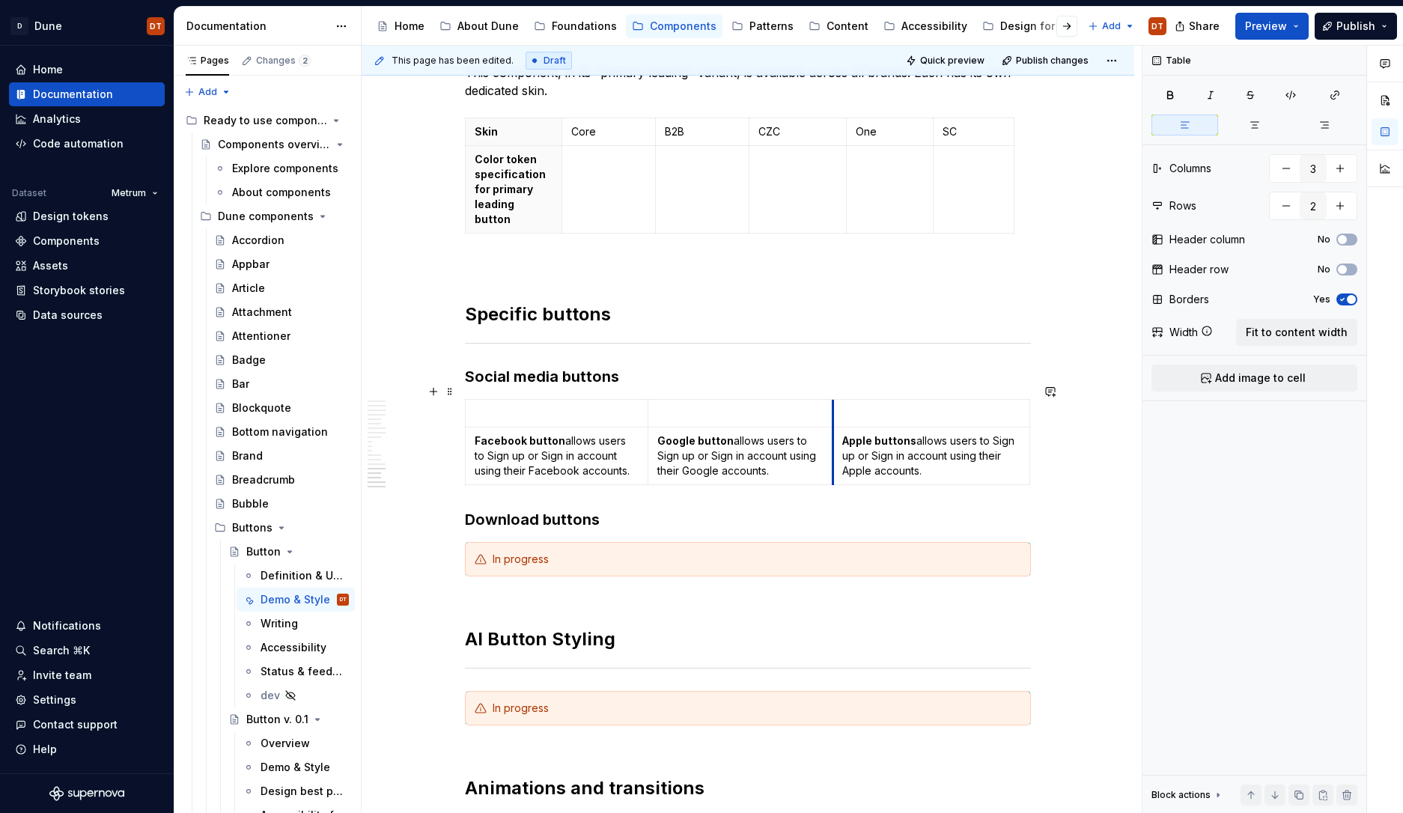
drag, startPoint x: 847, startPoint y: 423, endPoint x: 836, endPoint y: 425, distance: 11.5
click at [836, 428] on td "Apple buttons allows users to Sign up or Sign in account using their Apple acco…" at bounding box center [931, 457] width 197 height 58
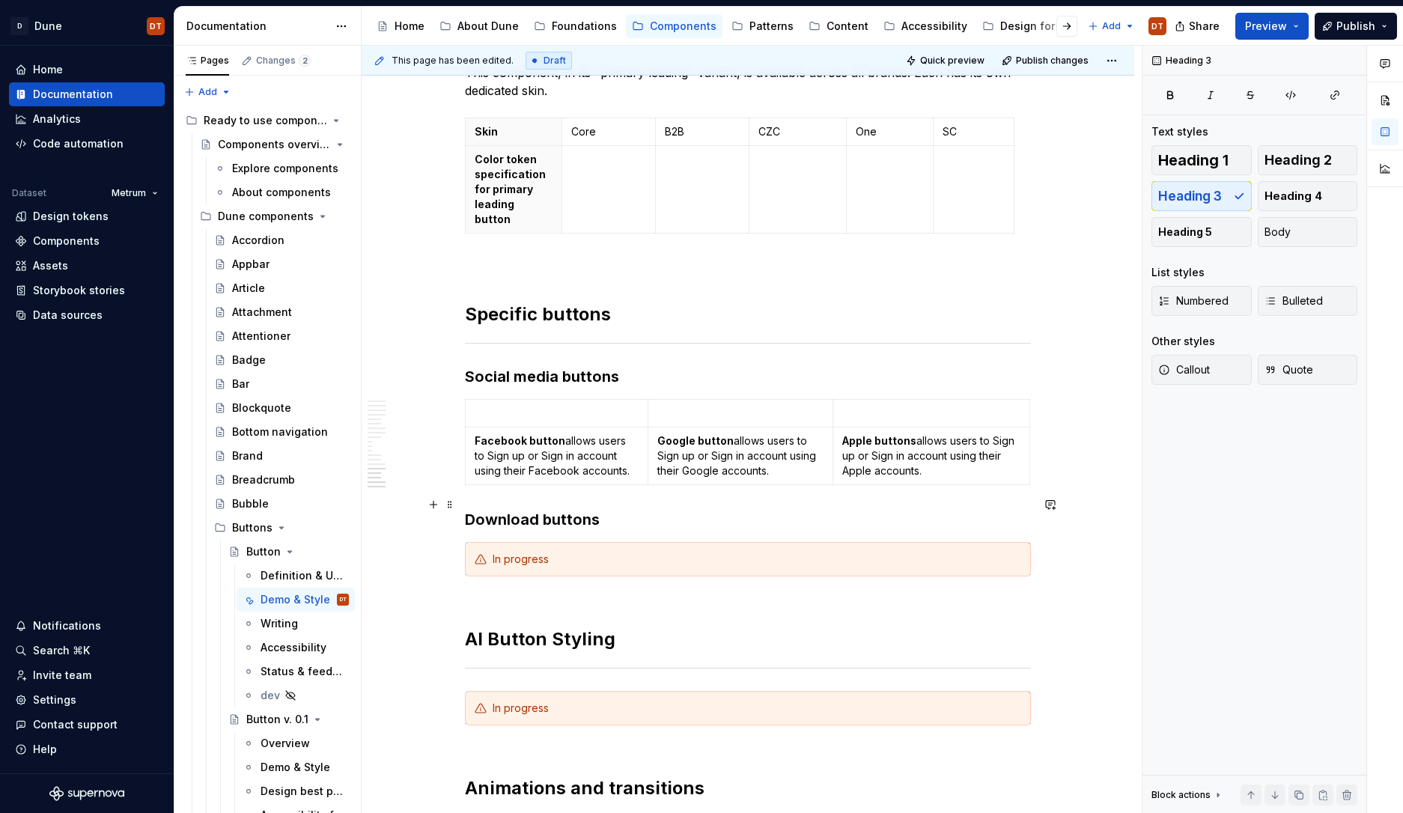
click at [543, 509] on h3 "Download buttons" at bounding box center [748, 519] width 566 height 21
click at [546, 509] on h3 "Download buttons" at bounding box center [748, 519] width 566 height 21
click at [621, 509] on h3 "Download buttons" at bounding box center [748, 519] width 566 height 21
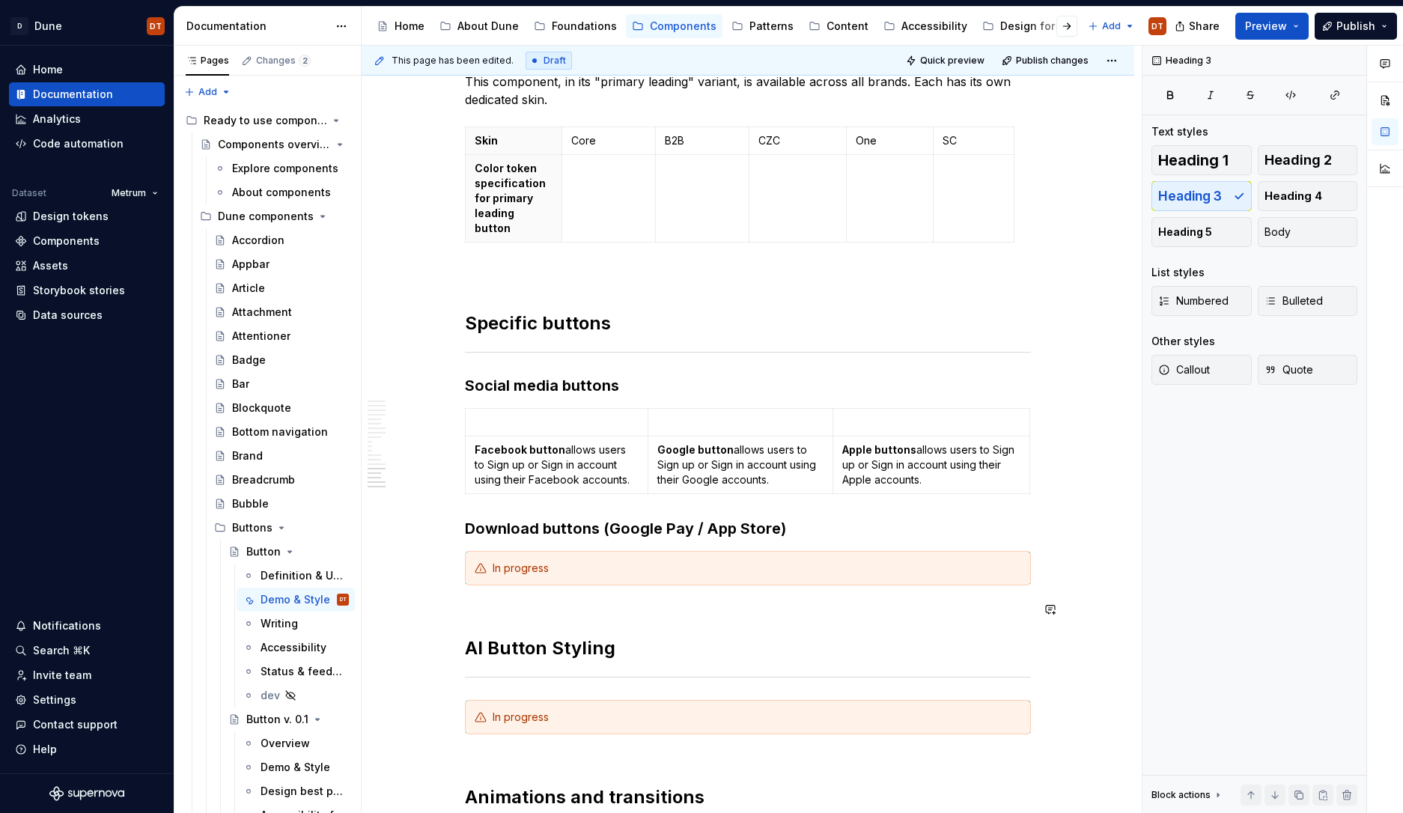
type textarea "*"
